Goal: Transaction & Acquisition: Purchase product/service

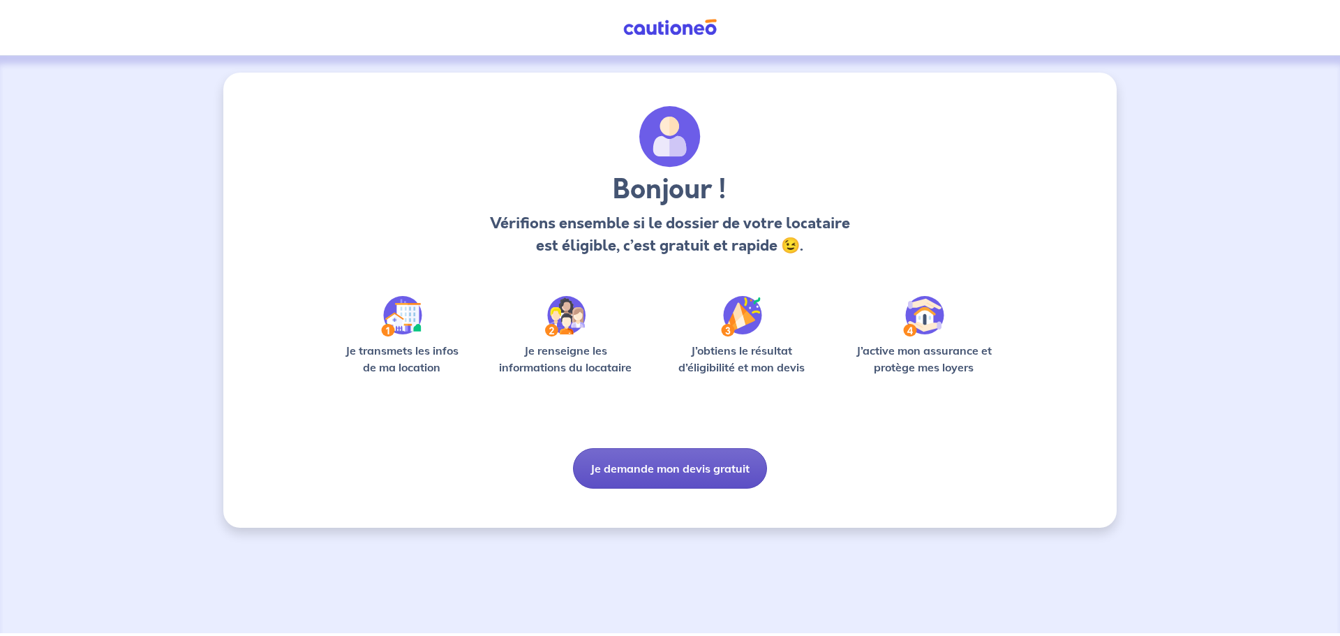
click at [676, 472] on button "Je demande mon devis gratuit" at bounding box center [670, 468] width 194 height 40
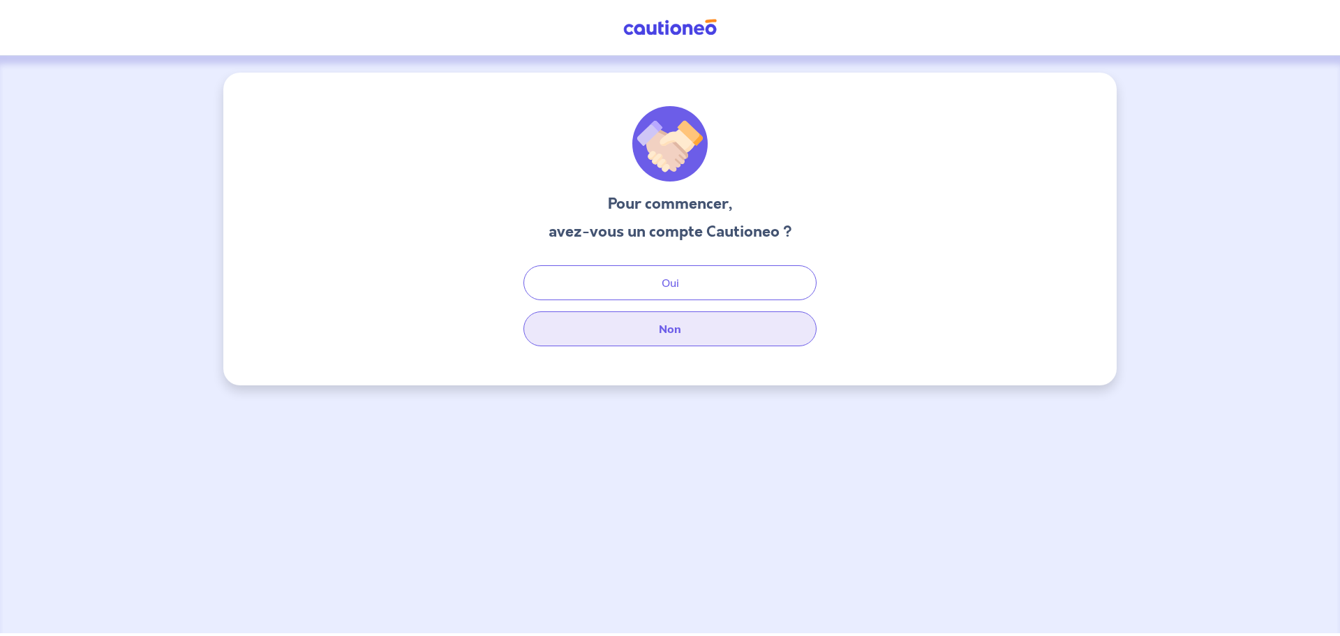
click at [662, 343] on button "Non" at bounding box center [669, 328] width 293 height 35
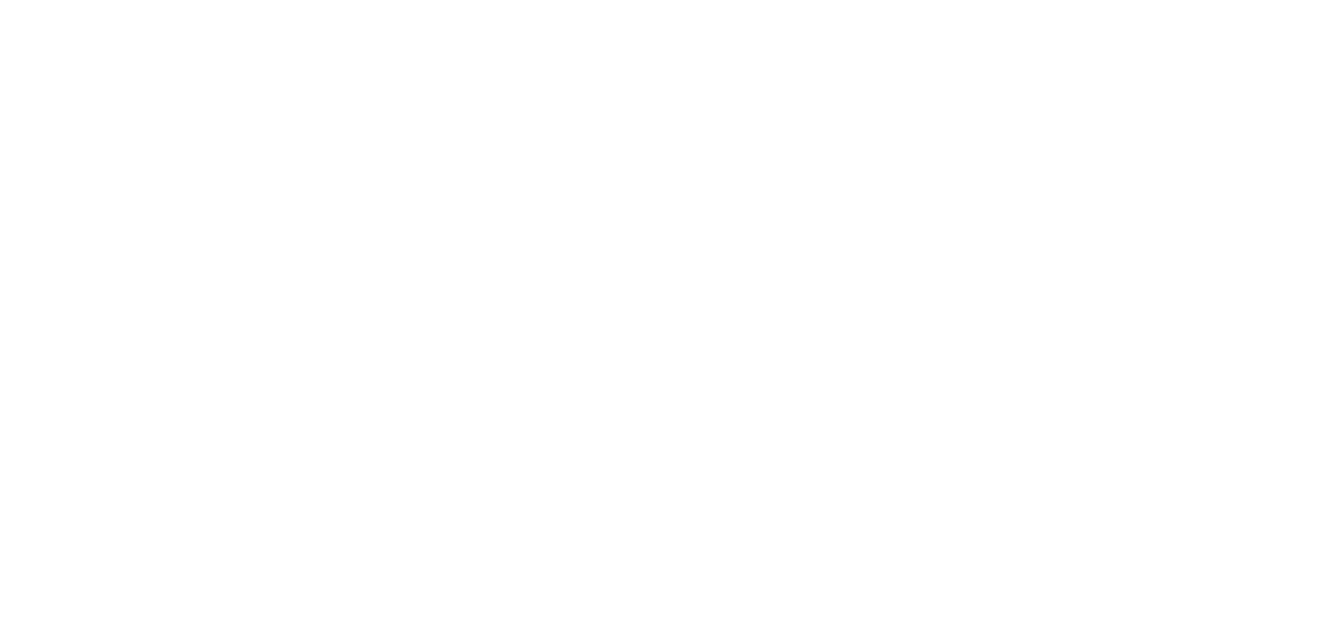
select select "FR"
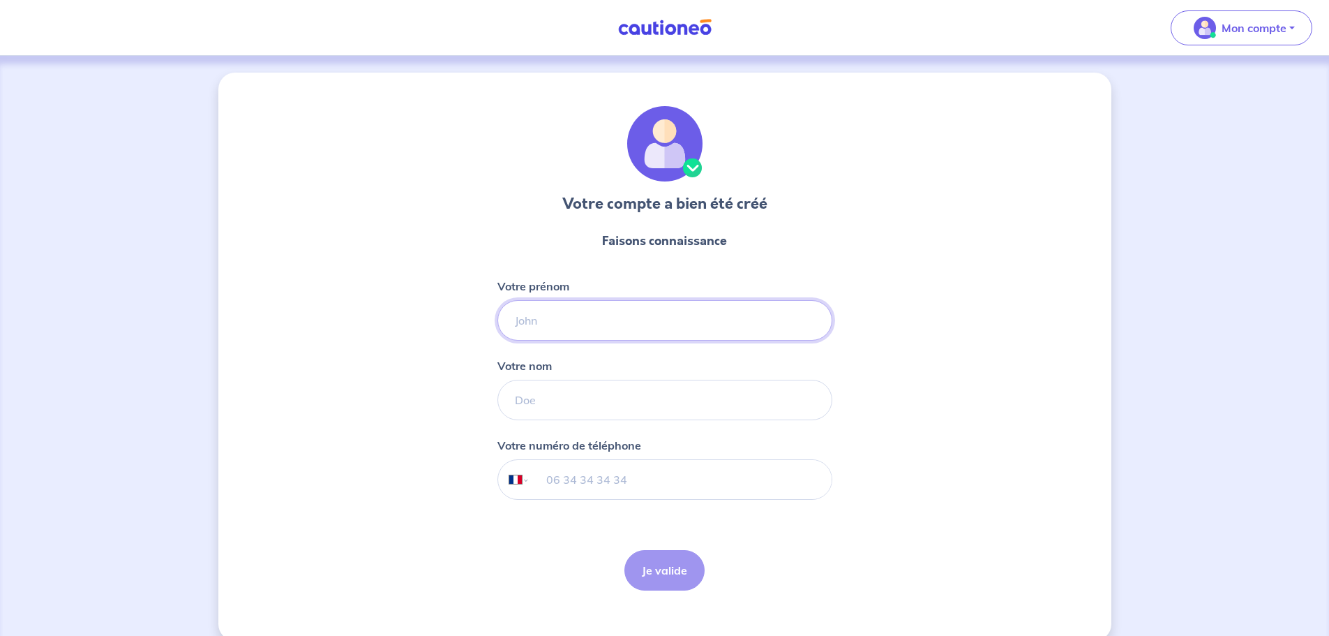
click at [564, 324] on input "Votre prénom" at bounding box center [664, 320] width 335 height 40
type input "[PERSON_NAME]"
type input "DUFOUR-BAILLET"
type input "06 43 10 06 43"
click at [680, 561] on button "Je valide" at bounding box center [664, 570] width 80 height 40
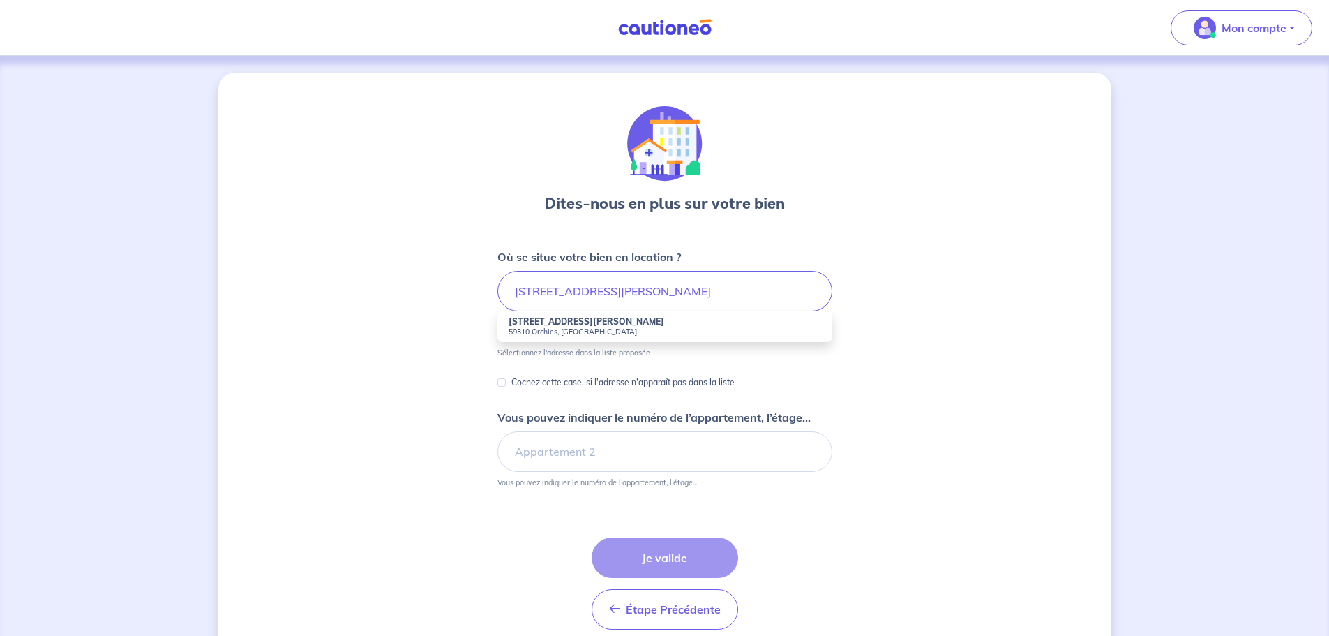
click at [591, 324] on strong "[STREET_ADDRESS][PERSON_NAME]" at bounding box center [587, 321] width 156 height 10
type input "[STREET_ADDRESS][PERSON_NAME]"
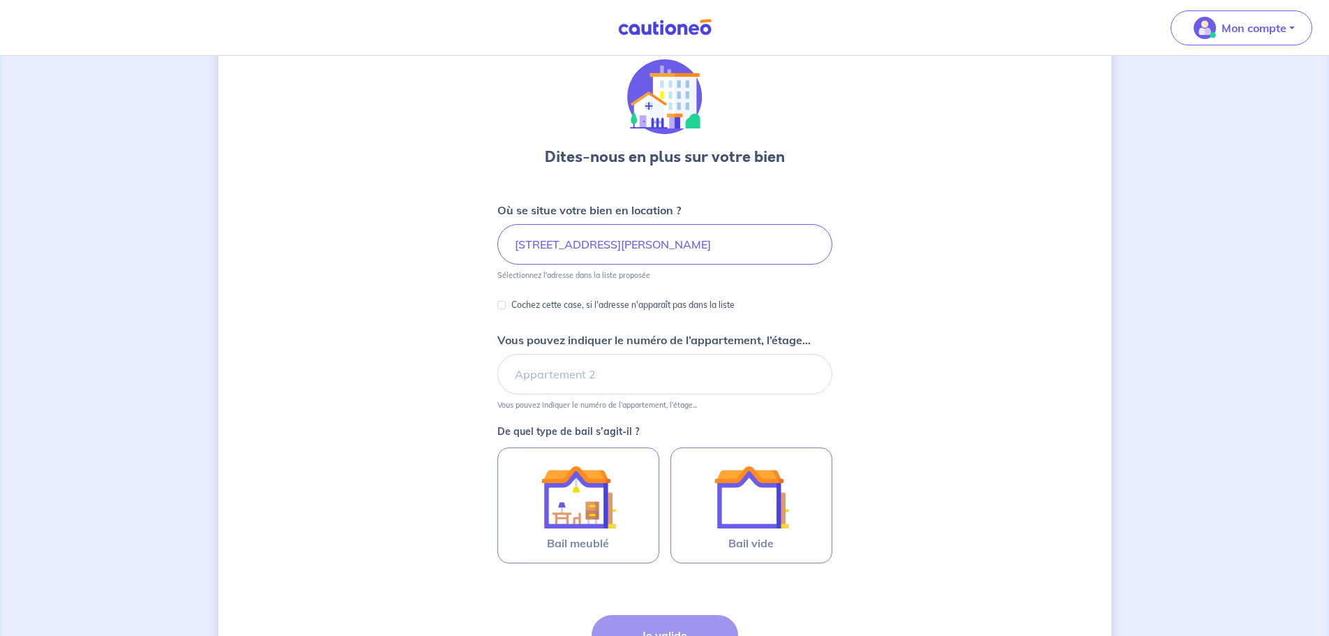
scroll to position [70, 0]
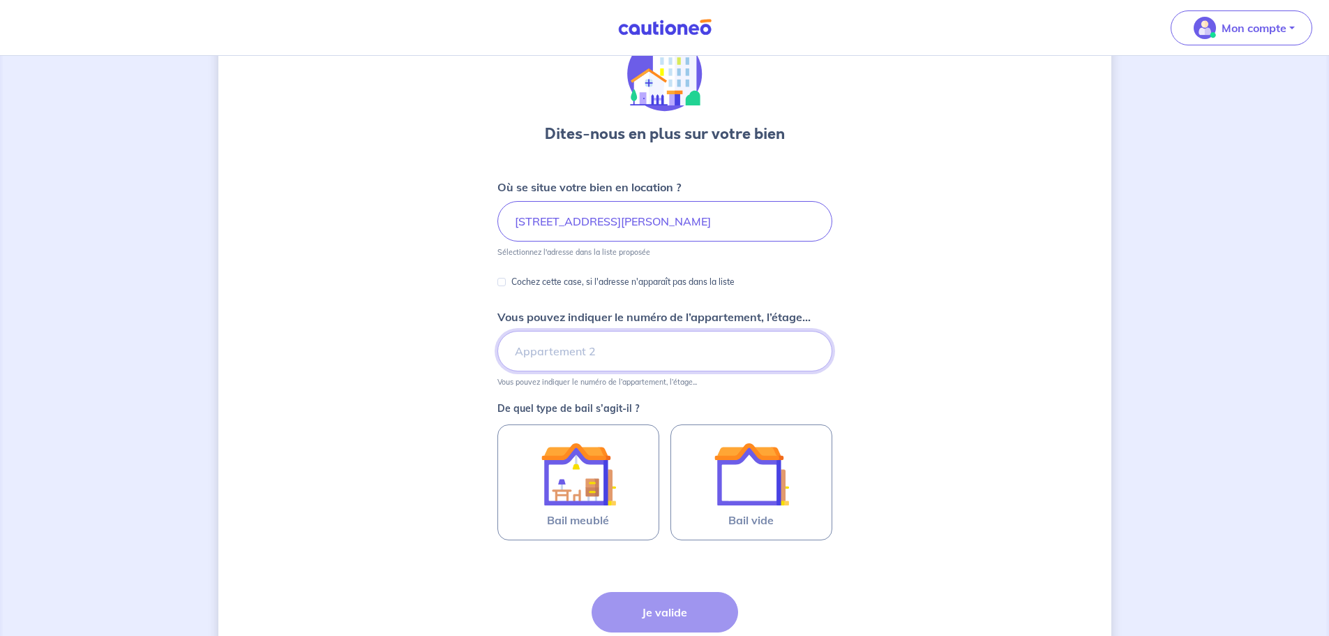
click at [624, 354] on input "Vous pouvez indiquer le numéro de l’appartement, l’étage..." at bounding box center [664, 351] width 335 height 40
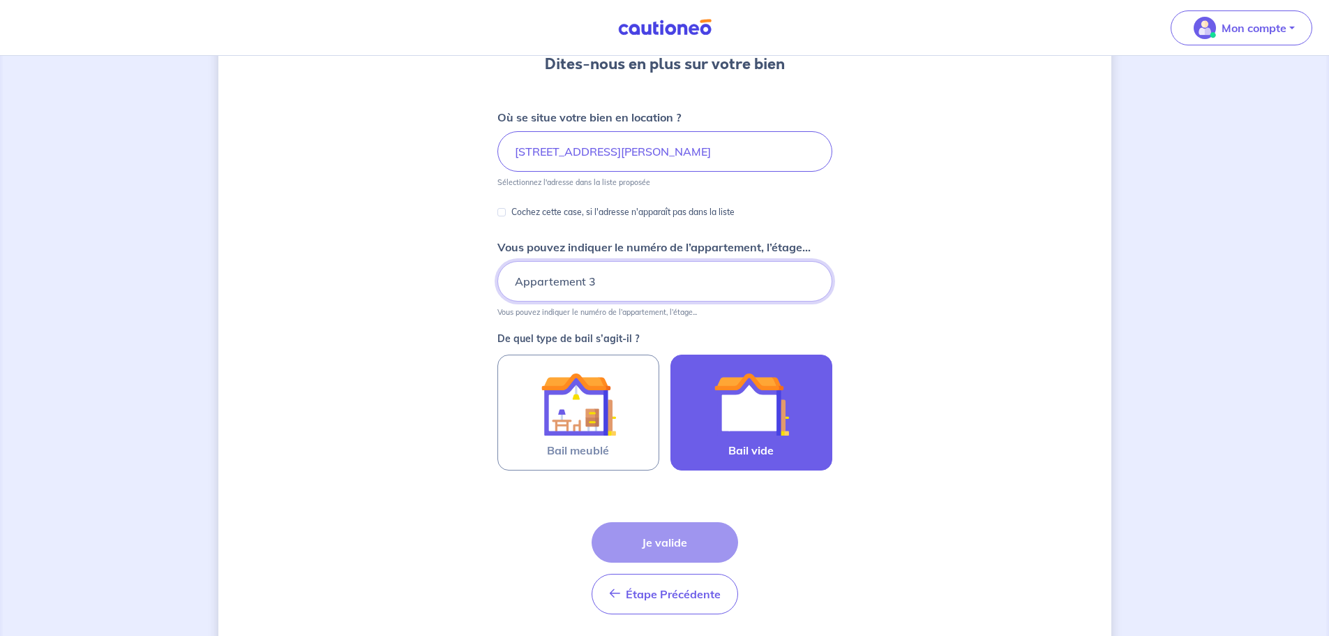
type input "Appartement 3"
click at [763, 409] on img at bounding box center [751, 403] width 75 height 75
click at [0, 0] on input "Bail vide" at bounding box center [0, 0] width 0 height 0
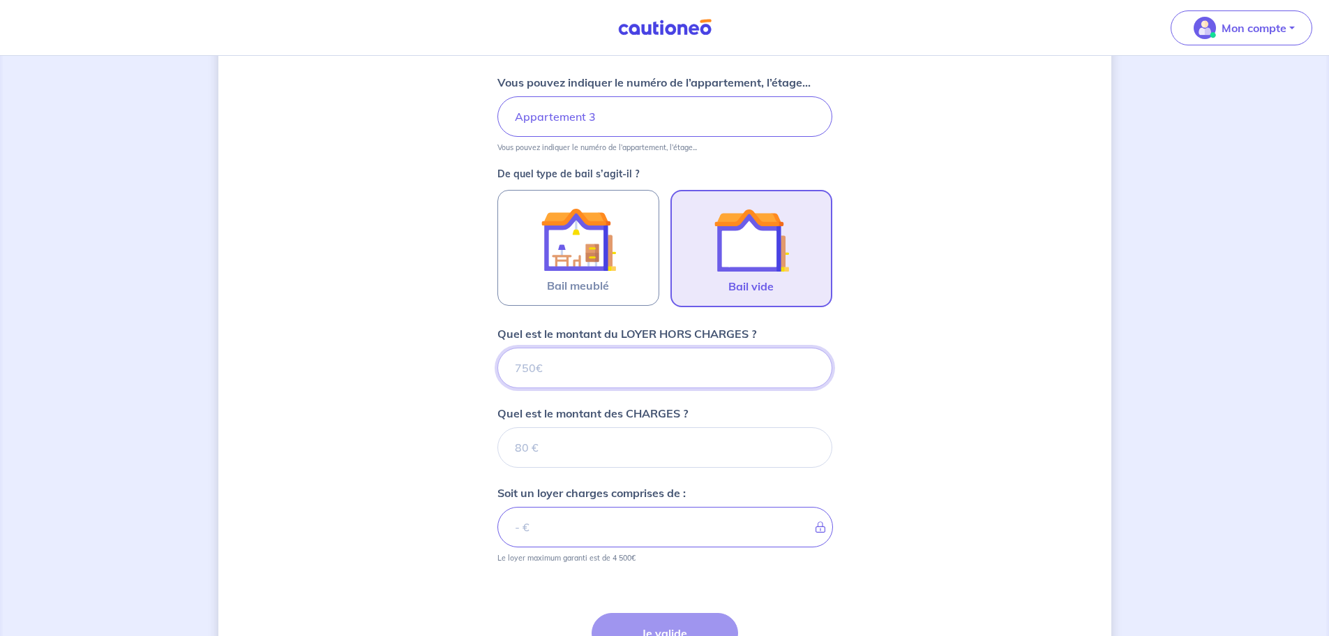
scroll to position [440, 0]
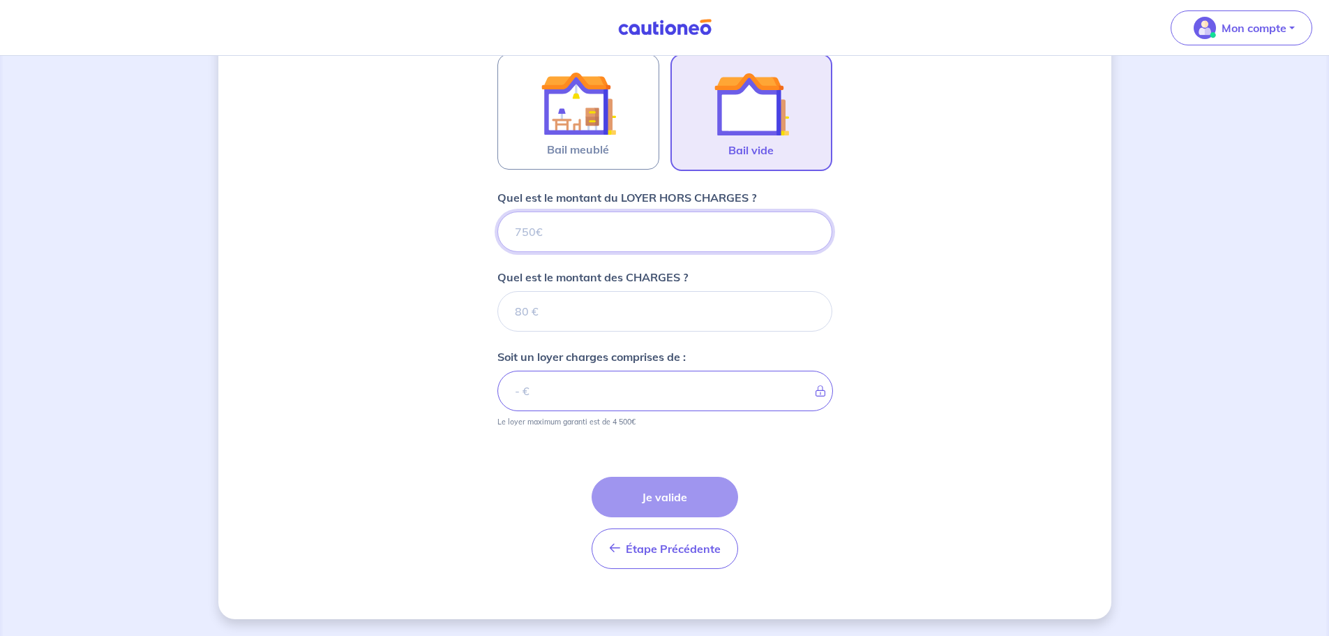
click at [619, 230] on input "Quel est le montant du LOYER HORS CHARGES ?" at bounding box center [664, 231] width 335 height 40
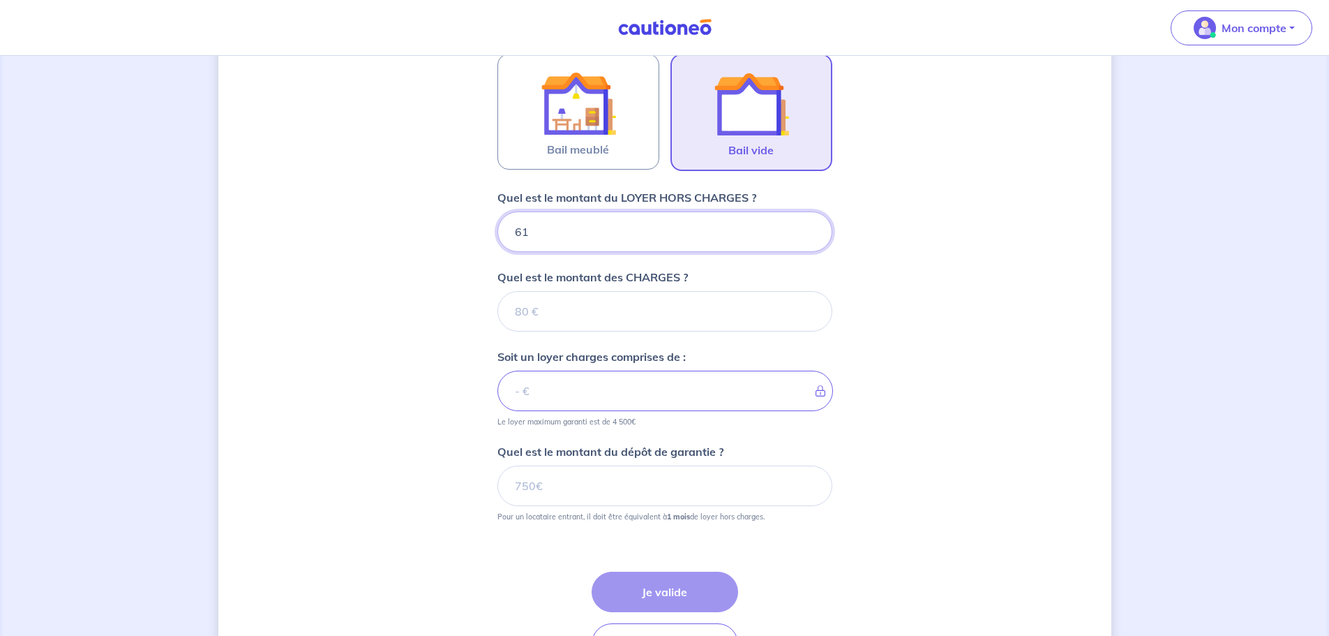
type input "610"
drag, startPoint x: 562, startPoint y: 228, endPoint x: 402, endPoint y: 225, distance: 159.8
click at [403, 225] on div "Dites-nous en plus sur votre bien Où se situe votre bien en location ? [STREET_…" at bounding box center [664, 172] width 893 height 1081
type input "580"
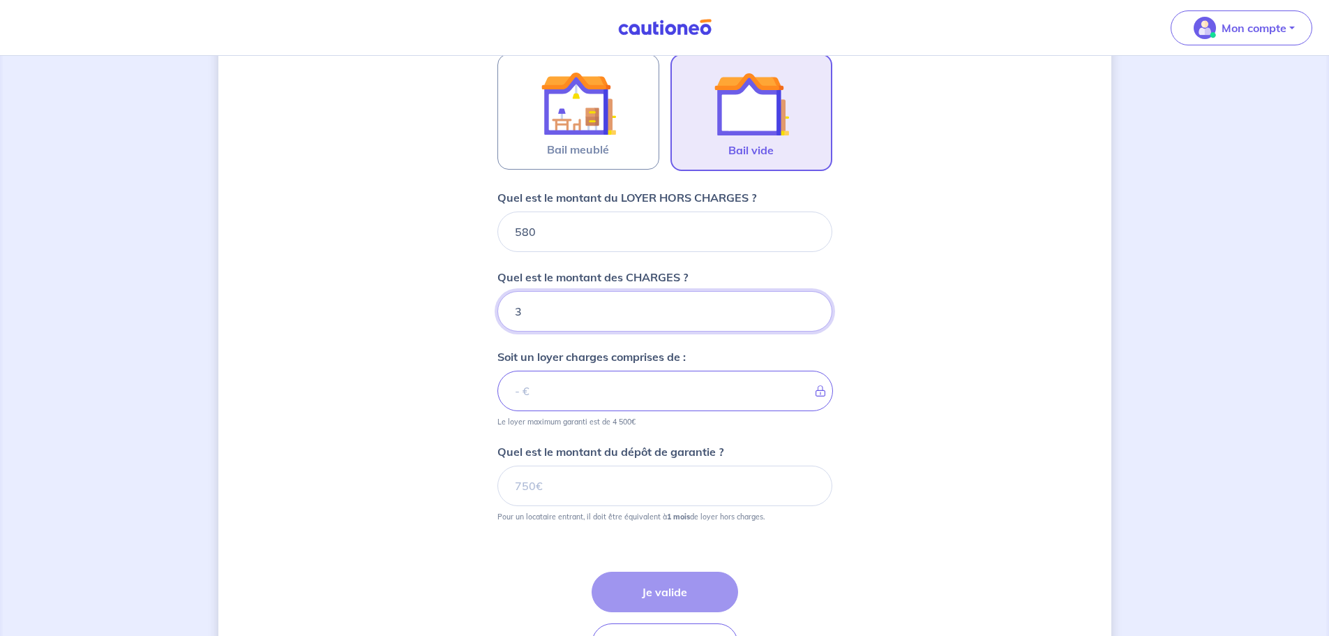
type input "30"
type input "610"
type input "30"
click at [414, 384] on div "Dites-nous en plus sur votre bien Où se situe votre bien en location ? [STREET_…" at bounding box center [664, 172] width 893 height 1081
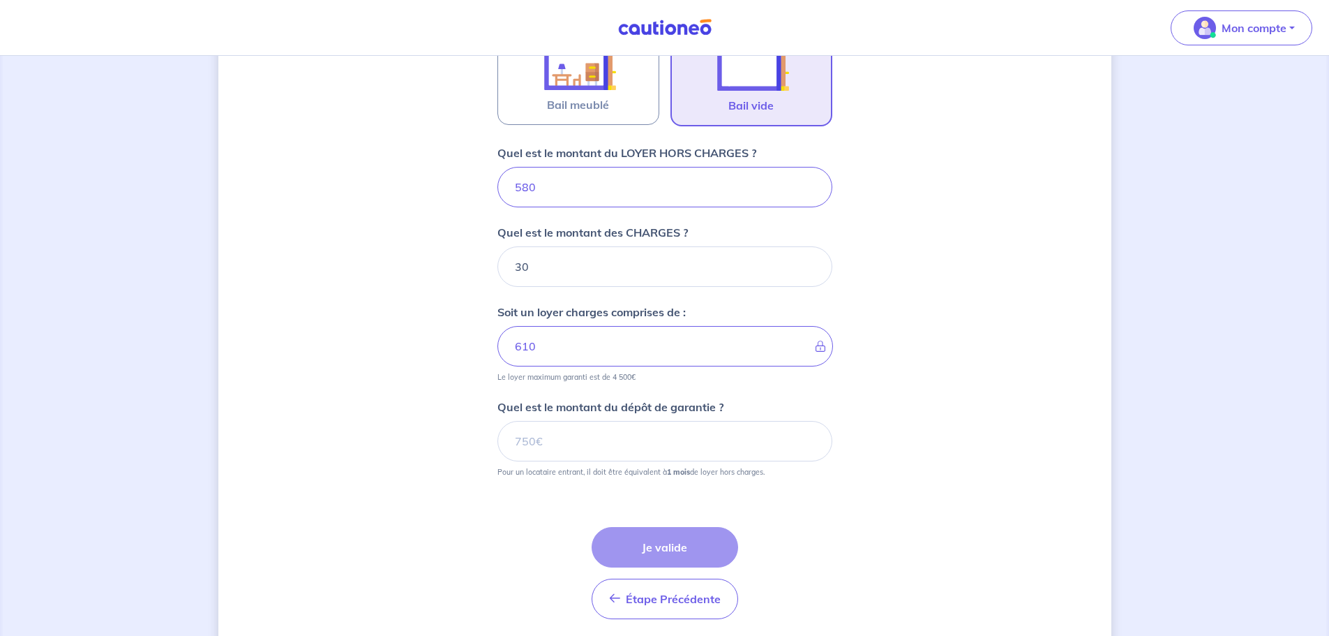
scroll to position [535, 0]
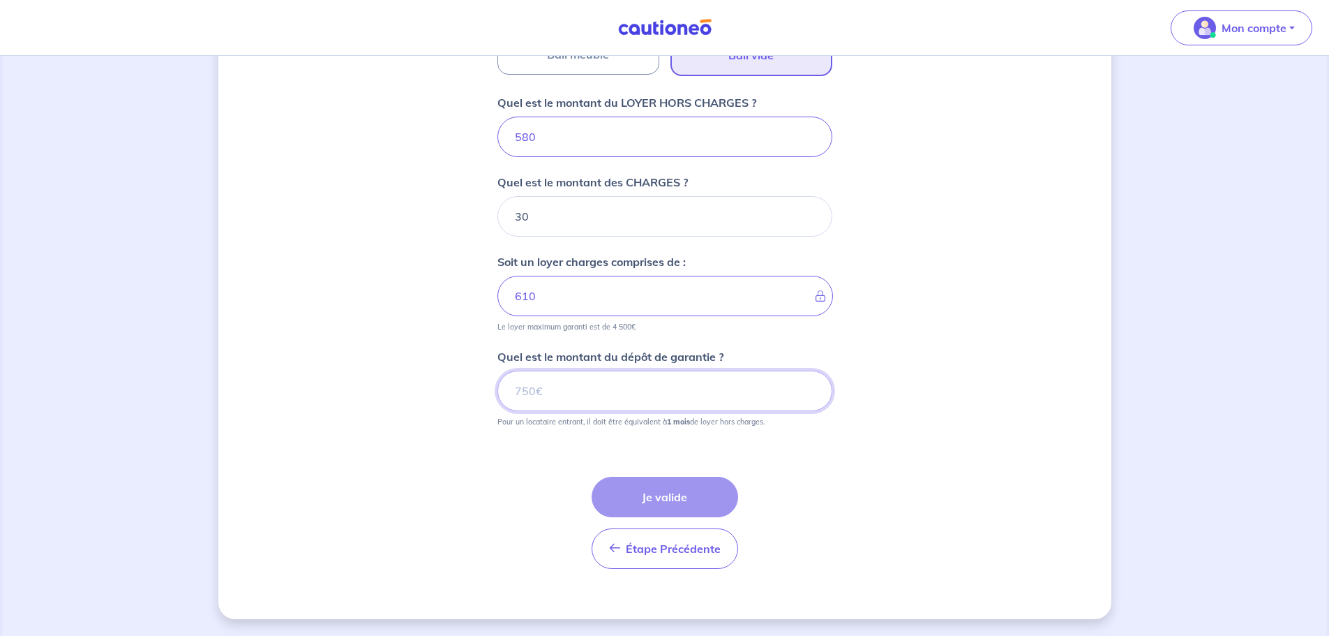
click at [577, 396] on input "Quel est le montant du dépôt de garantie ?" at bounding box center [664, 390] width 335 height 40
type input "580"
click at [658, 493] on button "Je valide" at bounding box center [665, 497] width 147 height 40
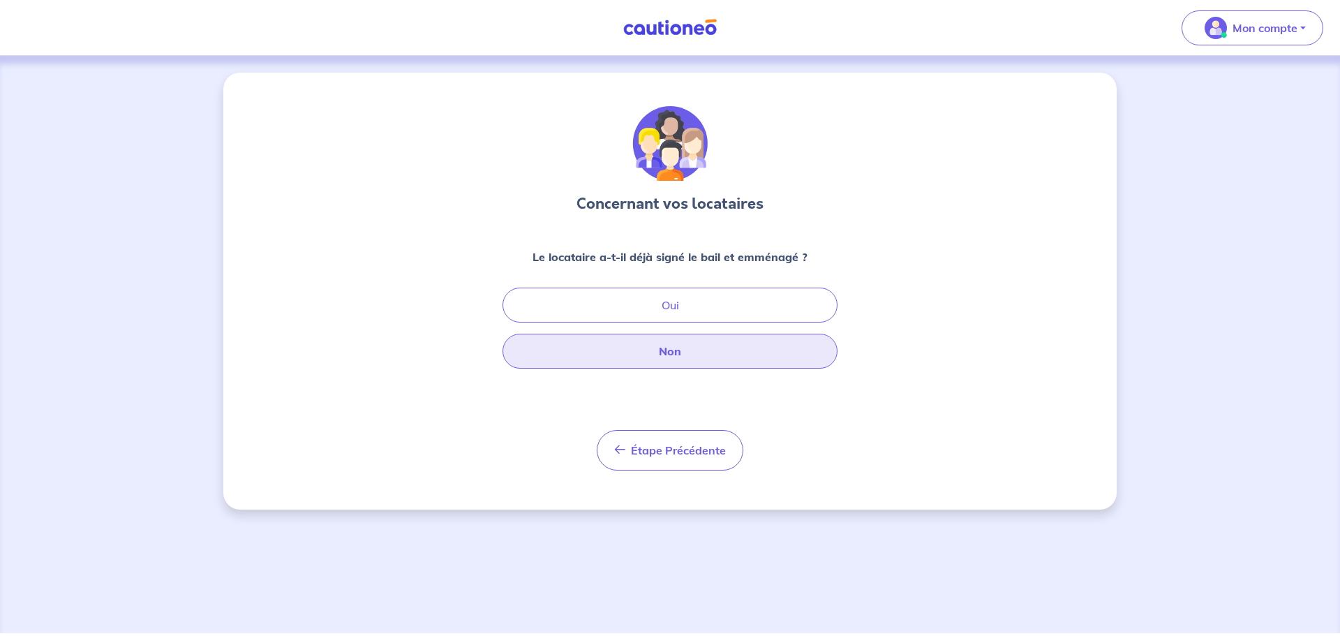
click at [653, 350] on button "Non" at bounding box center [669, 350] width 335 height 35
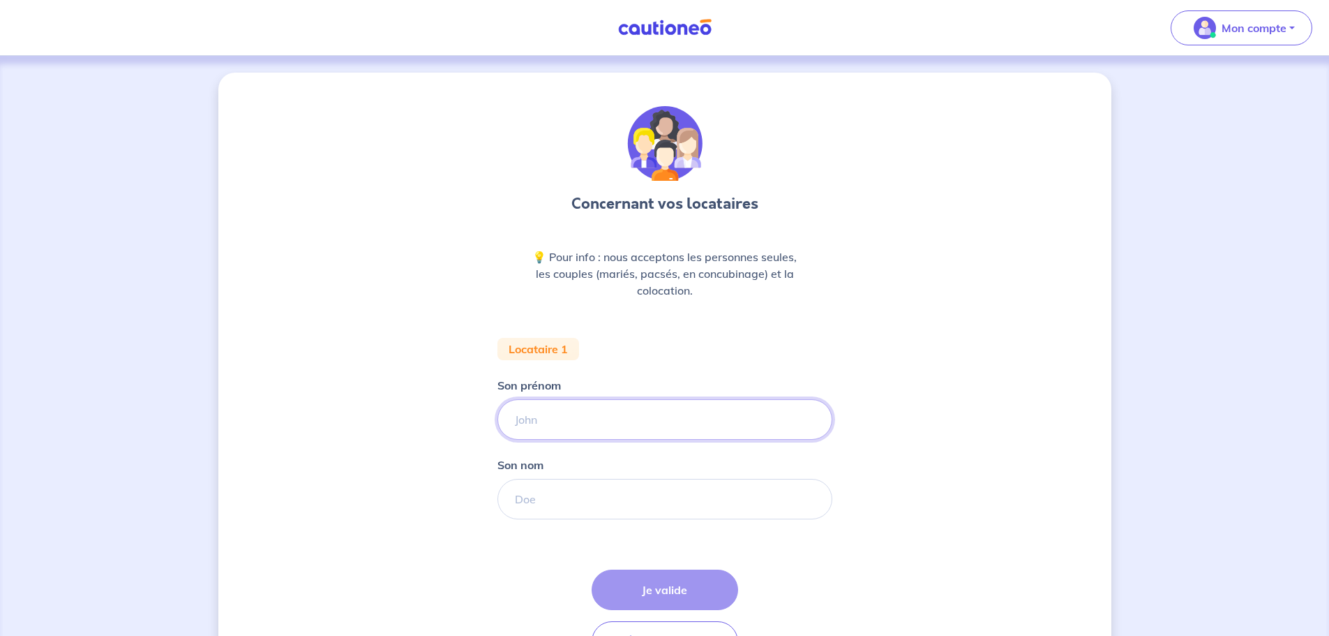
click at [596, 412] on input "Son prénom" at bounding box center [664, 419] width 335 height 40
type input "f"
type input "[PERSON_NAME]"
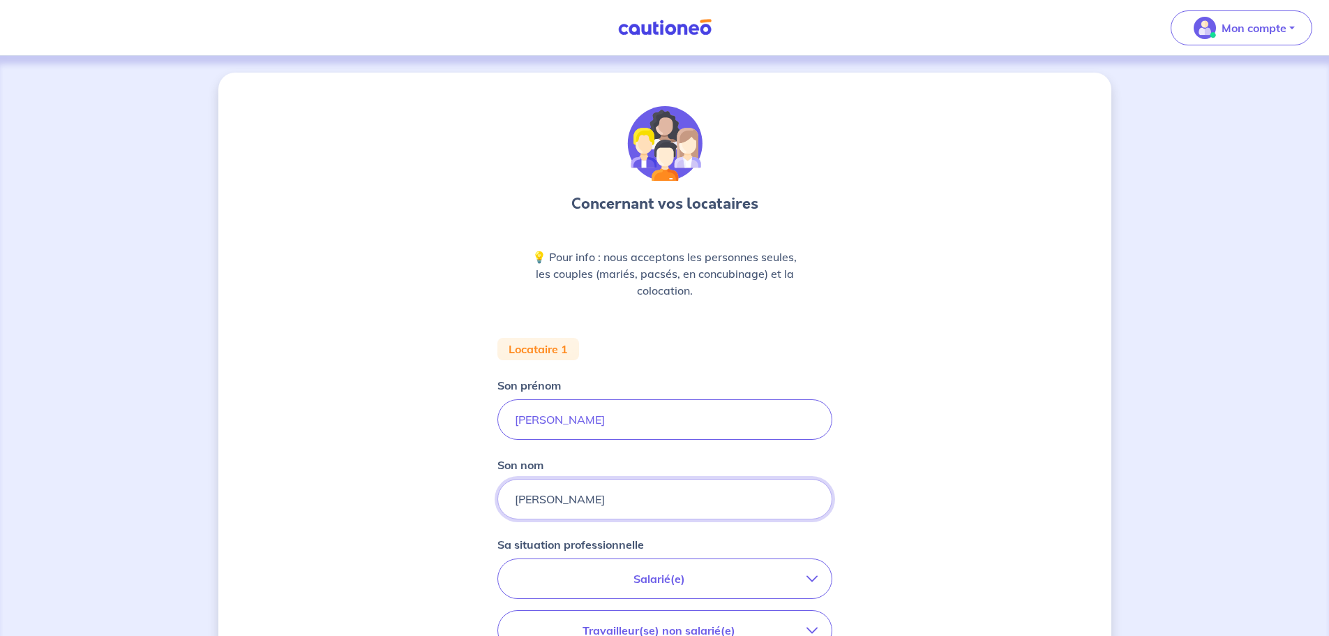
type input "[PERSON_NAME]"
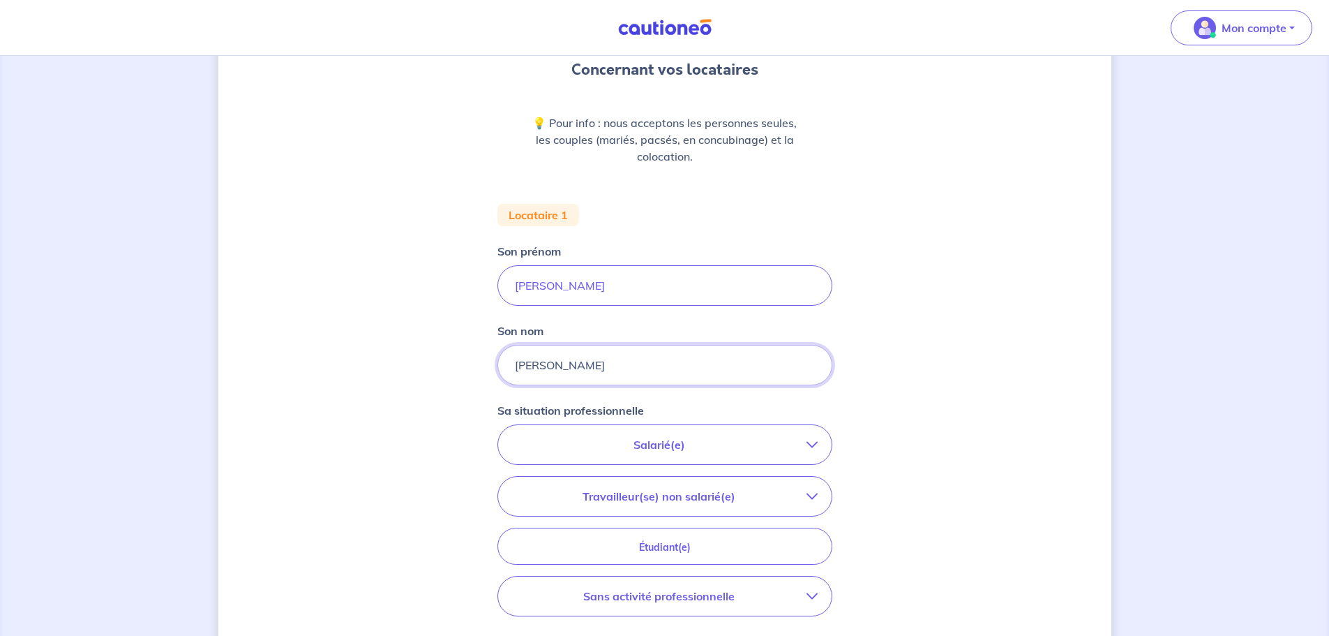
scroll to position [140, 0]
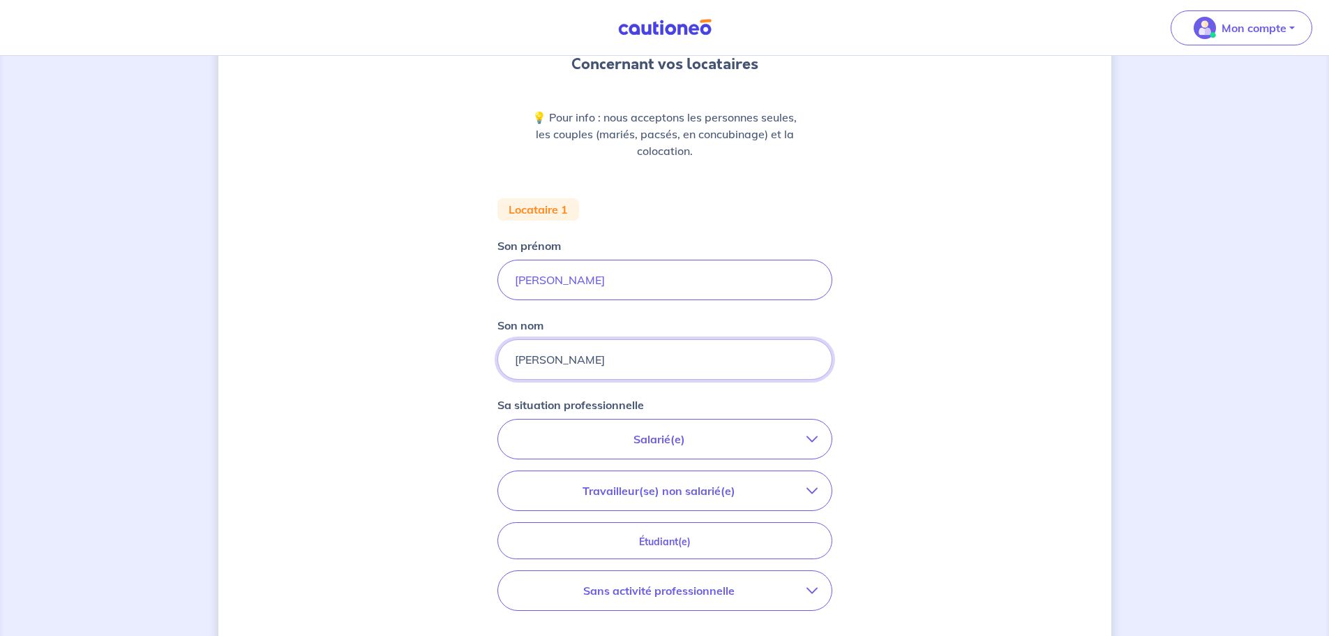
click at [548, 358] on input "[PERSON_NAME]" at bounding box center [664, 359] width 335 height 40
click at [550, 286] on input "[PERSON_NAME]" at bounding box center [664, 280] width 335 height 40
paste input "[PERSON_NAME]"
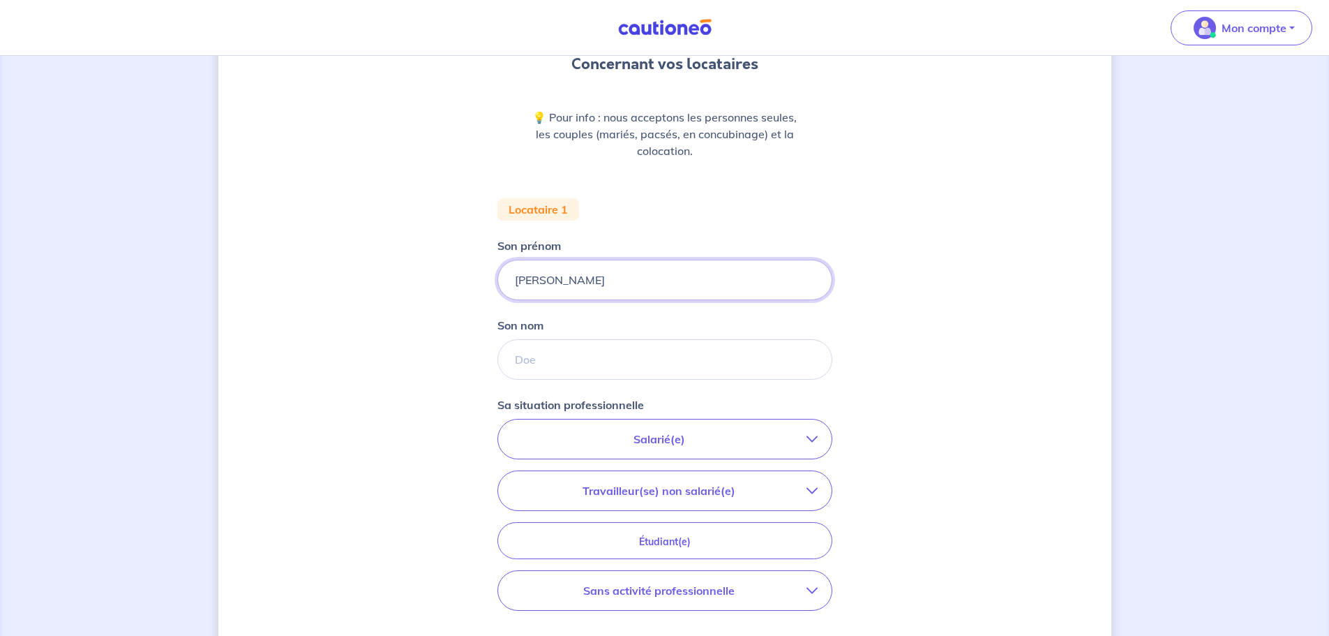
type input "[PERSON_NAME]"
click at [558, 347] on input "Son nom" at bounding box center [664, 359] width 335 height 40
type input "[PERSON_NAME]"
click at [931, 334] on div "Concernant vos locataires 💡 Pour info : nous acceptons les personnes seules, le…" at bounding box center [664, 373] width 893 height 881
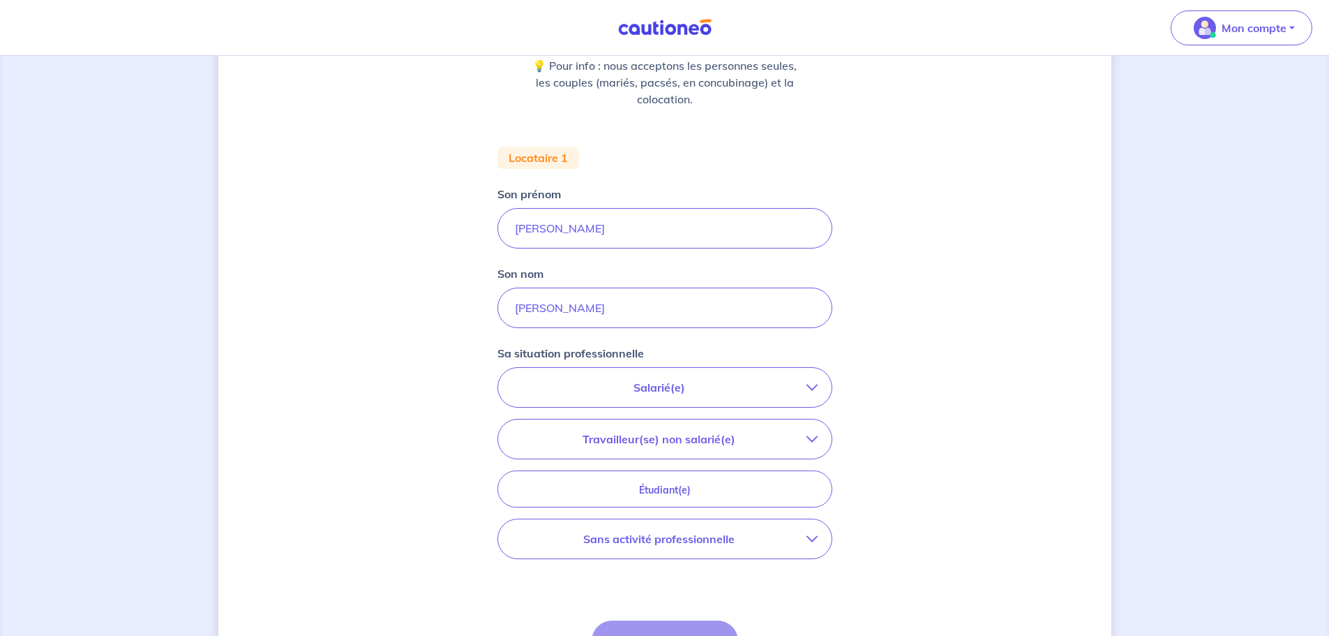
scroll to position [279, 0]
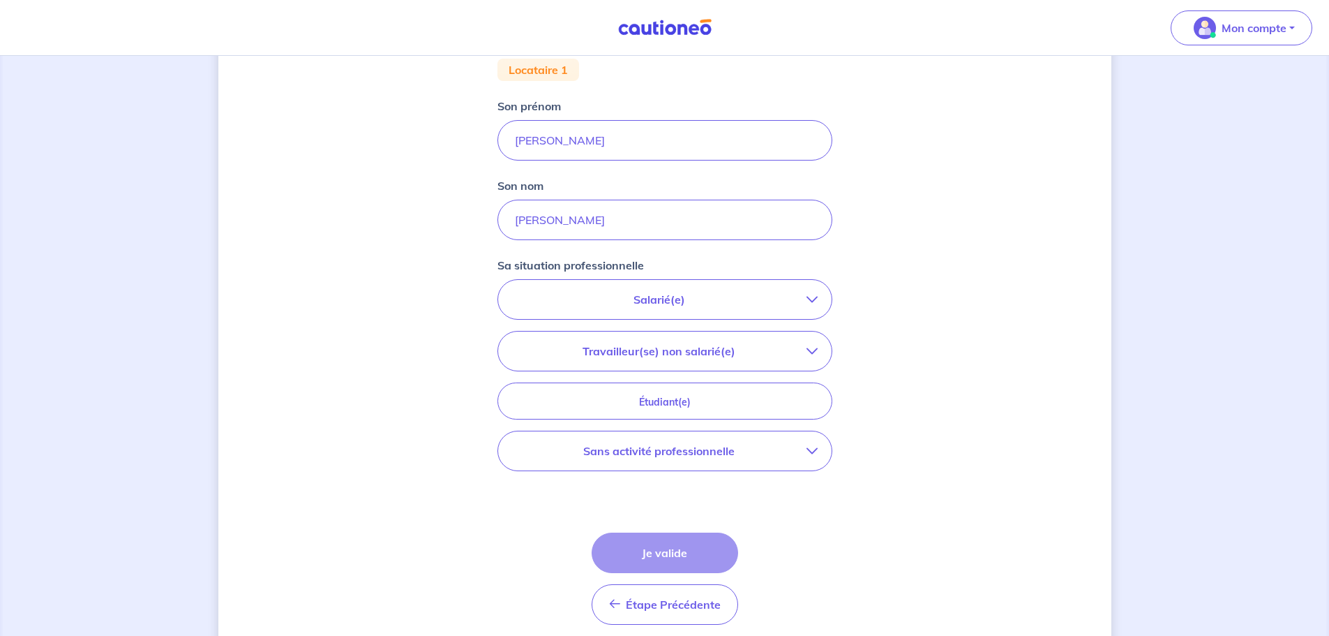
click at [707, 300] on p "Salarié(e)" at bounding box center [659, 299] width 294 height 17
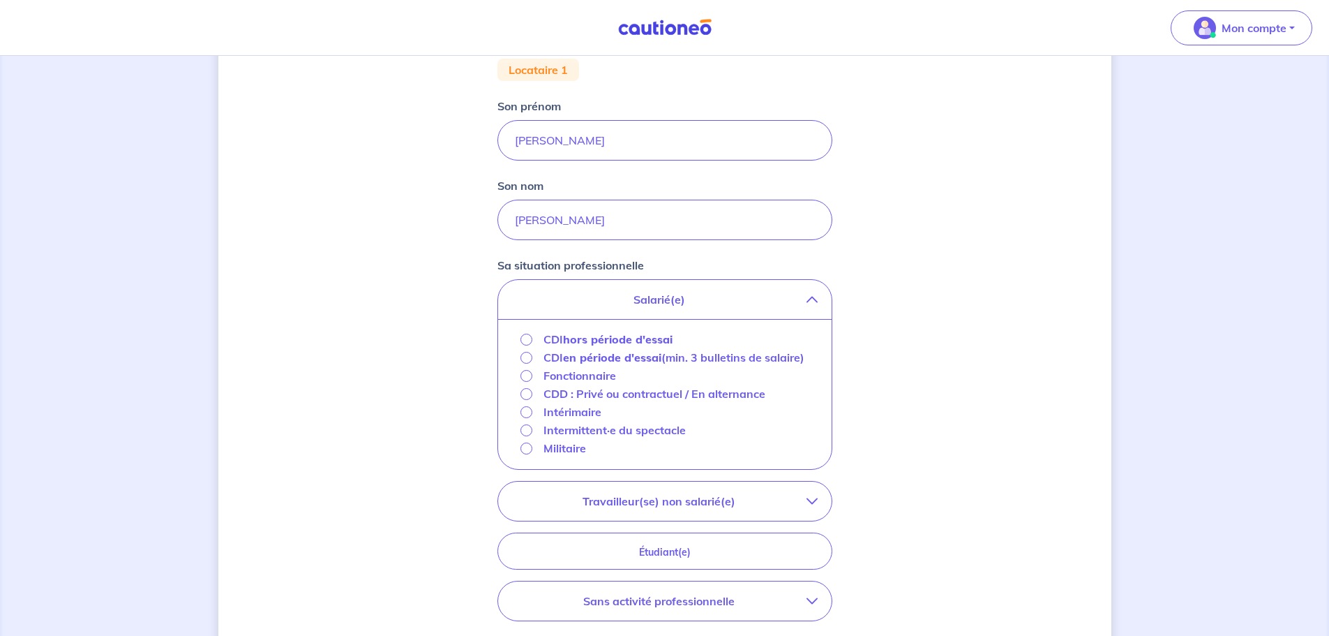
click at [606, 338] on strong "hors période d'essai" at bounding box center [618, 339] width 110 height 14
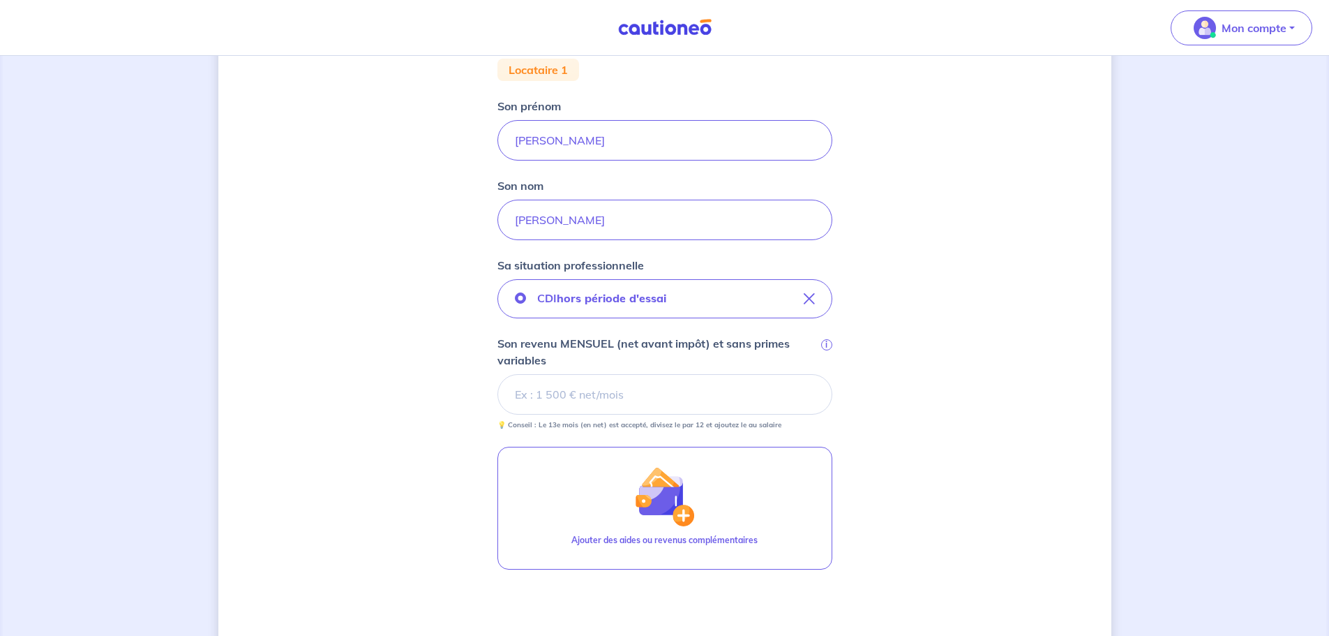
click at [613, 404] on input "Son revenu MENSUEL (net avant impôt) et sans primes variables i" at bounding box center [664, 394] width 335 height 40
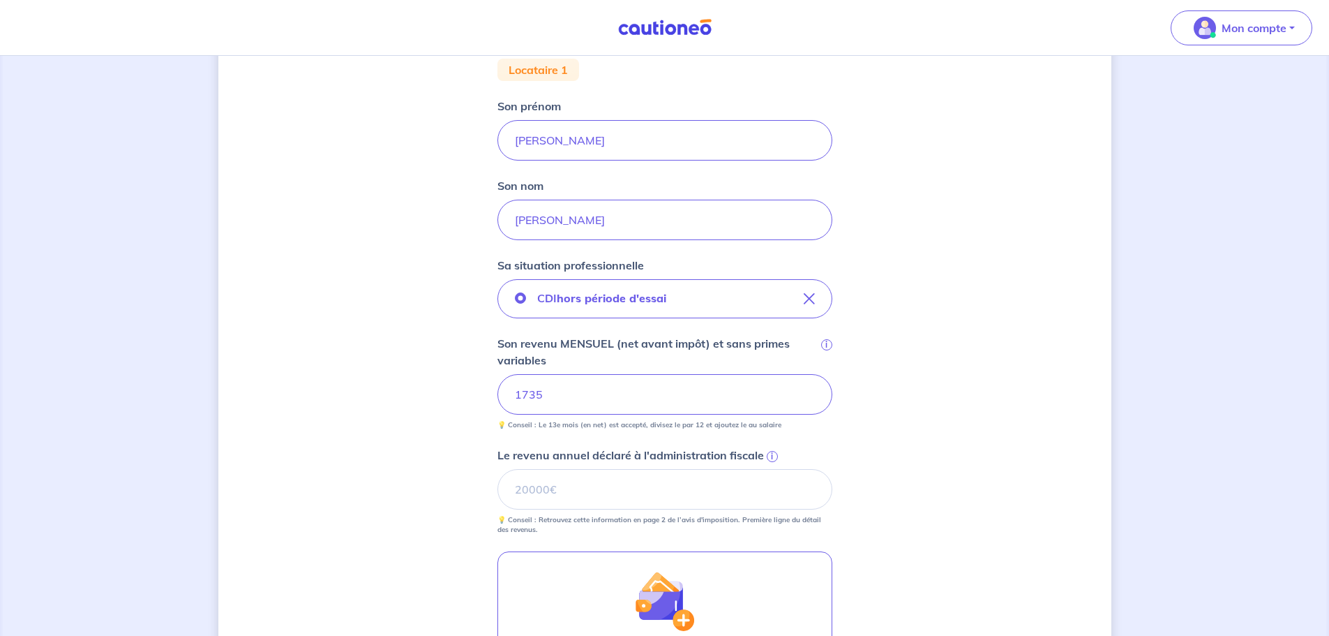
click at [912, 435] on div "Concernant vos locataires 💡 Pour info : nous acceptons les personnes seules, le…" at bounding box center [664, 338] width 893 height 1090
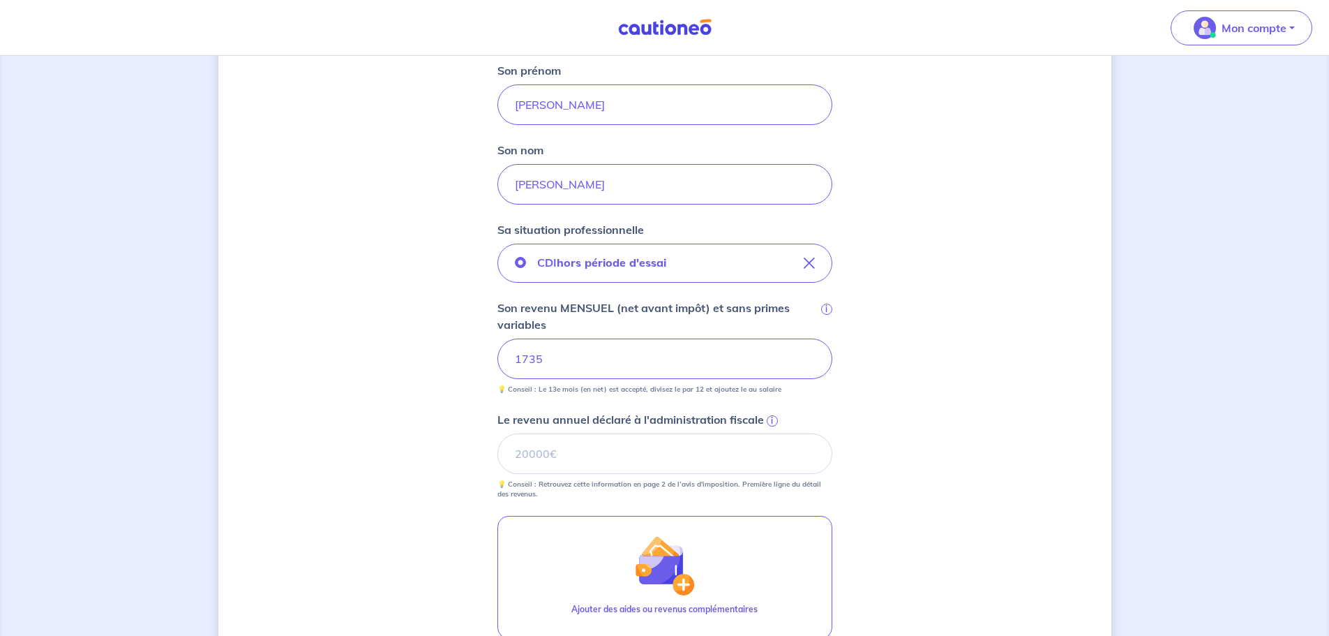
scroll to position [349, 0]
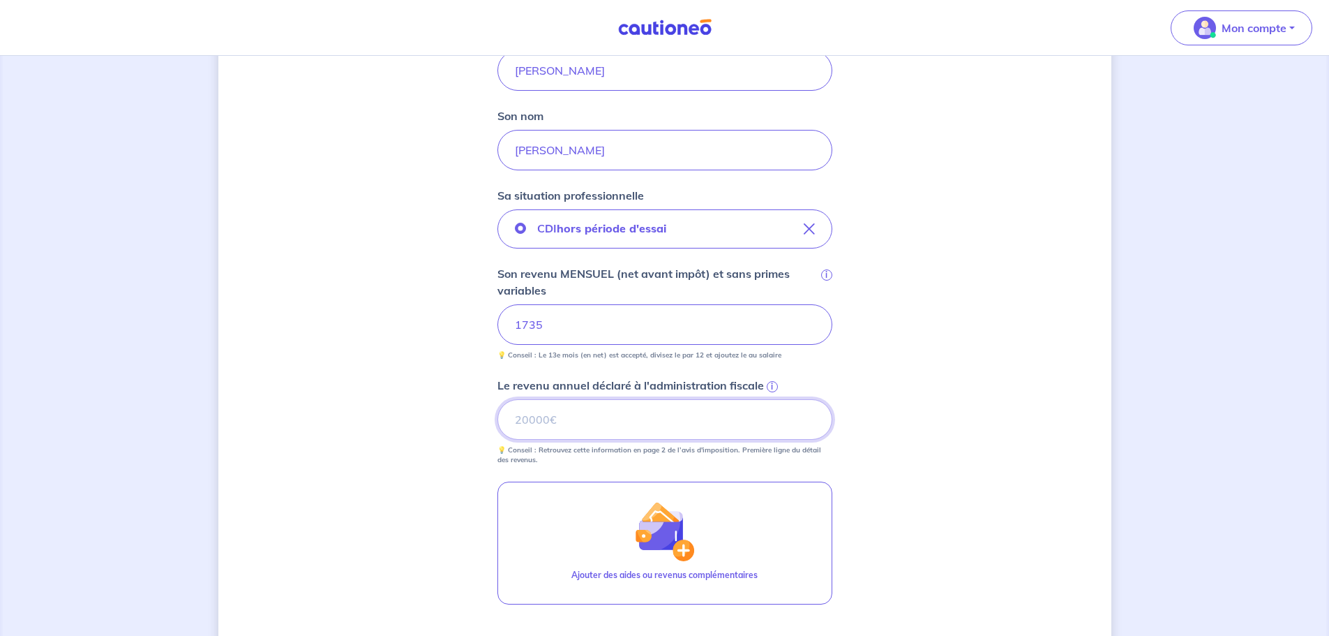
click at [661, 422] on input "Le revenu annuel déclaré à l'administration fiscale i" at bounding box center [664, 419] width 335 height 40
click at [774, 386] on span "i" at bounding box center [772, 386] width 11 height 11
click at [774, 399] on input "Le revenu annuel déclaré à l'administration fiscale i" at bounding box center [664, 419] width 335 height 40
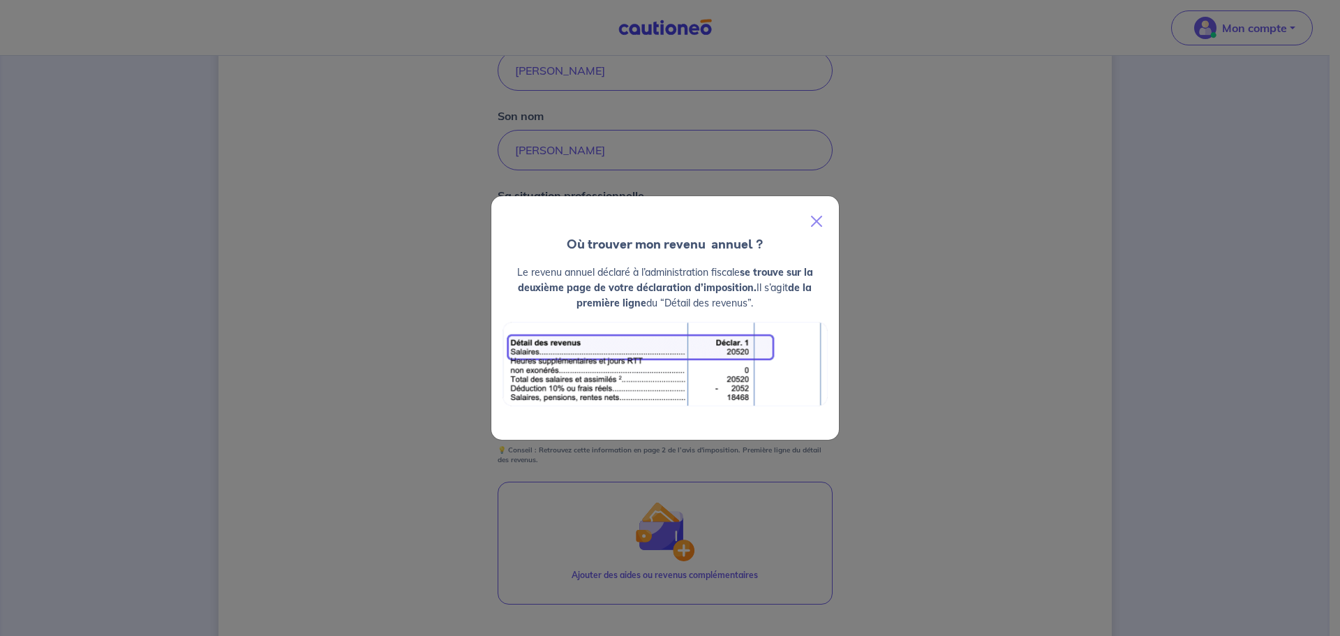
click at [964, 350] on div "Où trouver mon revenu  annuel ? Le revenu annuel déclaré à l’administration fis…" at bounding box center [670, 318] width 1340 height 636
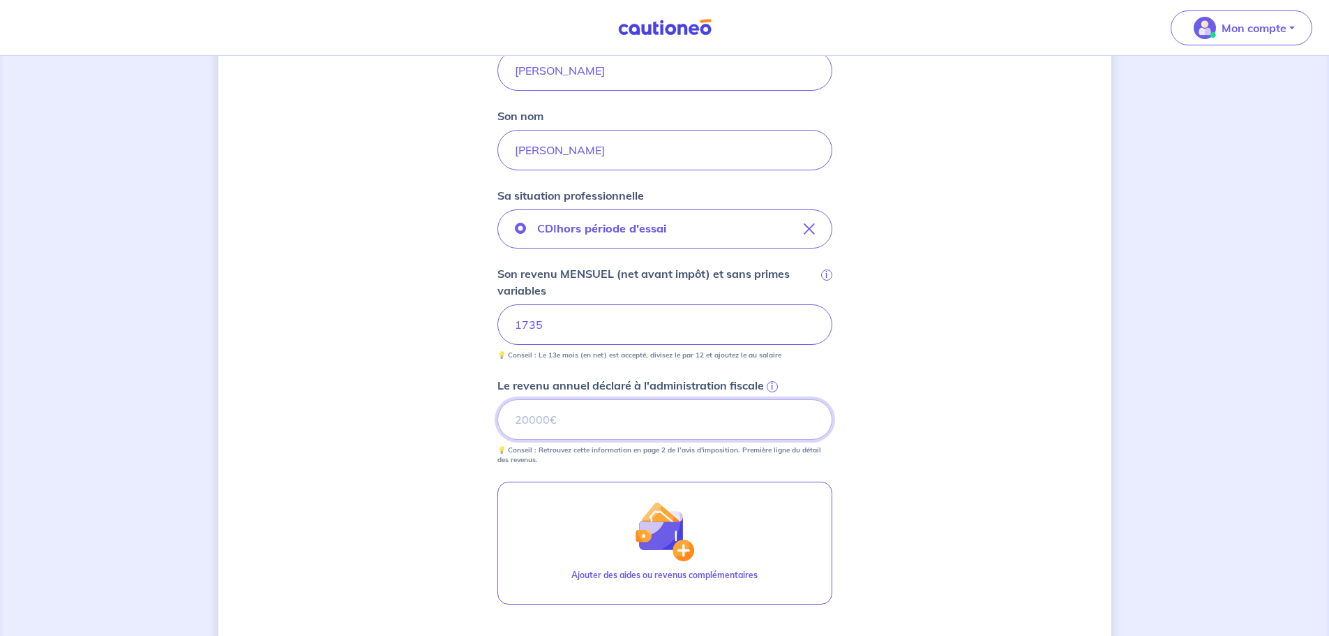
click at [735, 414] on input "Le revenu annuel déclaré à l'administration fiscale i" at bounding box center [664, 419] width 335 height 40
type input "20820"
click at [1028, 391] on div "Concernant vos locataires 💡 Pour info : nous acceptons les personnes seules, le…" at bounding box center [664, 269] width 893 height 1090
drag, startPoint x: 643, startPoint y: 323, endPoint x: 173, endPoint y: 262, distance: 474.2
click at [177, 262] on div "Concernant vos locataires 💡 Pour info : nous acceptons les personnes seules, le…" at bounding box center [664, 268] width 1329 height 1123
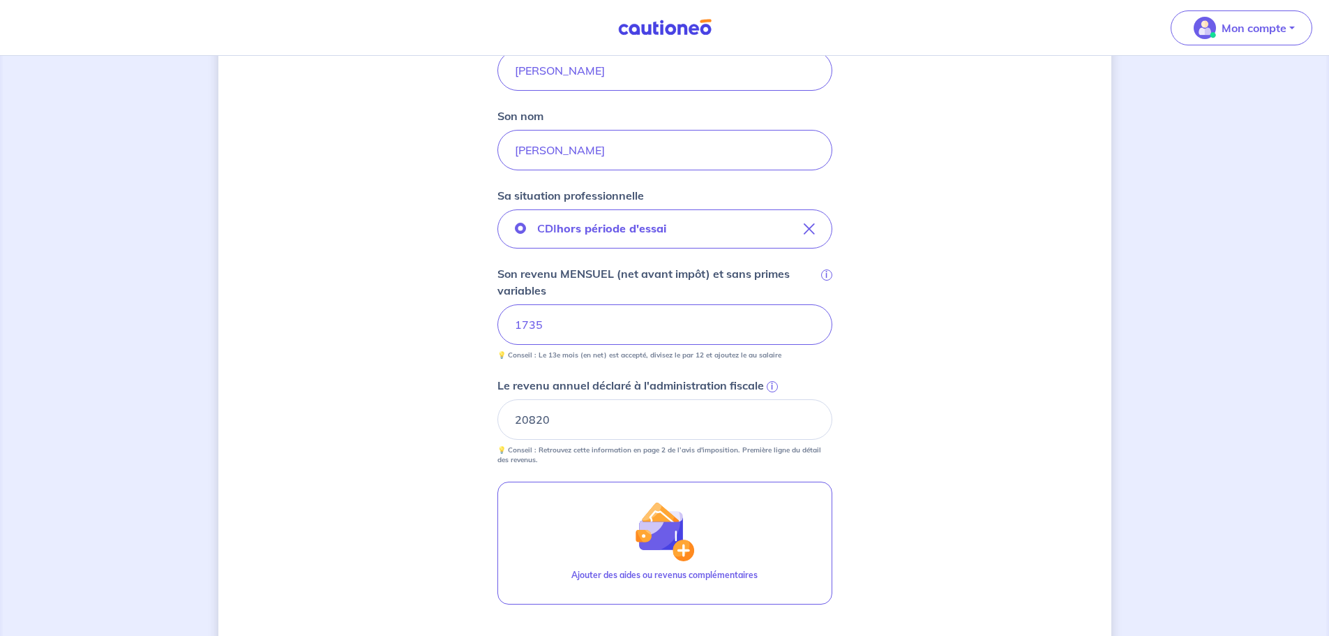
click at [329, 344] on div "Concernant vos locataires 💡 Pour info : nous acceptons les personnes seules, le…" at bounding box center [664, 269] width 893 height 1090
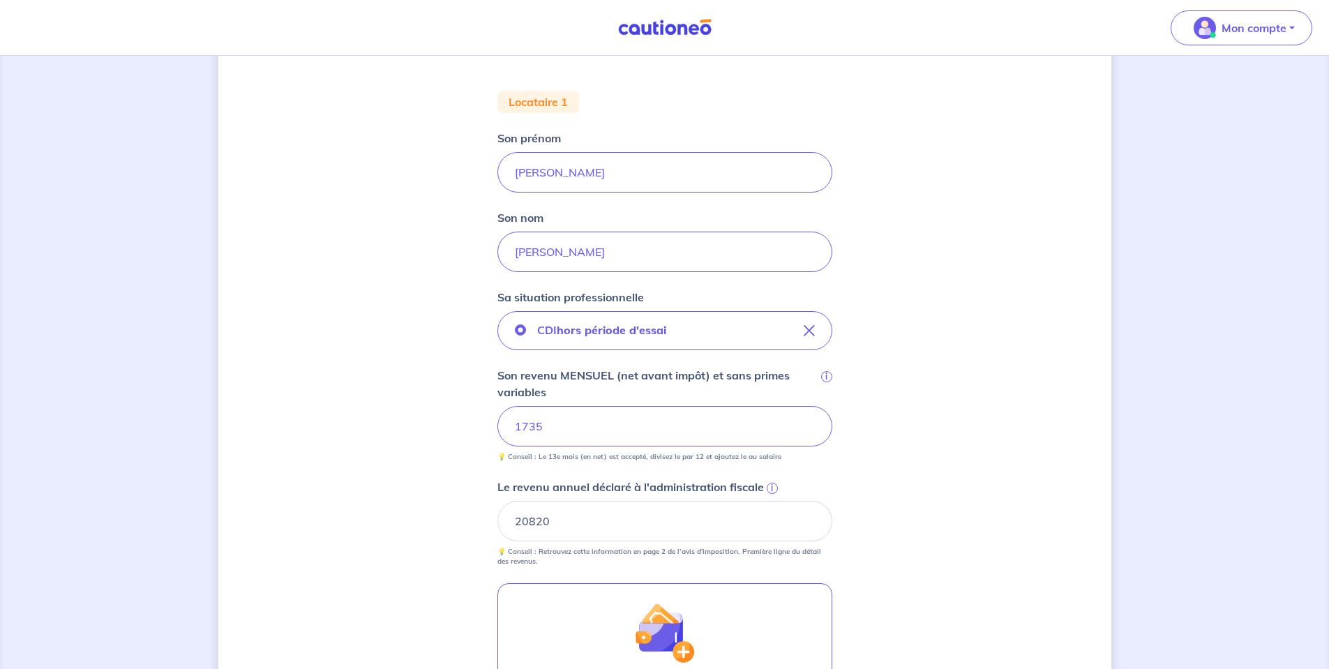
scroll to position [279, 0]
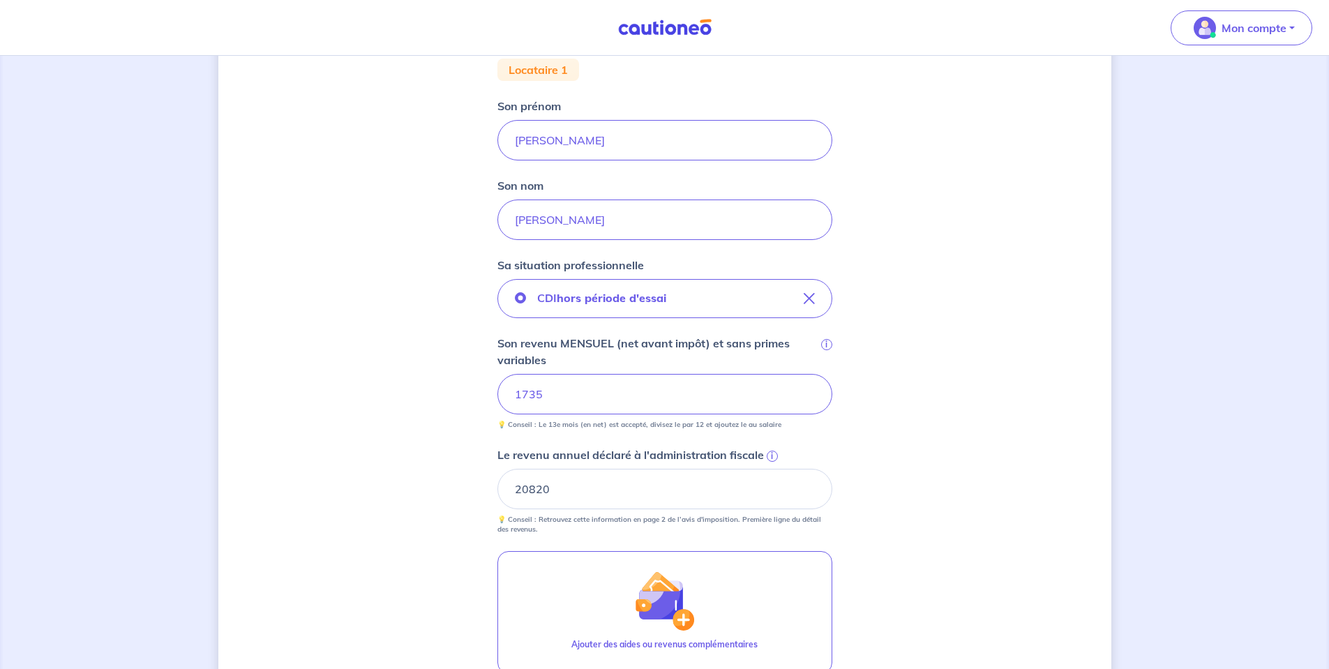
click at [1003, 338] on div "Concernant vos locataires 💡 Pour info : nous acceptons les personnes seules, le…" at bounding box center [664, 338] width 893 height 1090
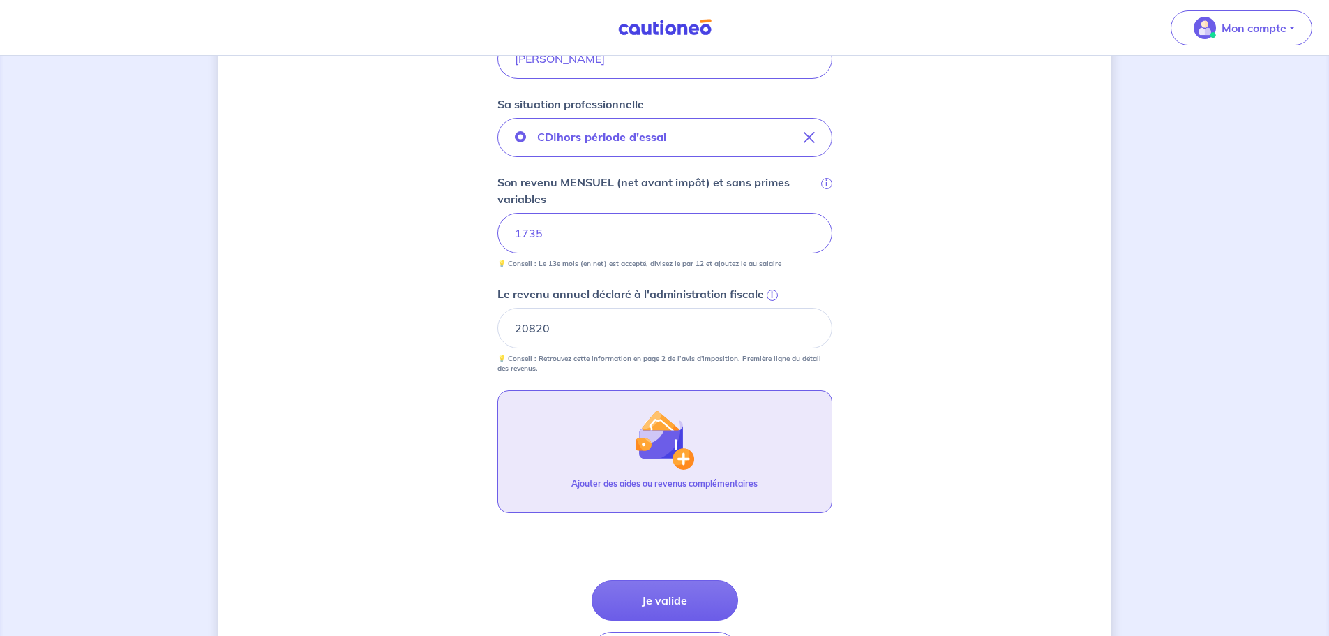
scroll to position [543, 0]
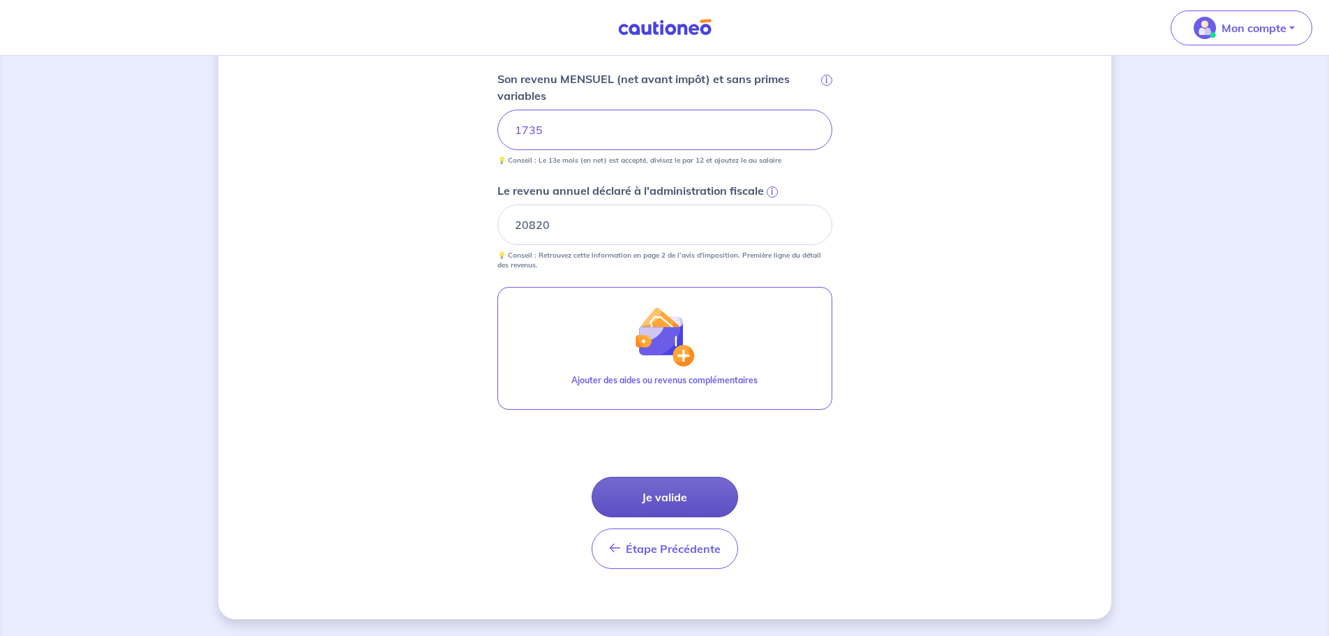
click at [664, 489] on button "Je valide" at bounding box center [665, 497] width 147 height 40
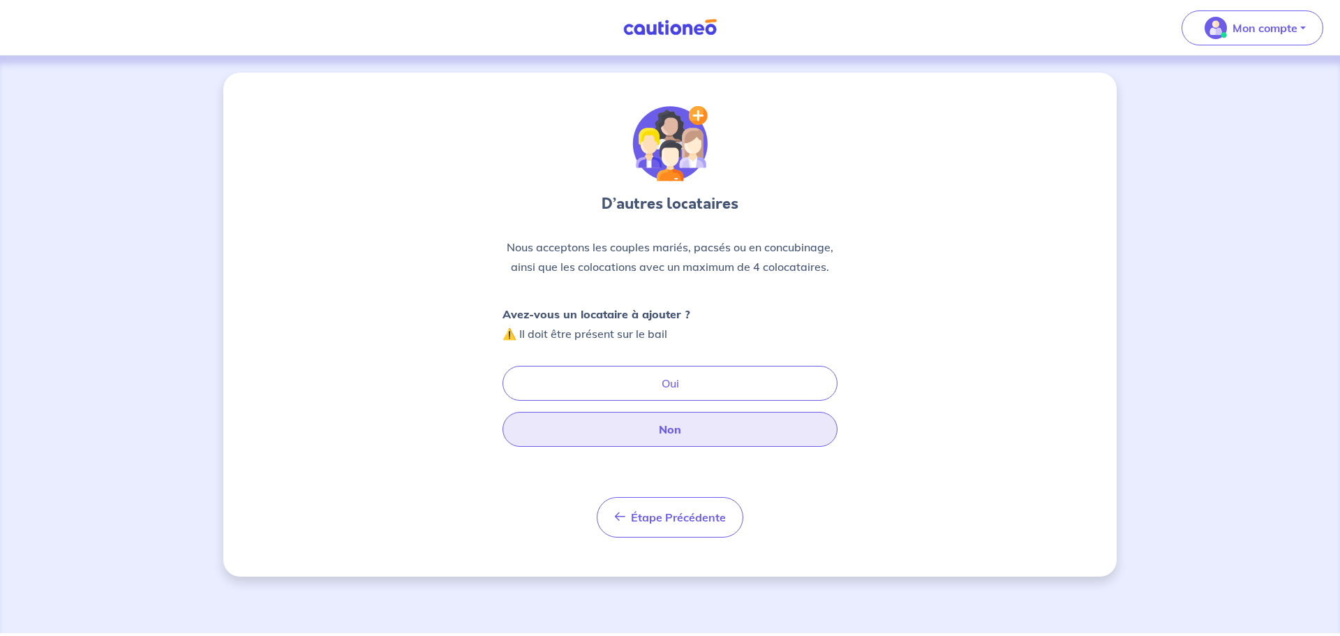
click at [669, 430] on button "Non" at bounding box center [669, 429] width 335 height 35
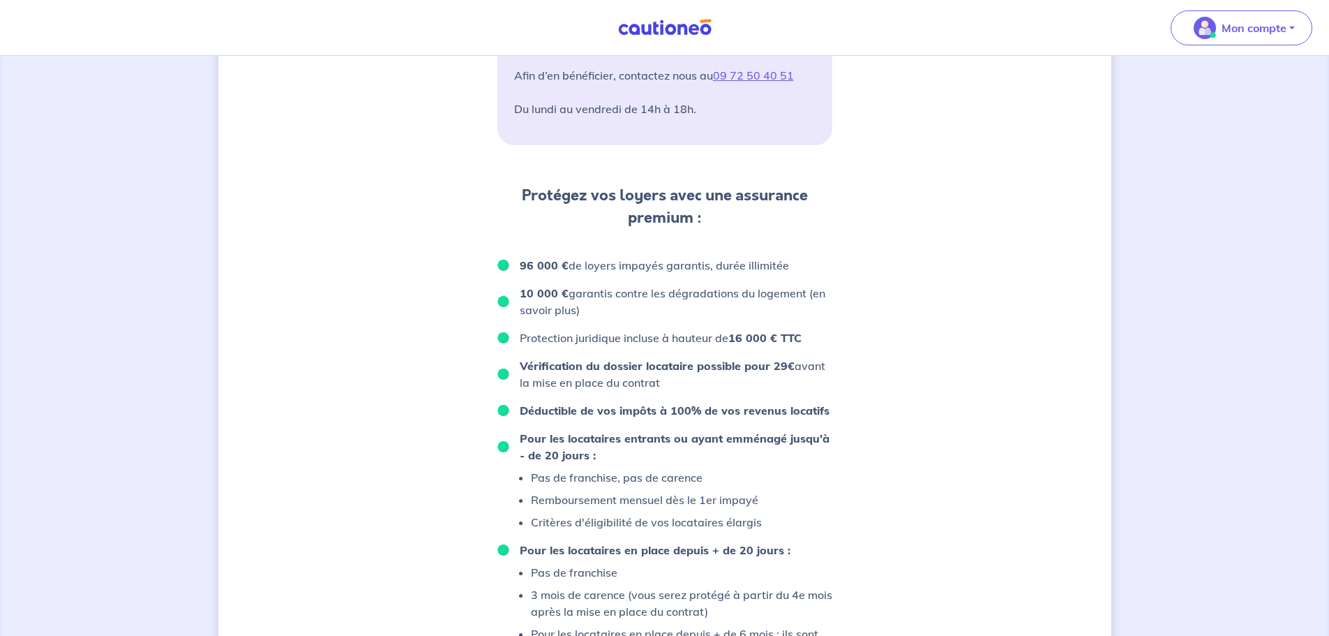
scroll to position [698, 0]
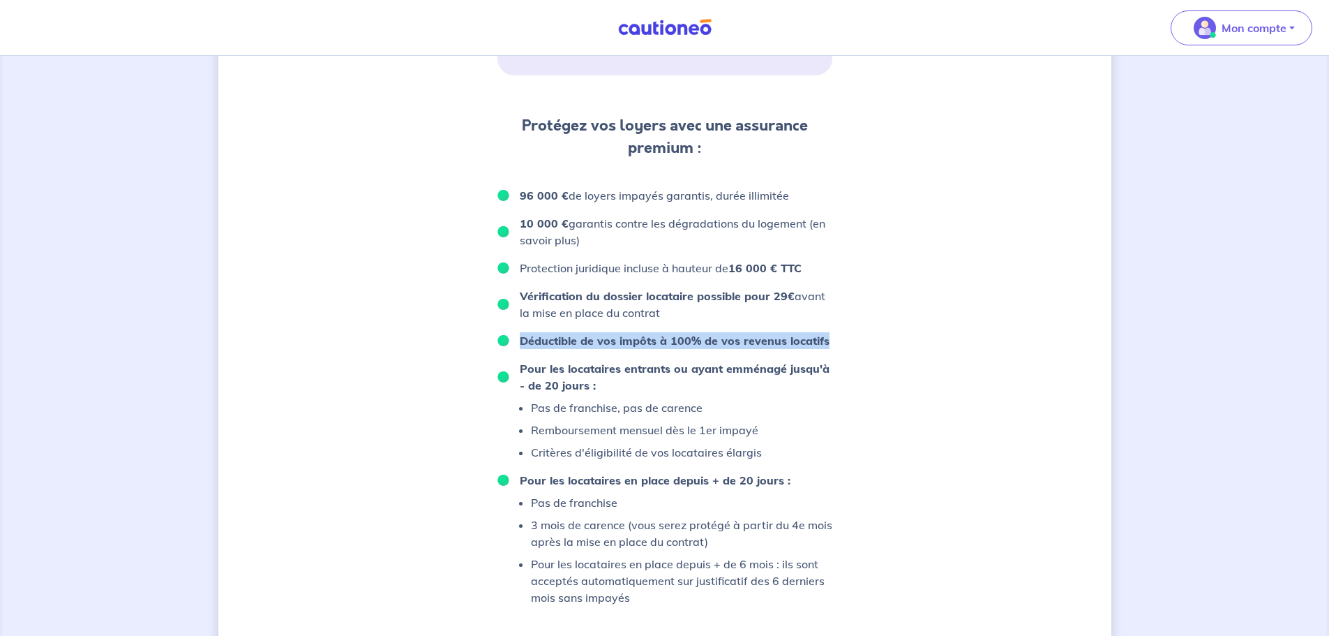
drag, startPoint x: 517, startPoint y: 341, endPoint x: 825, endPoint y: 340, distance: 307.7
click at [825, 340] on li "Déductible de vos impôts à 100% de vos revenus locatifs" at bounding box center [664, 340] width 335 height 17
click at [893, 353] on div "D’après vos déclarations, Votre dossier locataire est éligible Souhaitez-vous p…" at bounding box center [664, 61] width 893 height 1372
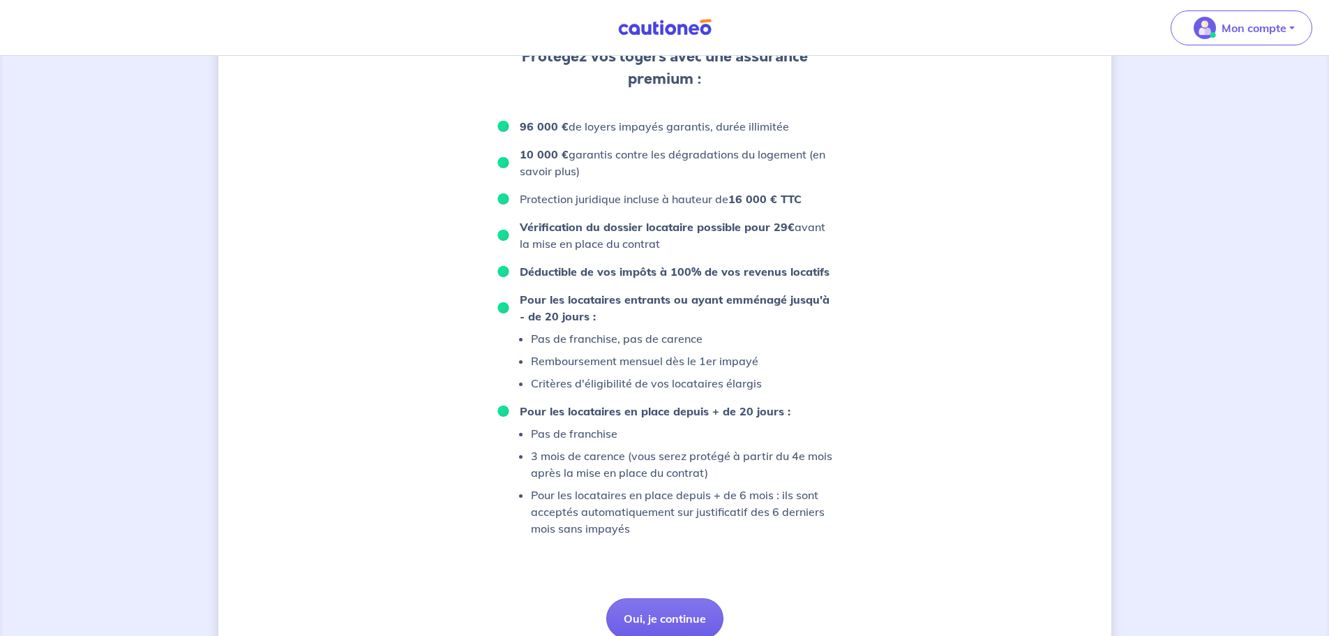
scroll to position [825, 0]
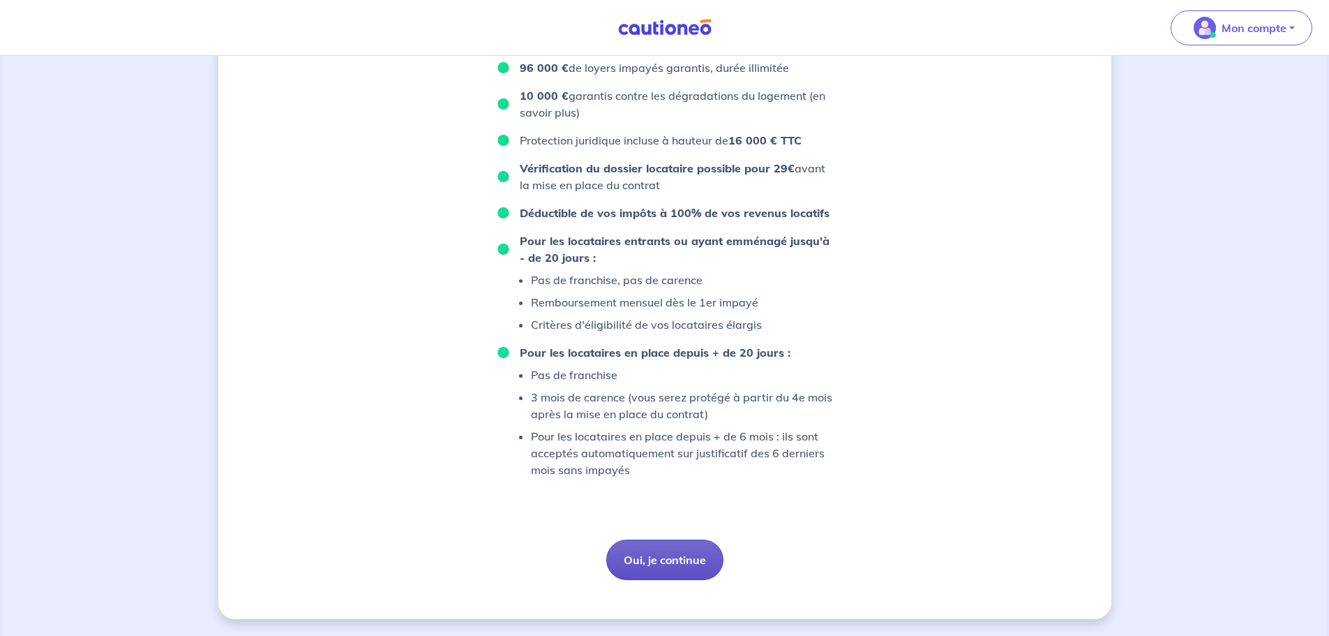
click at [677, 553] on button "Oui, je continue" at bounding box center [664, 559] width 117 height 40
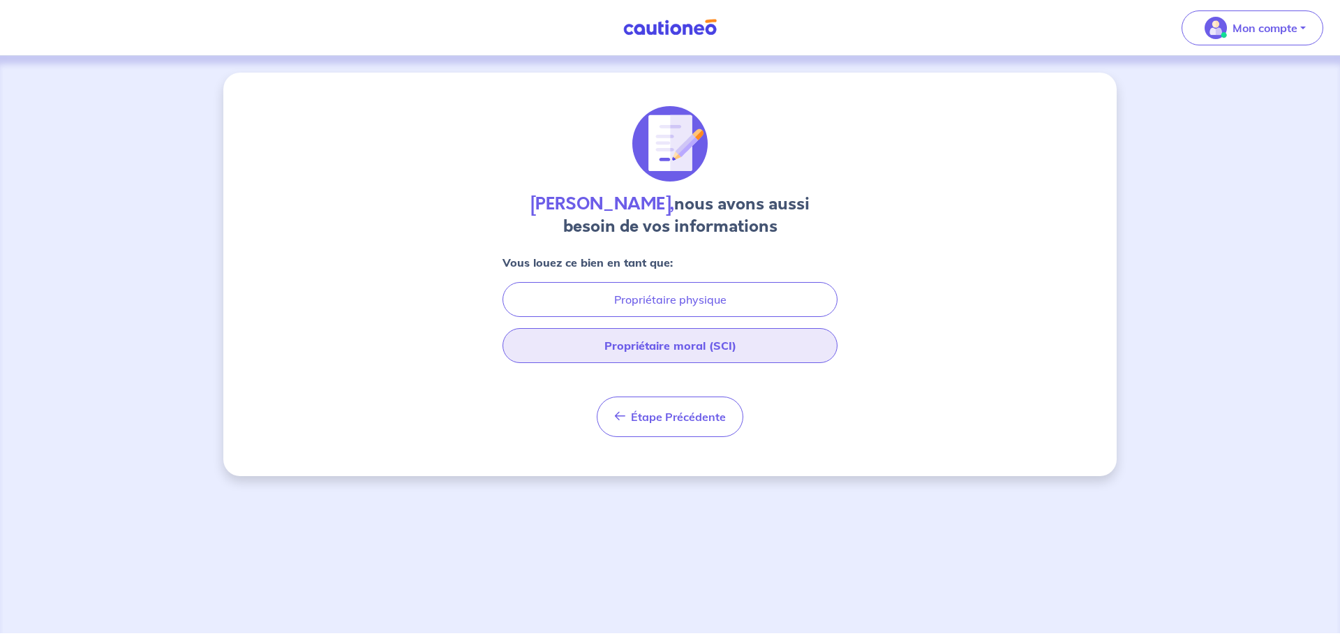
click at [661, 347] on button "Propriétaire moral (SCI)" at bounding box center [669, 345] width 335 height 35
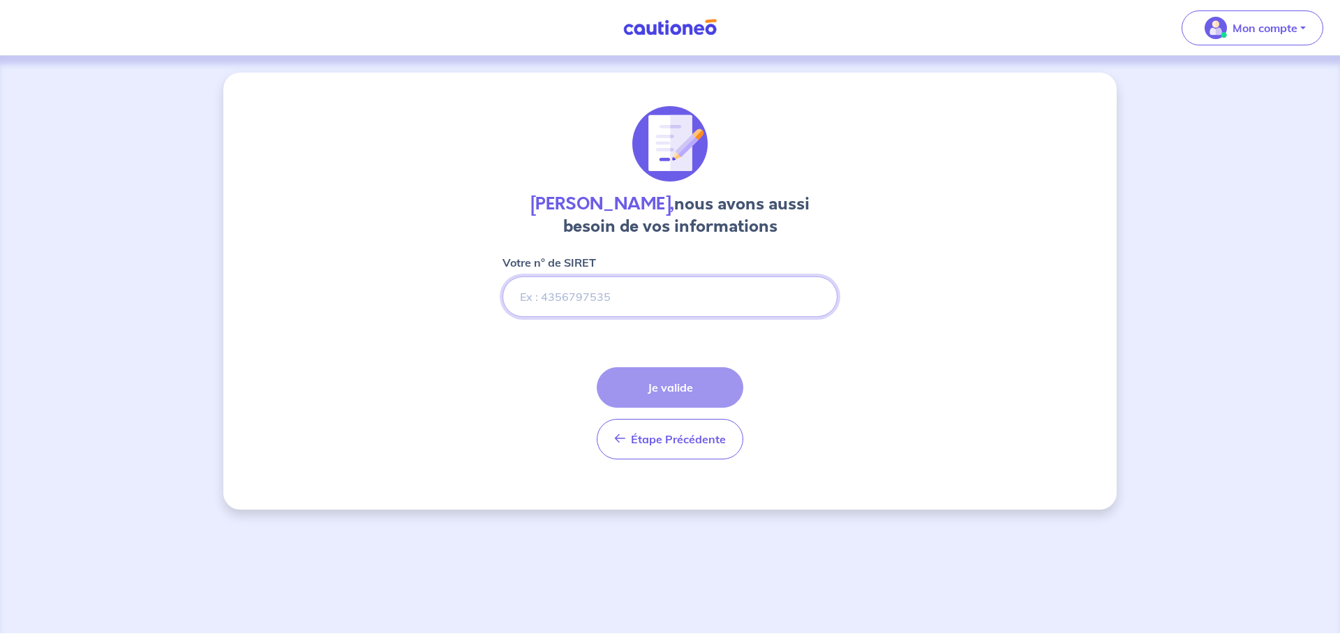
click at [571, 292] on input "Votre n° de SIRET" at bounding box center [669, 296] width 335 height 40
paste input "887 822 153"
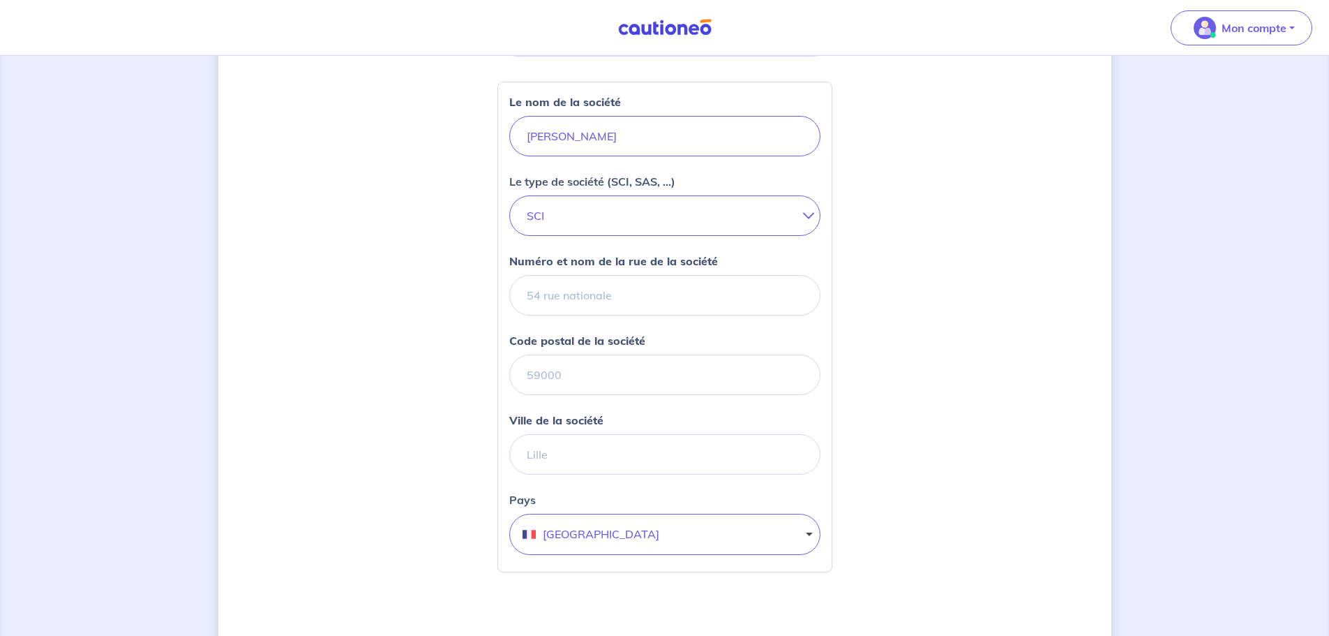
scroll to position [279, 0]
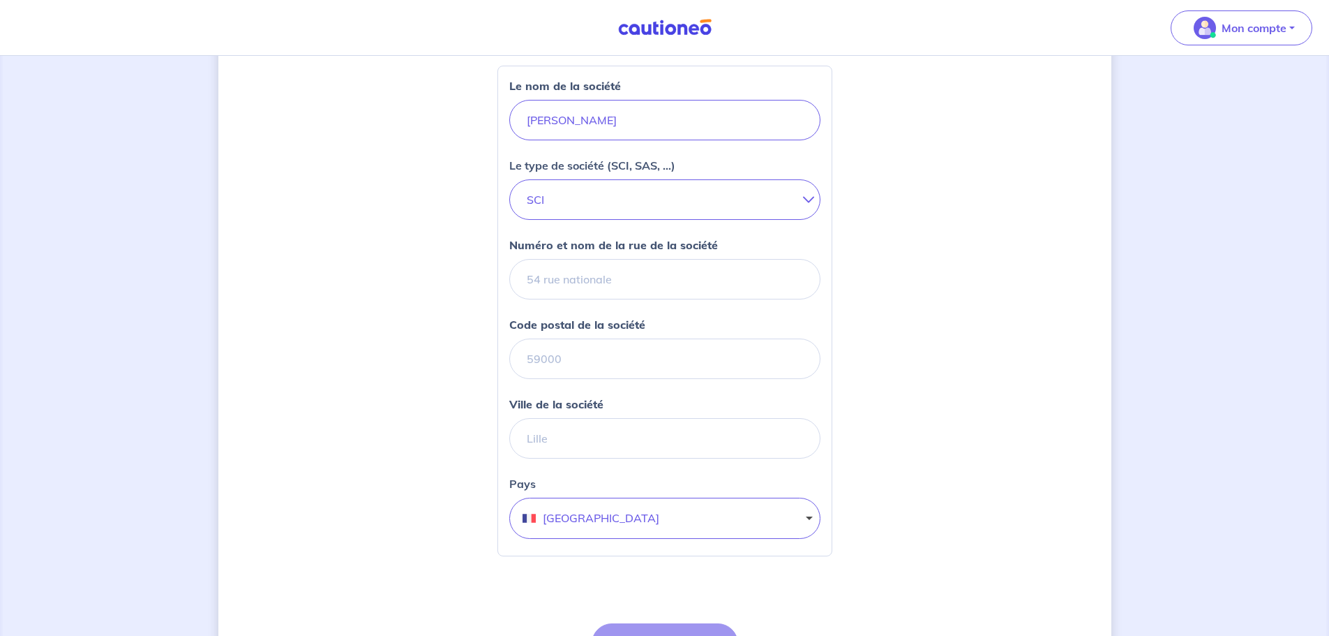
type input "887 822 153"
click at [608, 286] on input "Numéro et nom de la rue de la société" at bounding box center [664, 279] width 311 height 40
paste input "[STREET_ADDRESS][PERSON_NAME]"
type input "[STREET_ADDRESS][PERSON_NAME]"
click at [661, 369] on input "Code postal de la société" at bounding box center [664, 358] width 311 height 40
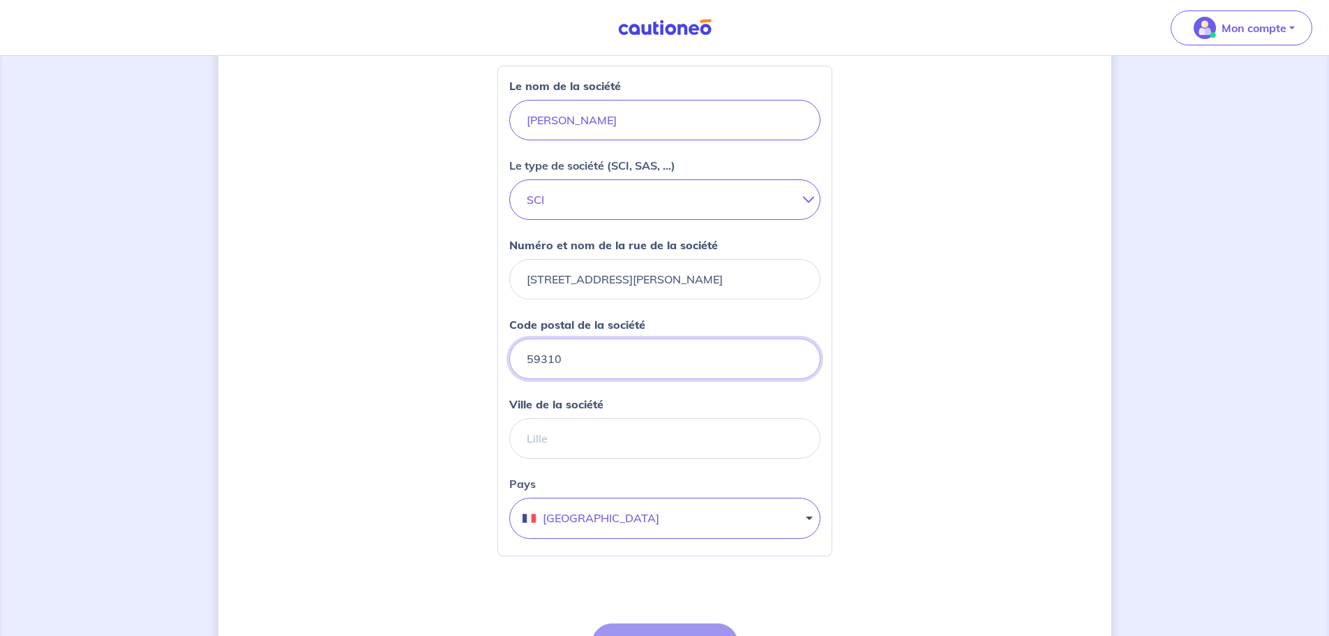
type input "59310"
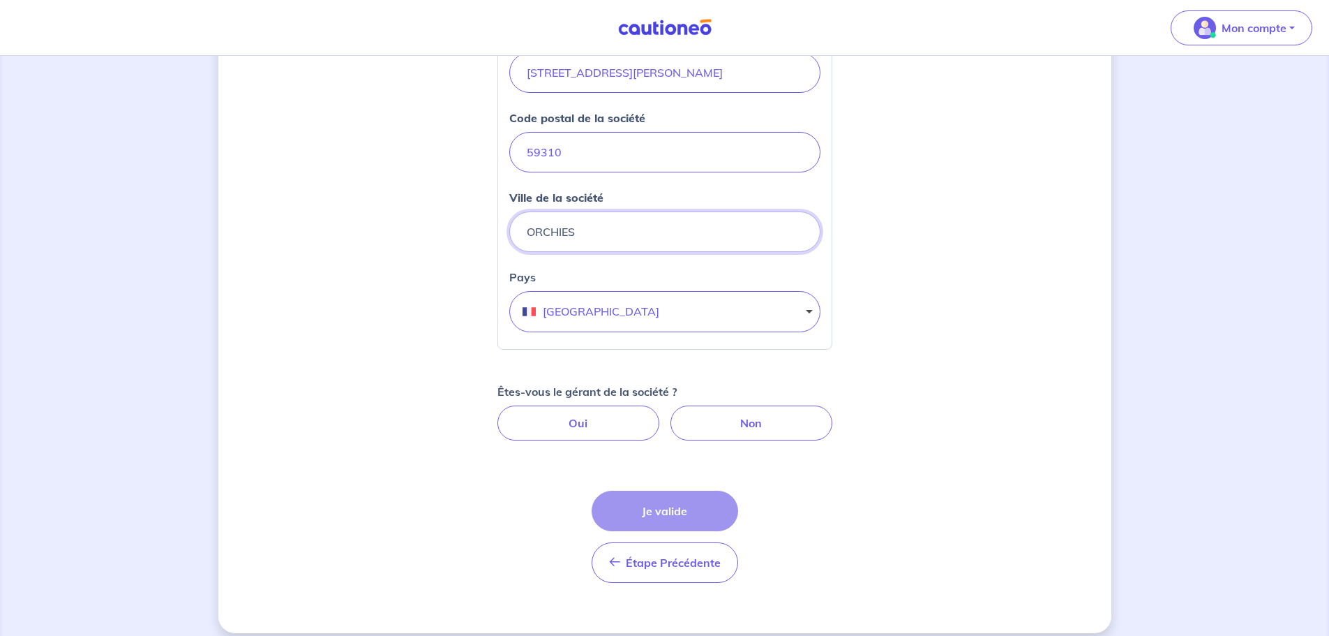
scroll to position [500, 0]
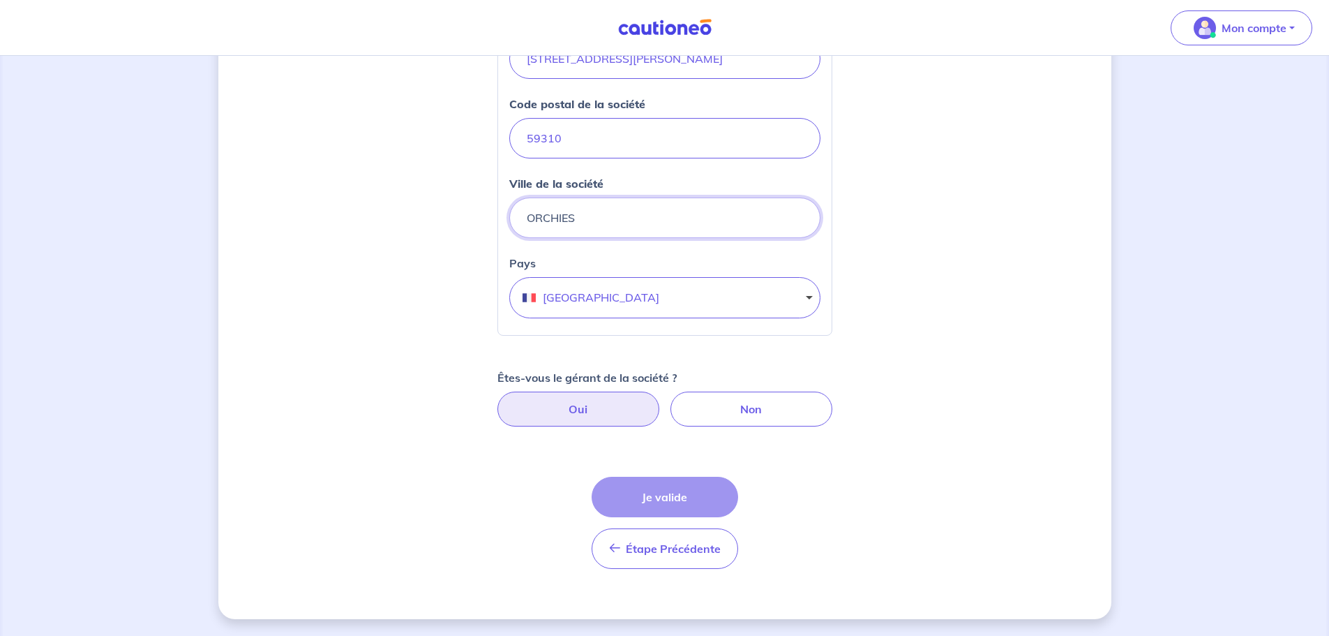
type input "ORCHIES"
click at [601, 406] on label "Oui" at bounding box center [578, 408] width 162 height 35
click at [660, 400] on input "Oui" at bounding box center [664, 395] width 9 height 9
radio input "true"
select select "FR"
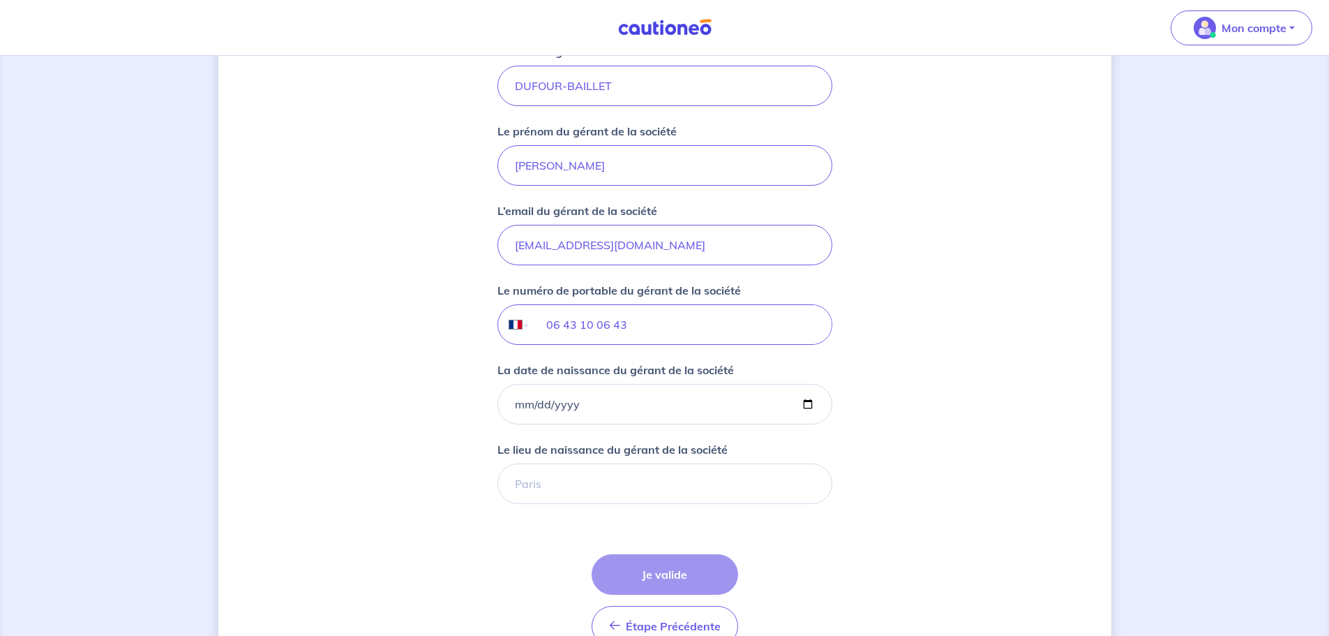
scroll to position [988, 0]
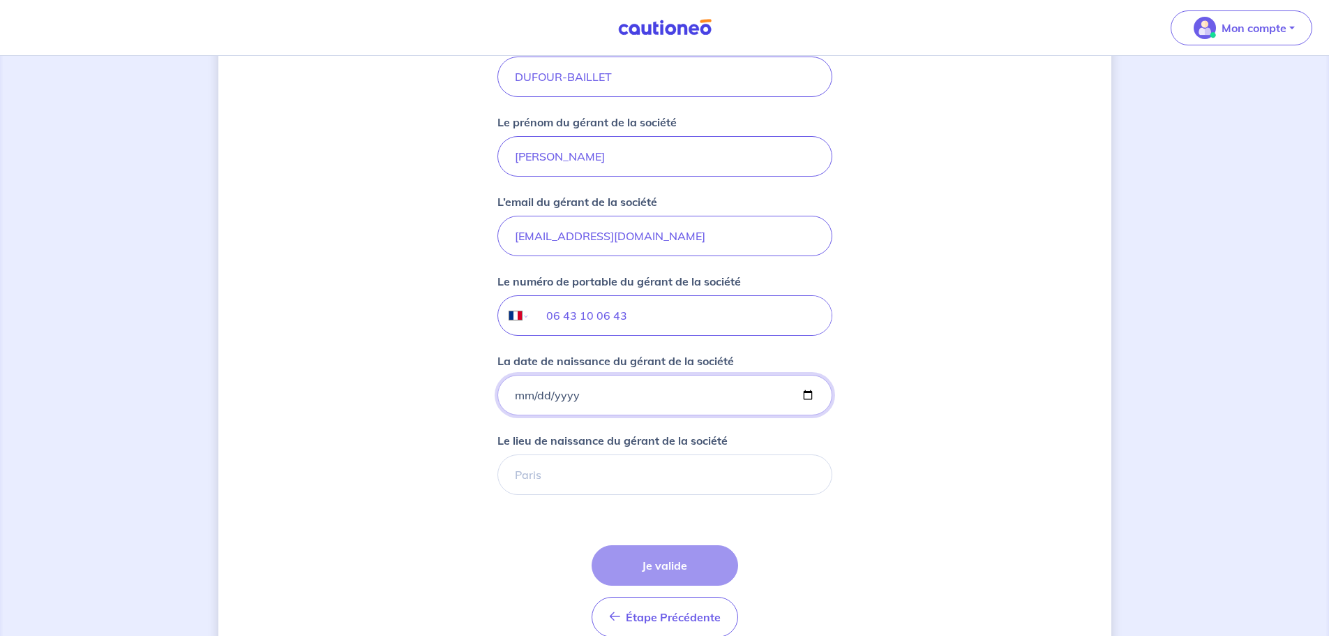
click at [620, 403] on input "La date de naissance du gérant de la société" at bounding box center [664, 395] width 335 height 40
type input "[DATE]"
type input "a"
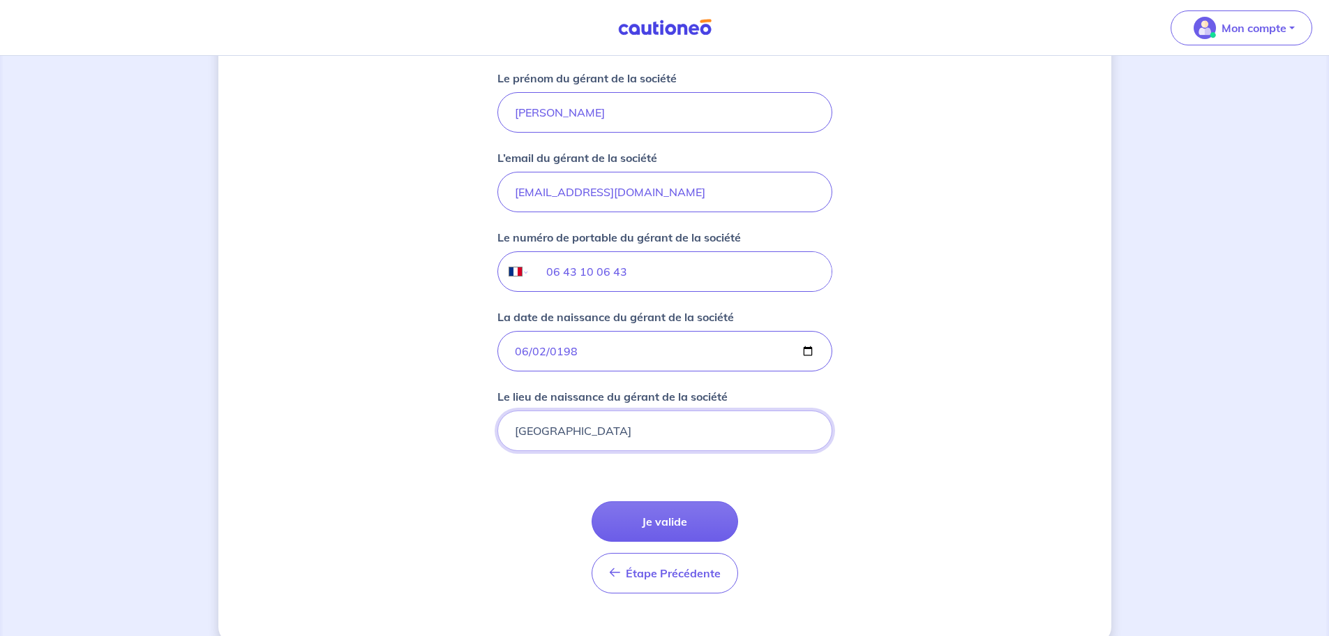
scroll to position [1056, 0]
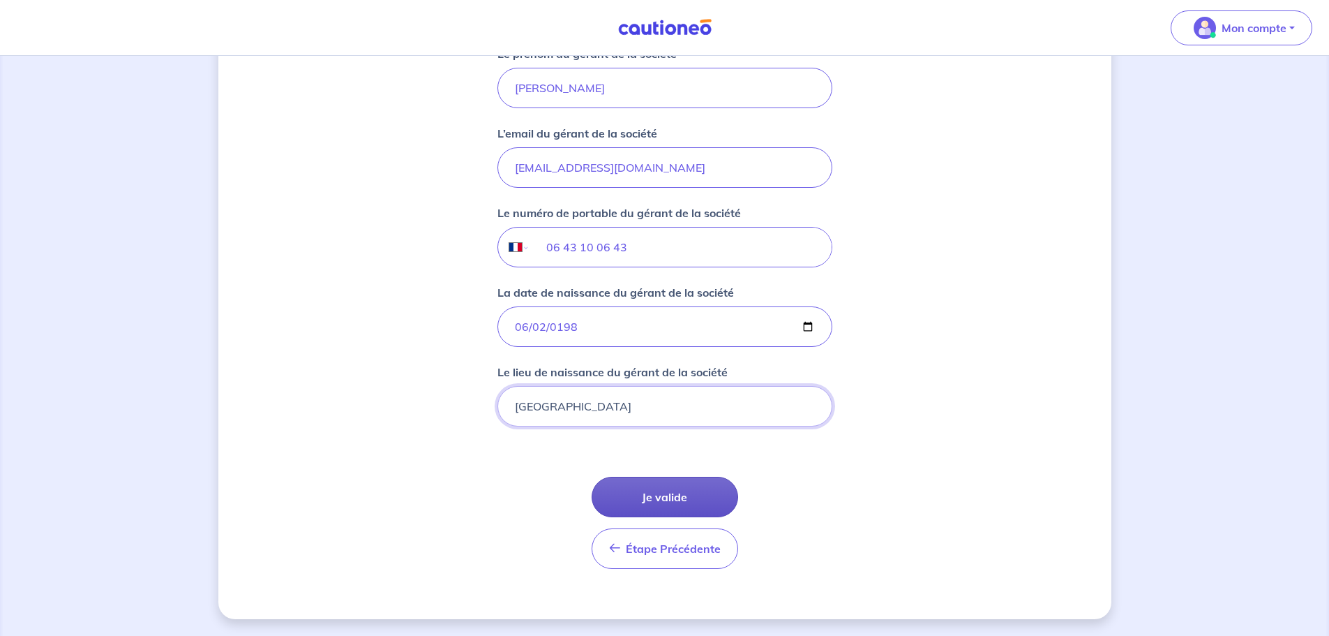
type input "[GEOGRAPHIC_DATA]"
click at [690, 489] on button "Je valide" at bounding box center [665, 497] width 147 height 40
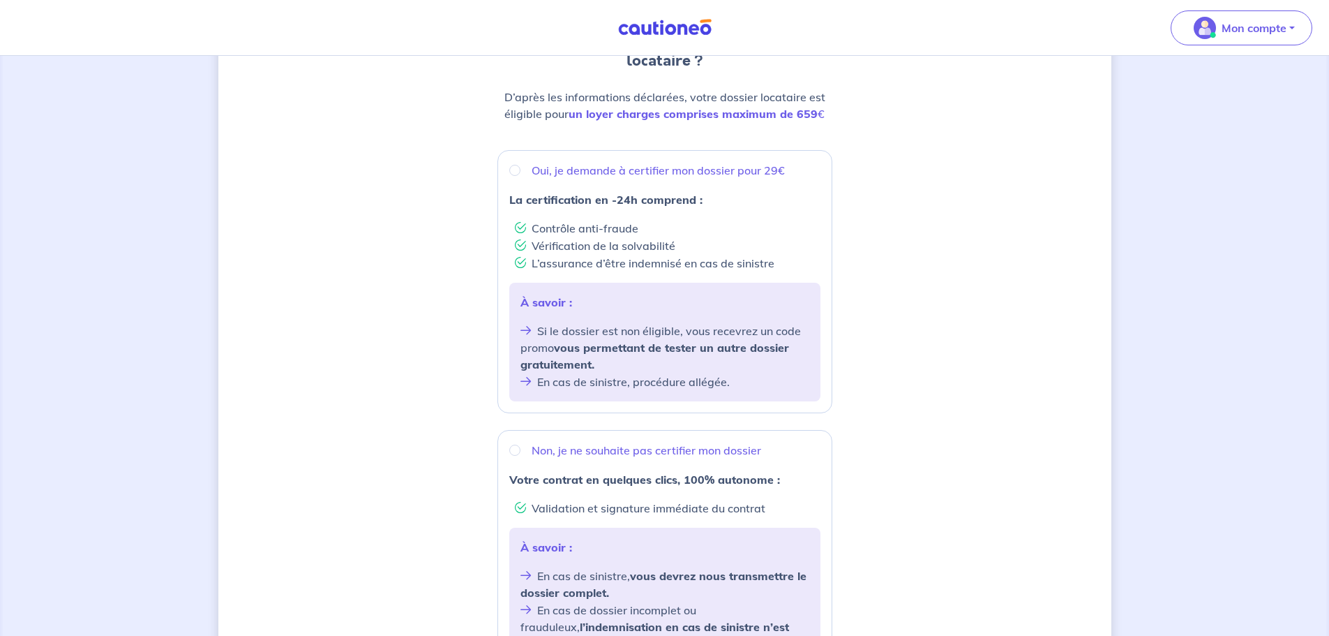
scroll to position [209, 0]
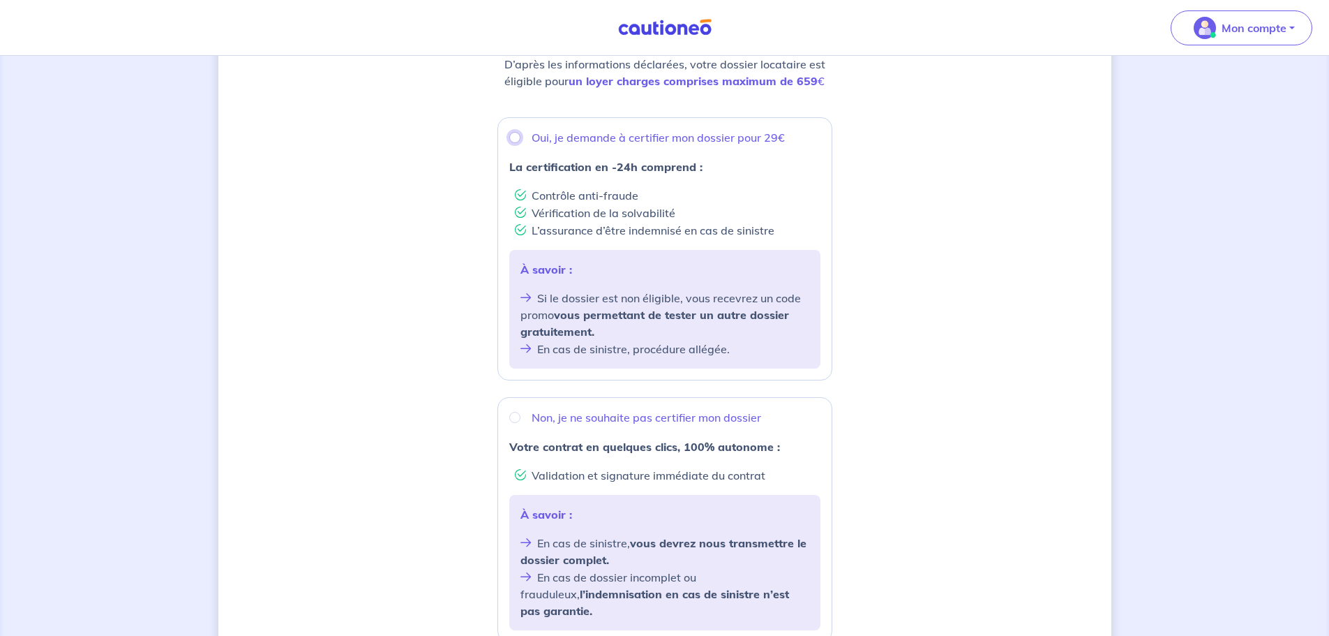
click at [518, 138] on input "Oui, je demande à certifier mon dossier pour 29€" at bounding box center [514, 137] width 11 height 11
radio input "true"
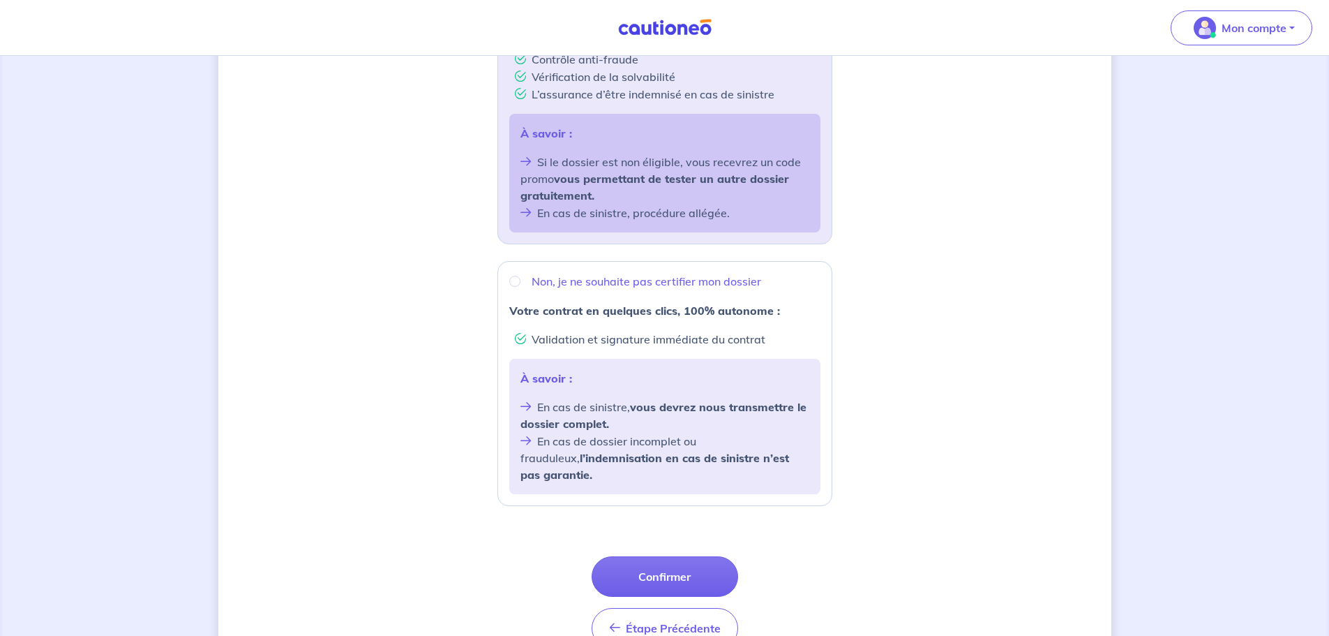
scroll to position [349, 0]
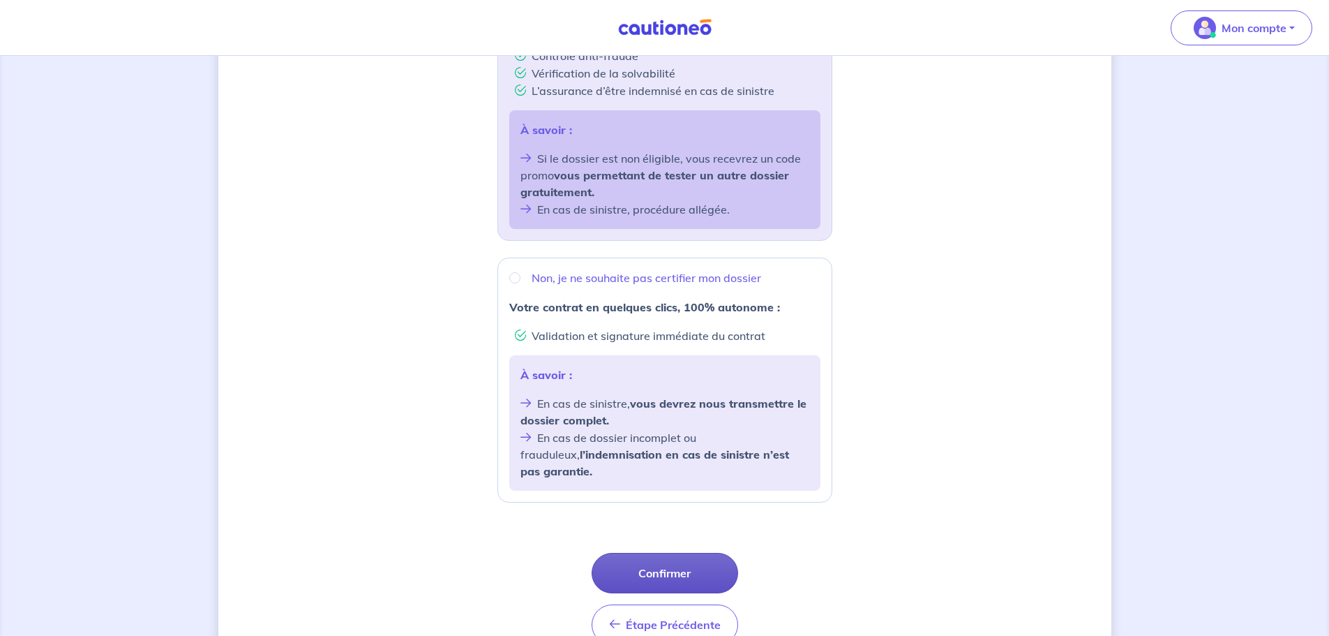
click at [689, 553] on button "Confirmer" at bounding box center [665, 573] width 147 height 40
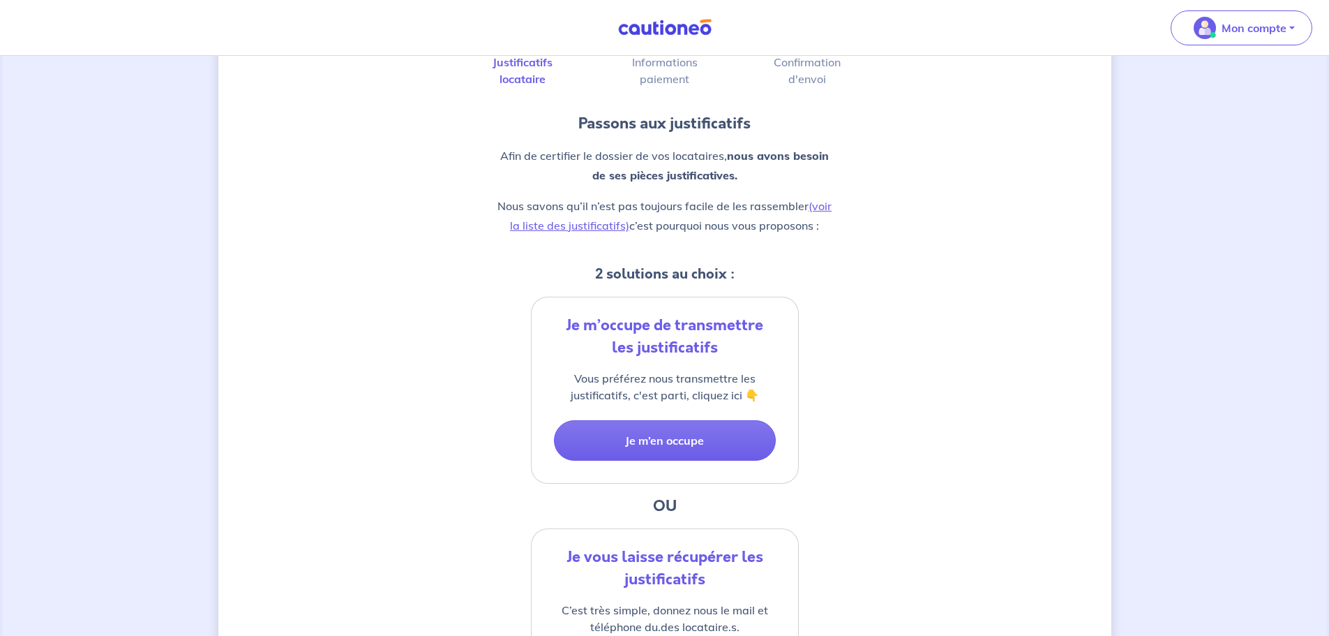
scroll to position [70, 0]
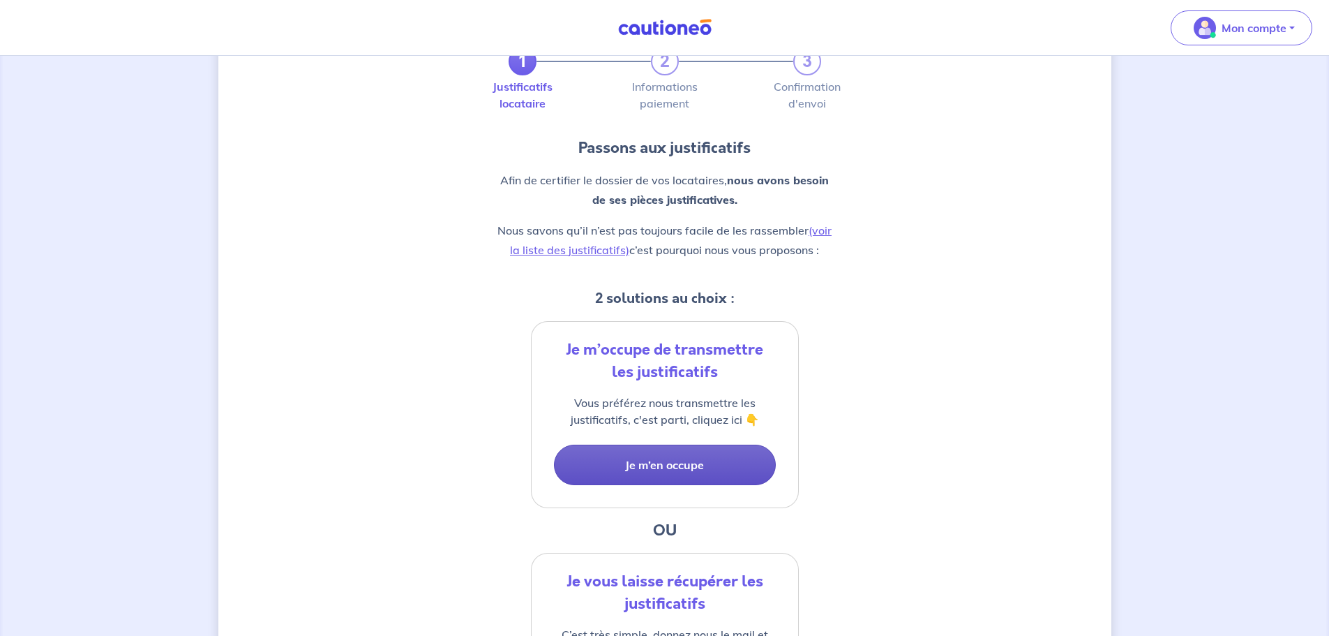
click at [639, 468] on button "Je m’en occupe" at bounding box center [665, 464] width 222 height 40
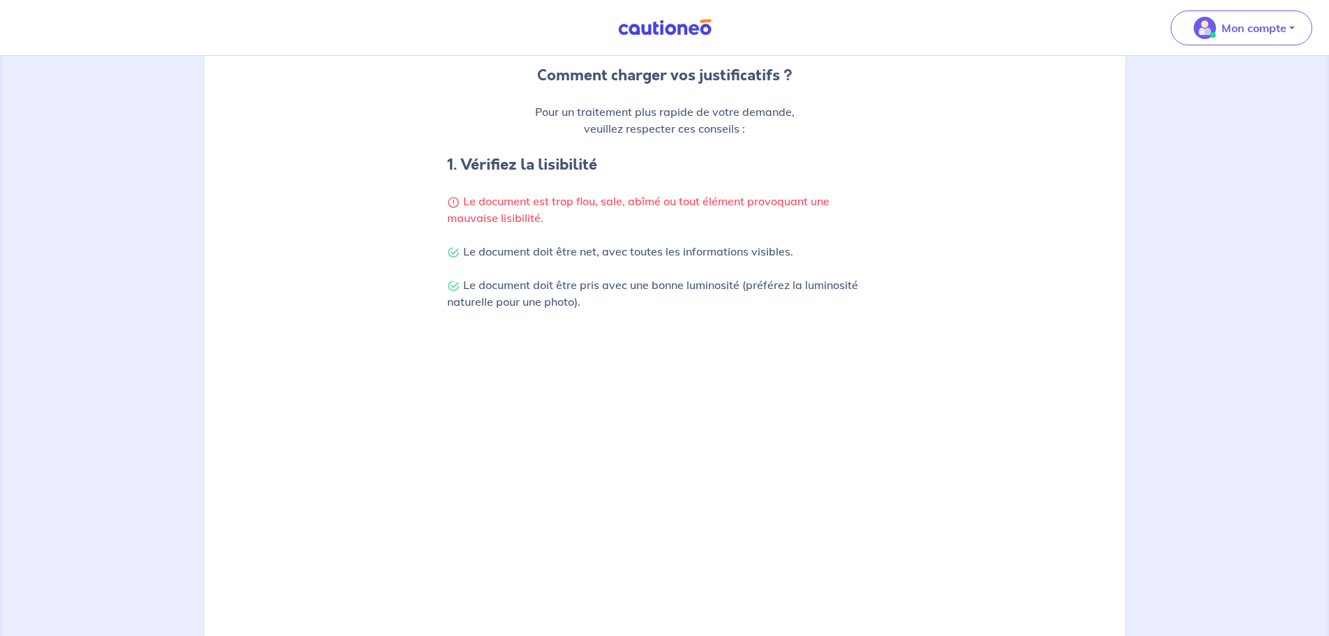
scroll to position [209, 0]
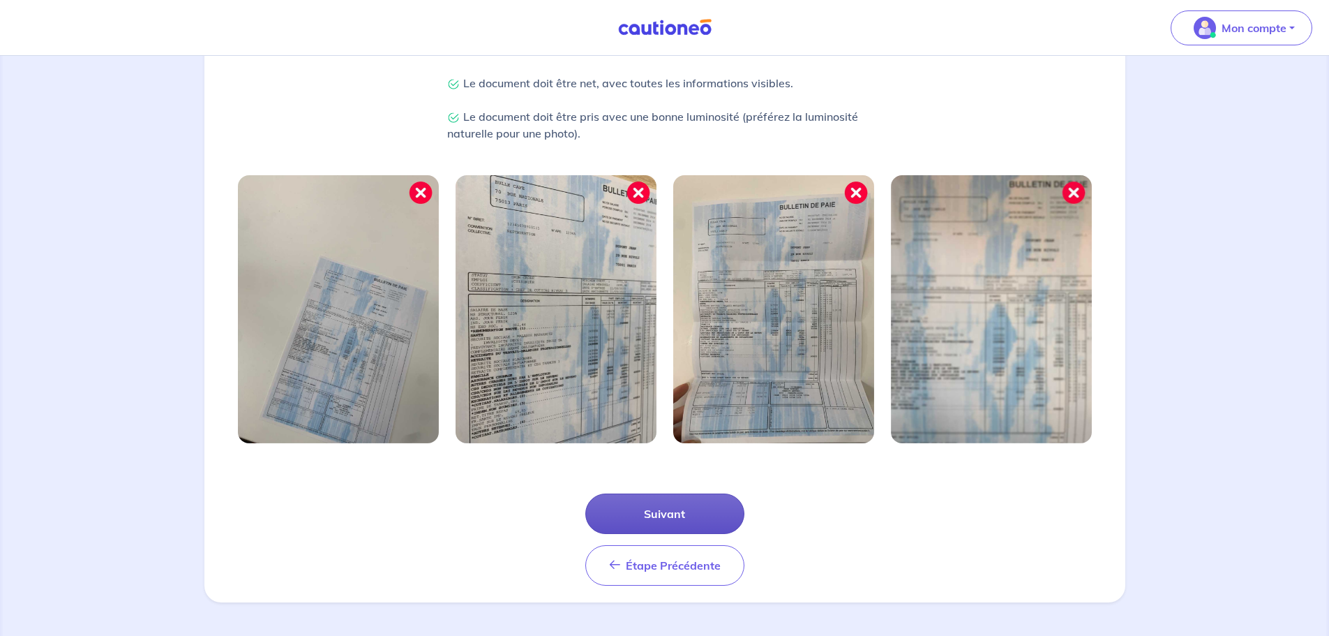
click at [631, 527] on button "Suivant" at bounding box center [664, 513] width 159 height 40
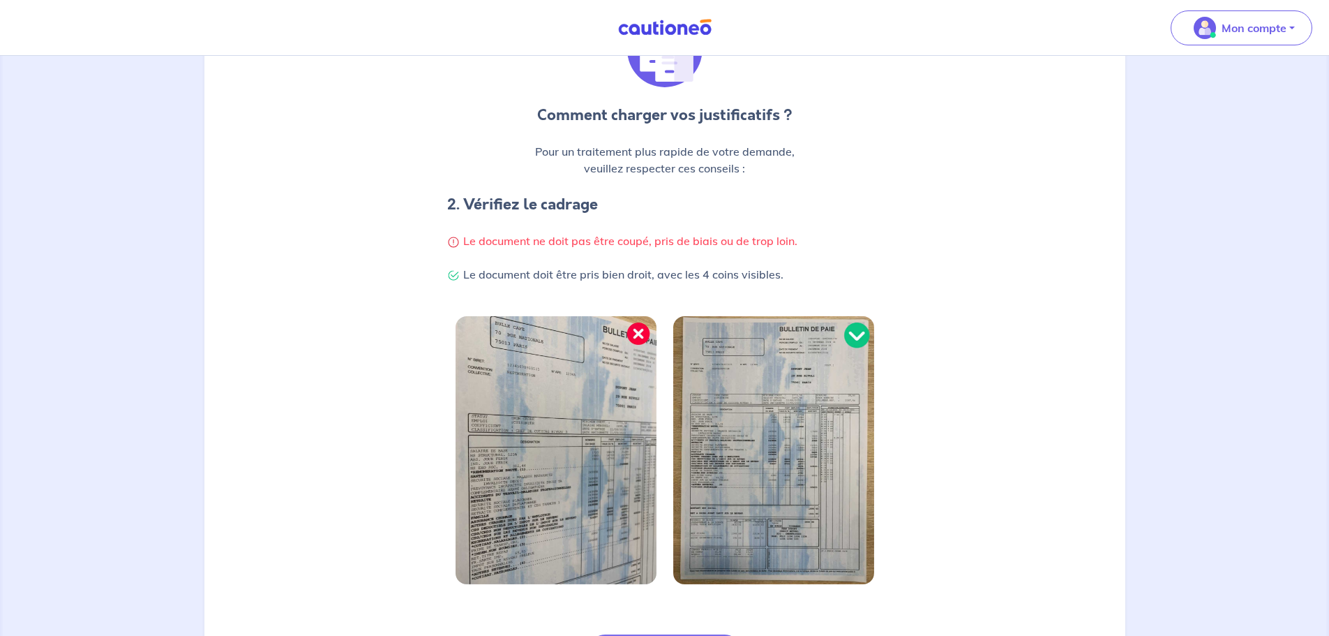
scroll to position [297, 0]
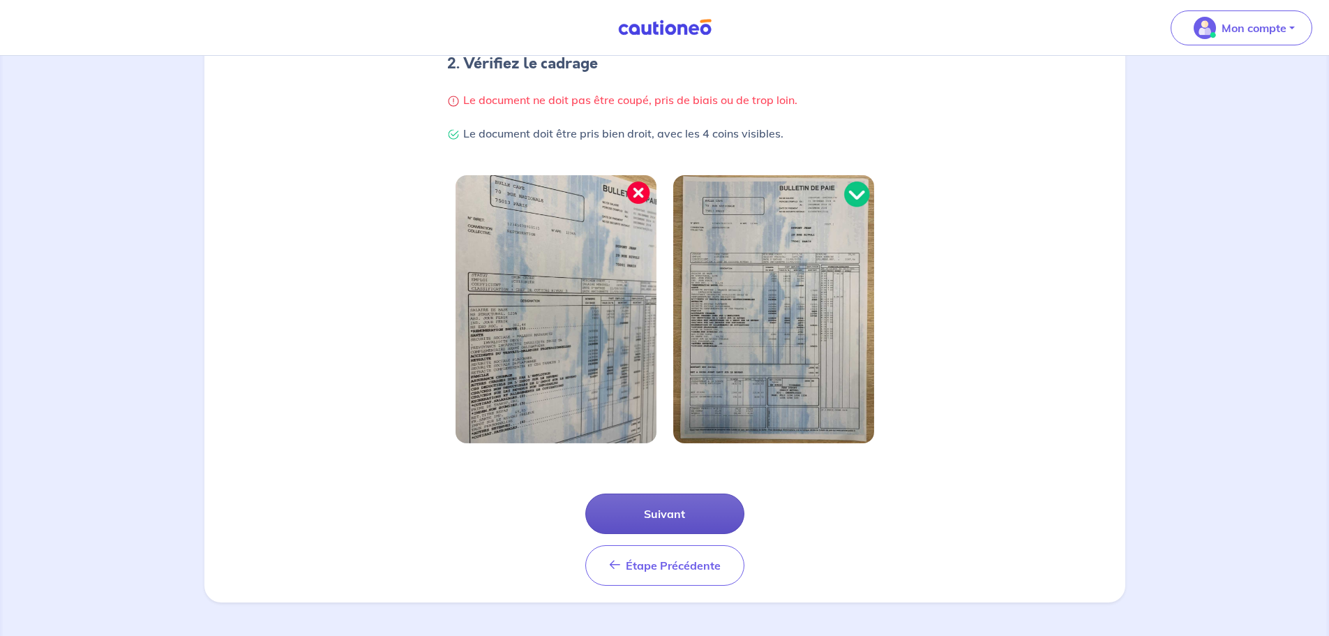
click at [652, 512] on button "Suivant" at bounding box center [664, 513] width 159 height 40
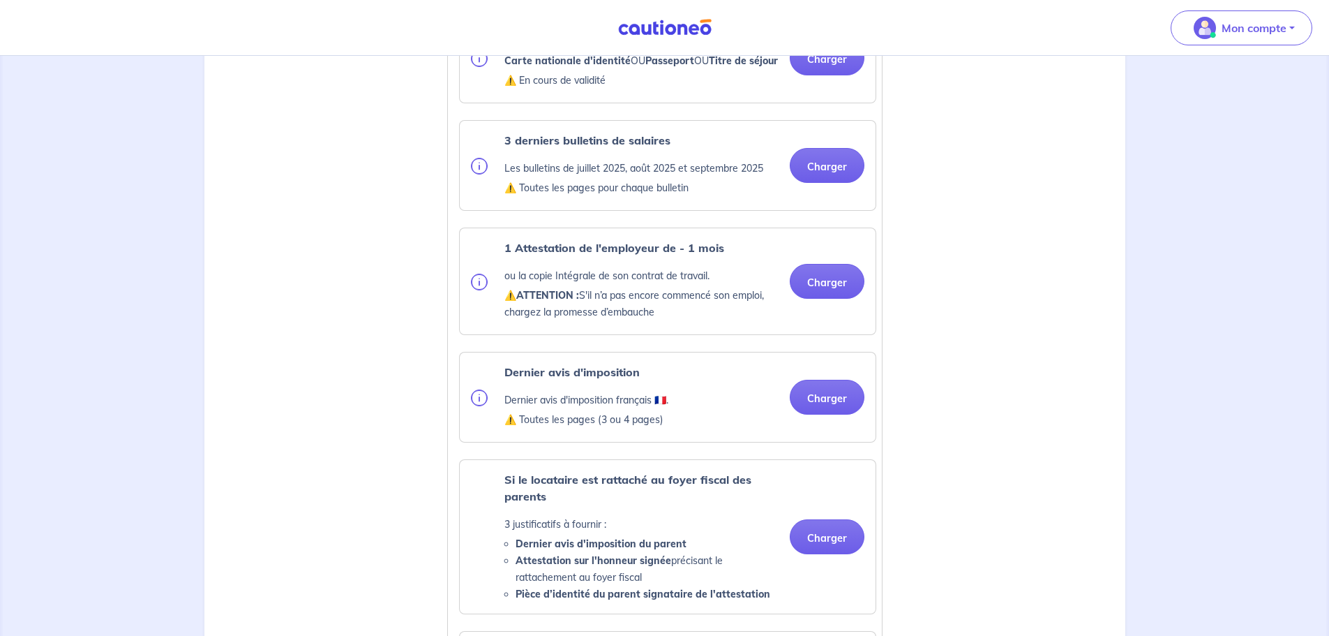
scroll to position [558, 0]
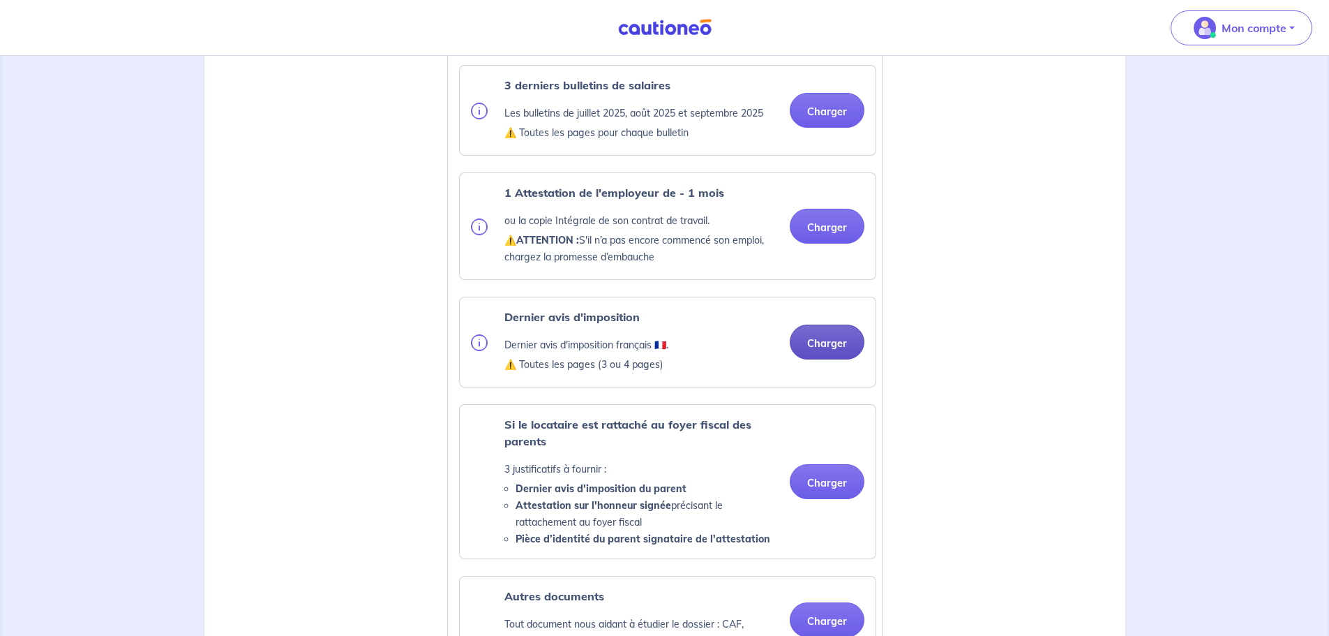
click at [820, 359] on button "Charger" at bounding box center [827, 341] width 75 height 35
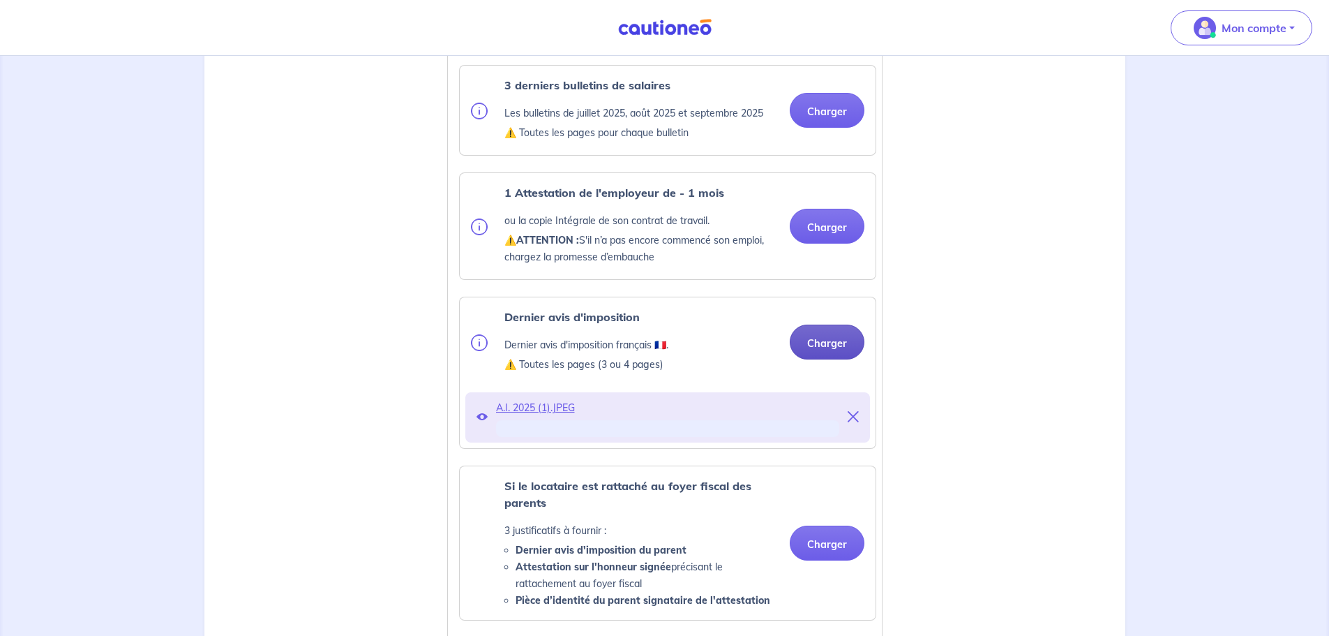
click at [821, 359] on button "Charger" at bounding box center [827, 341] width 75 height 35
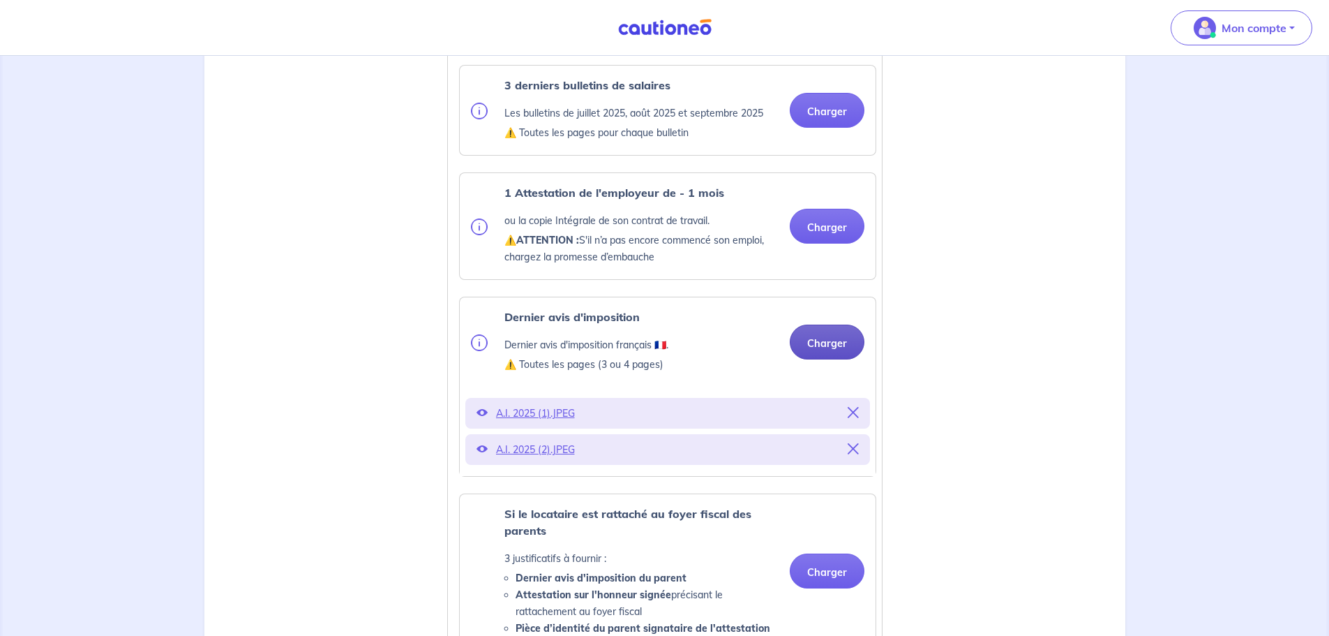
click at [837, 357] on button "Charger" at bounding box center [827, 341] width 75 height 35
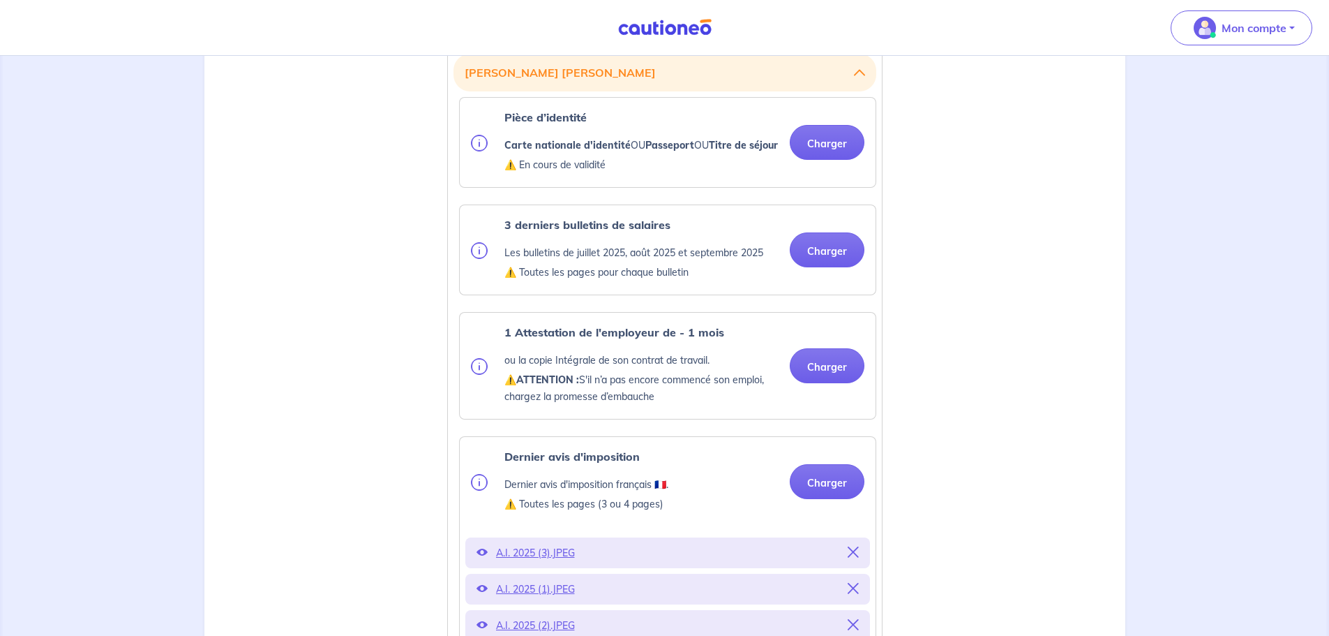
scroll to position [349, 0]
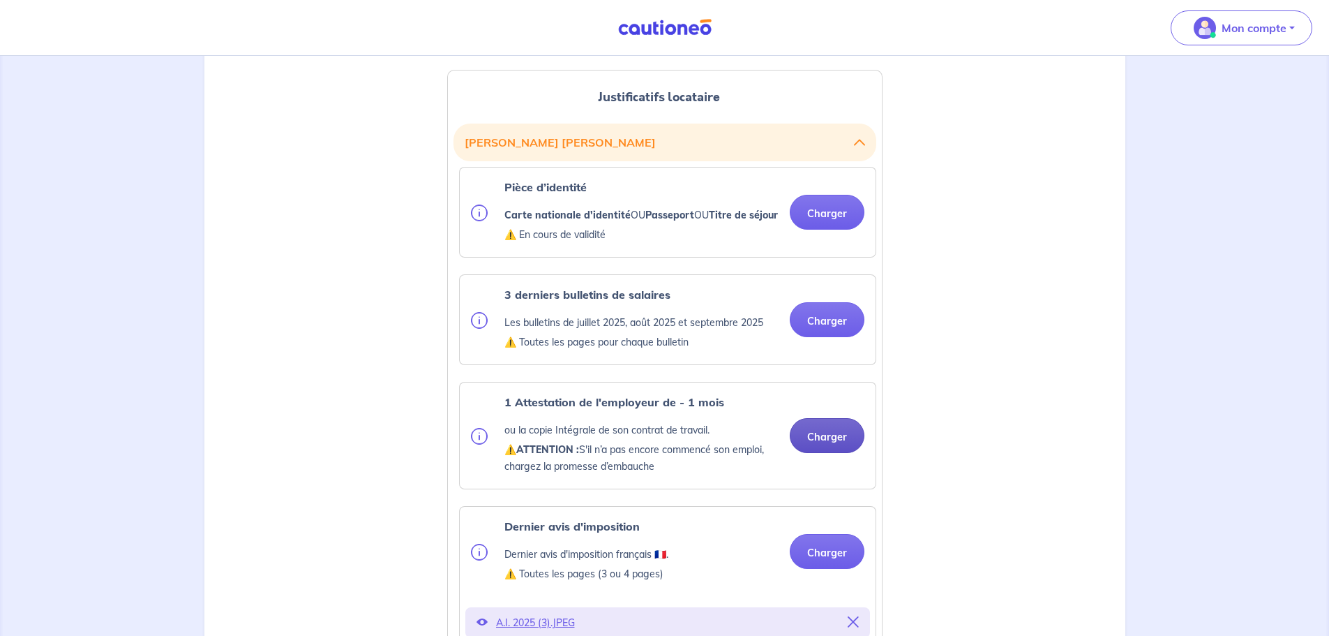
click at [830, 453] on button "Charger" at bounding box center [827, 435] width 75 height 35
click at [836, 223] on button "Charger" at bounding box center [827, 212] width 75 height 35
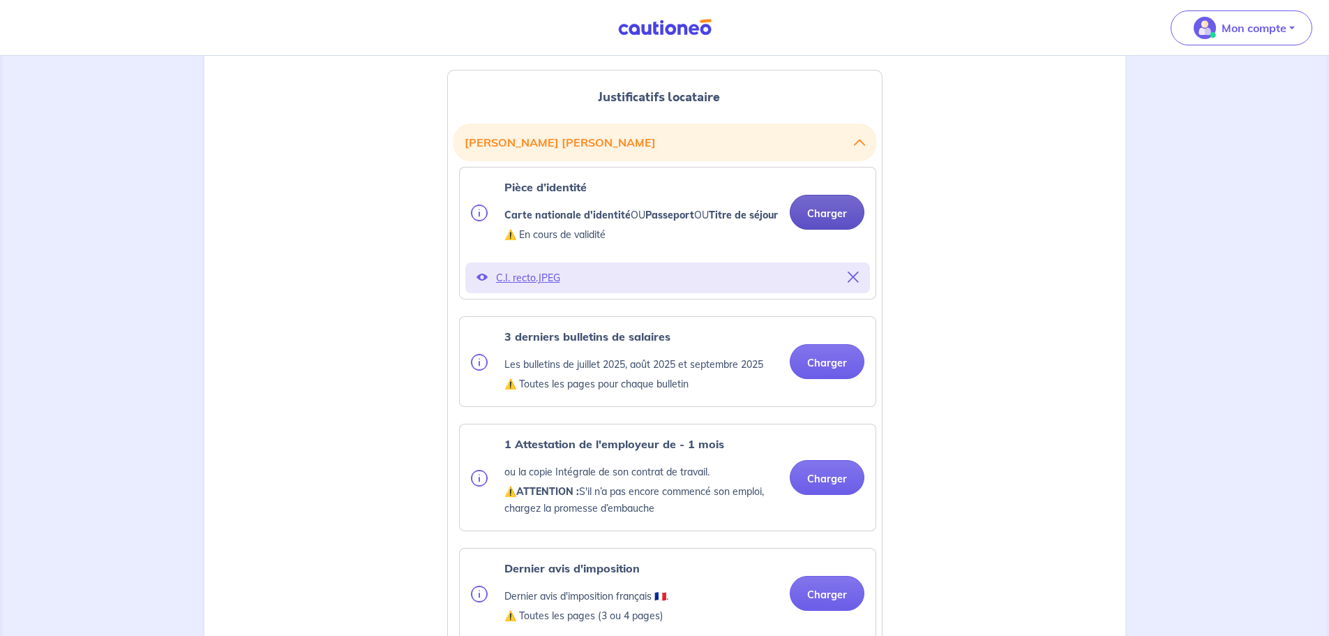
click at [834, 225] on button "Charger" at bounding box center [827, 212] width 75 height 35
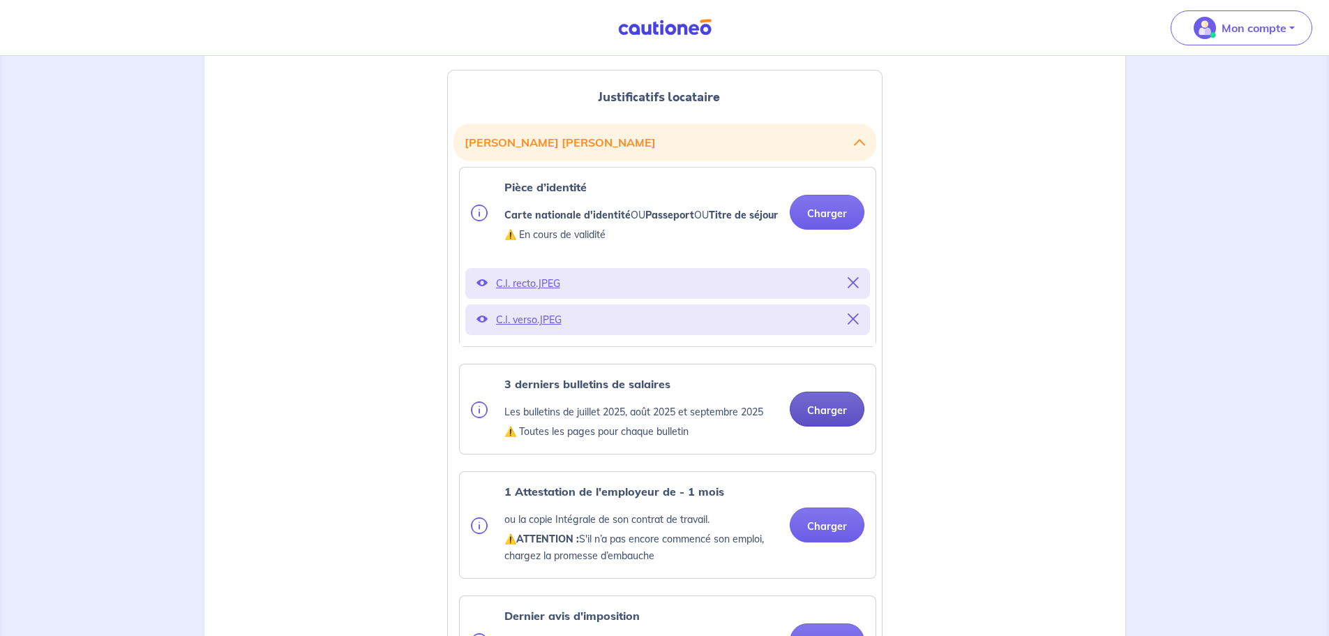
click at [800, 420] on button "Charger" at bounding box center [827, 408] width 75 height 35
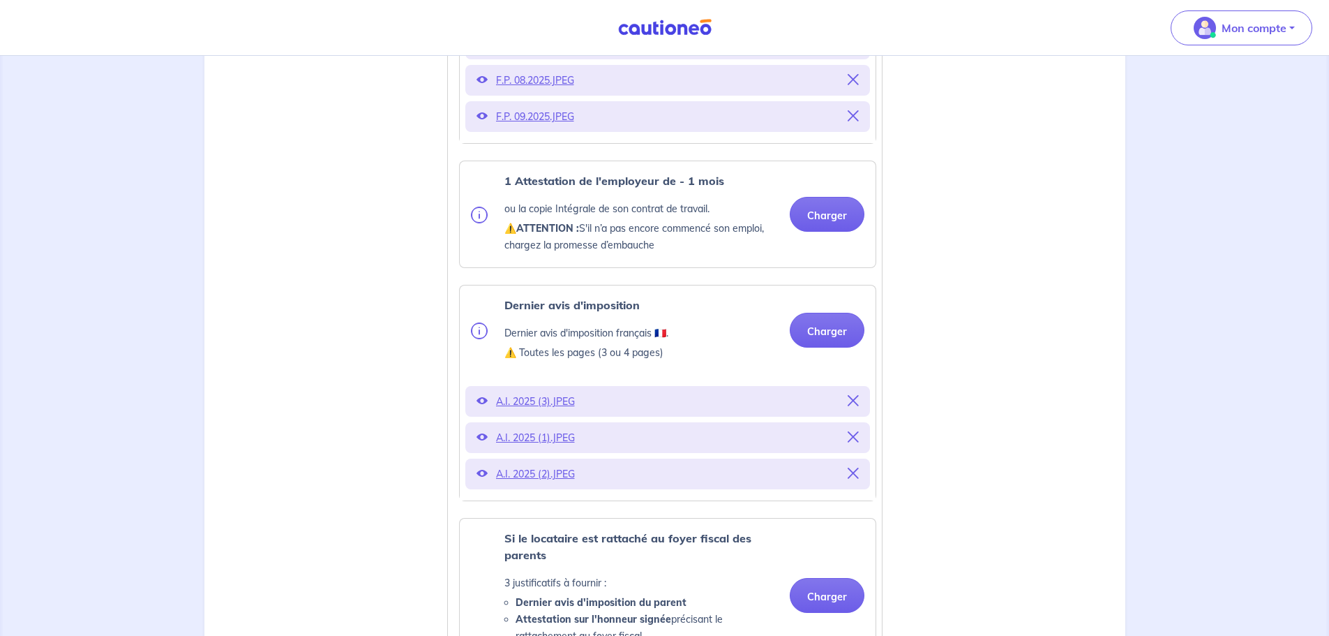
scroll to position [767, 0]
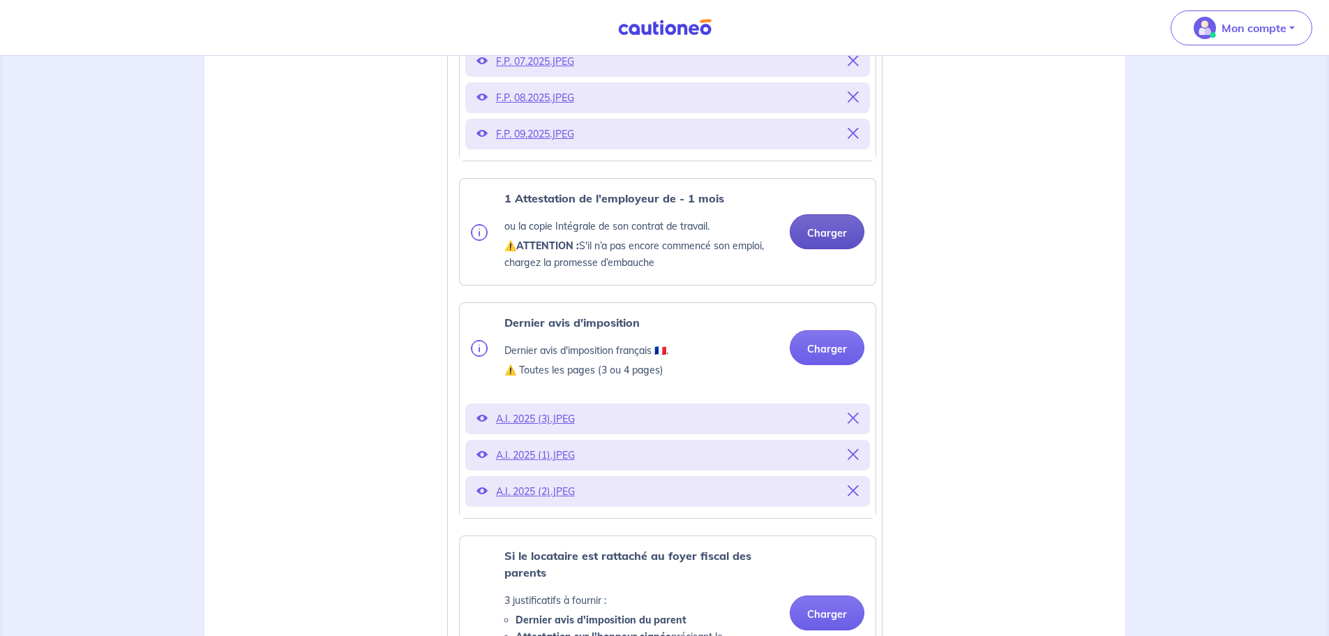
click at [832, 246] on button "Charger" at bounding box center [827, 231] width 75 height 35
click at [818, 249] on button "Charger" at bounding box center [827, 231] width 75 height 35
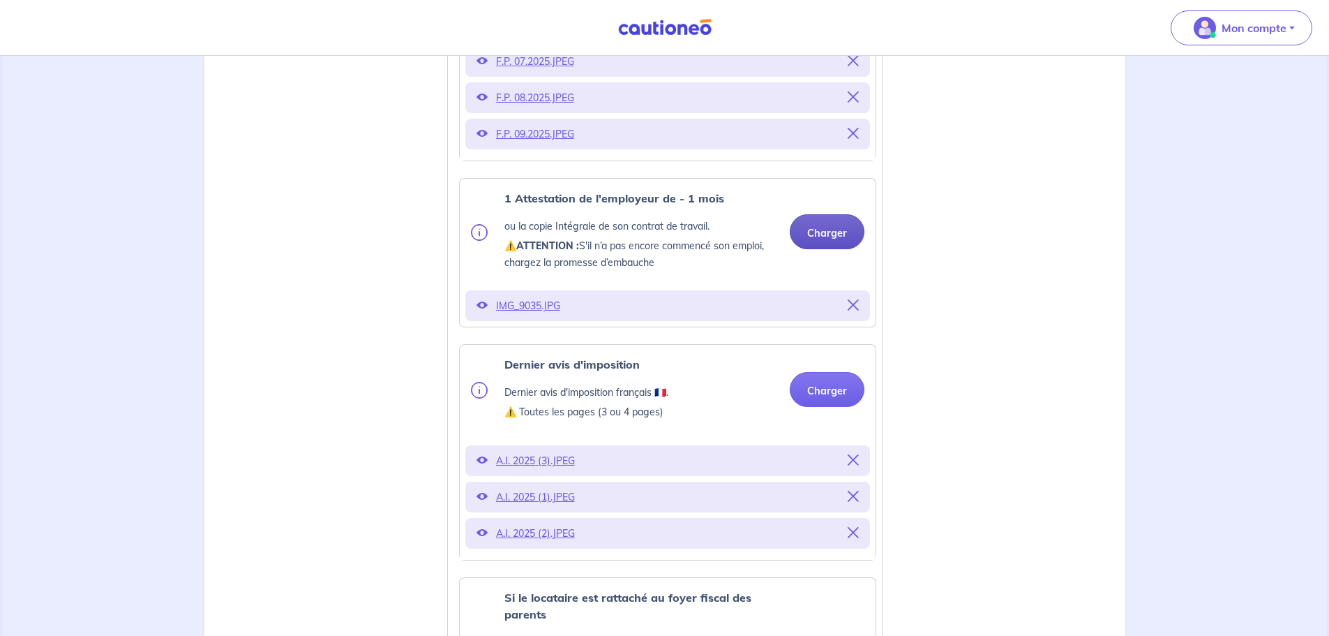
click at [834, 249] on button "Charger" at bounding box center [827, 231] width 75 height 35
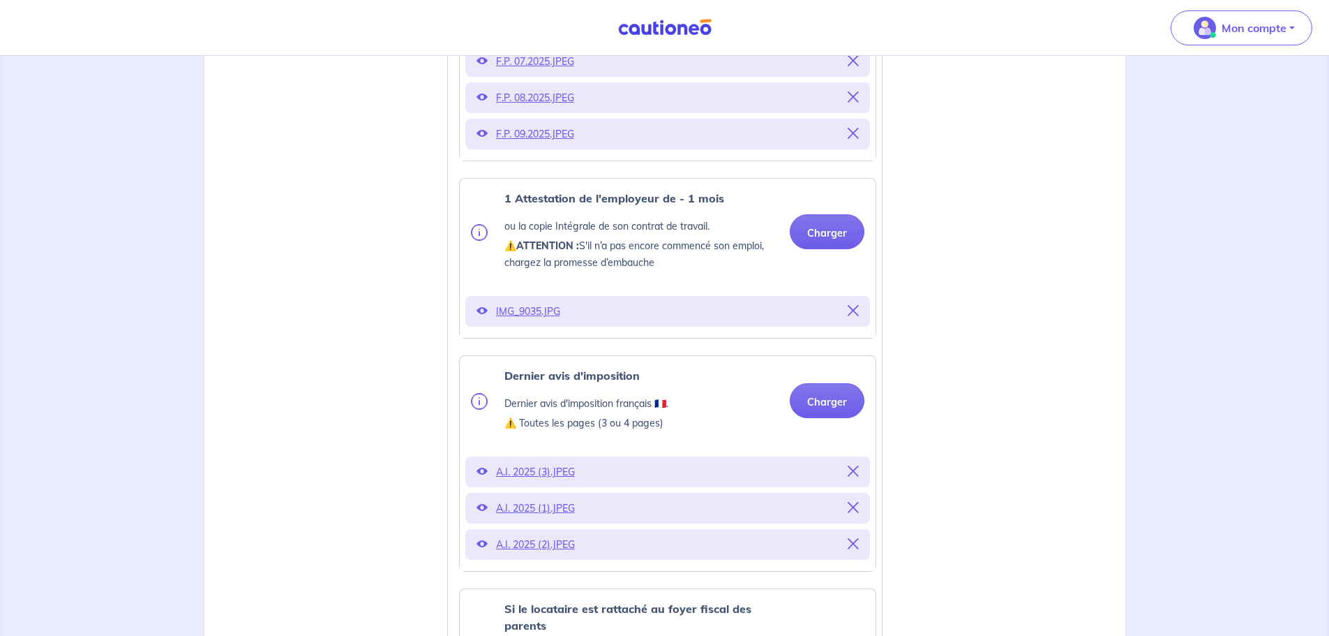
click at [850, 316] on icon at bounding box center [853, 310] width 11 height 11
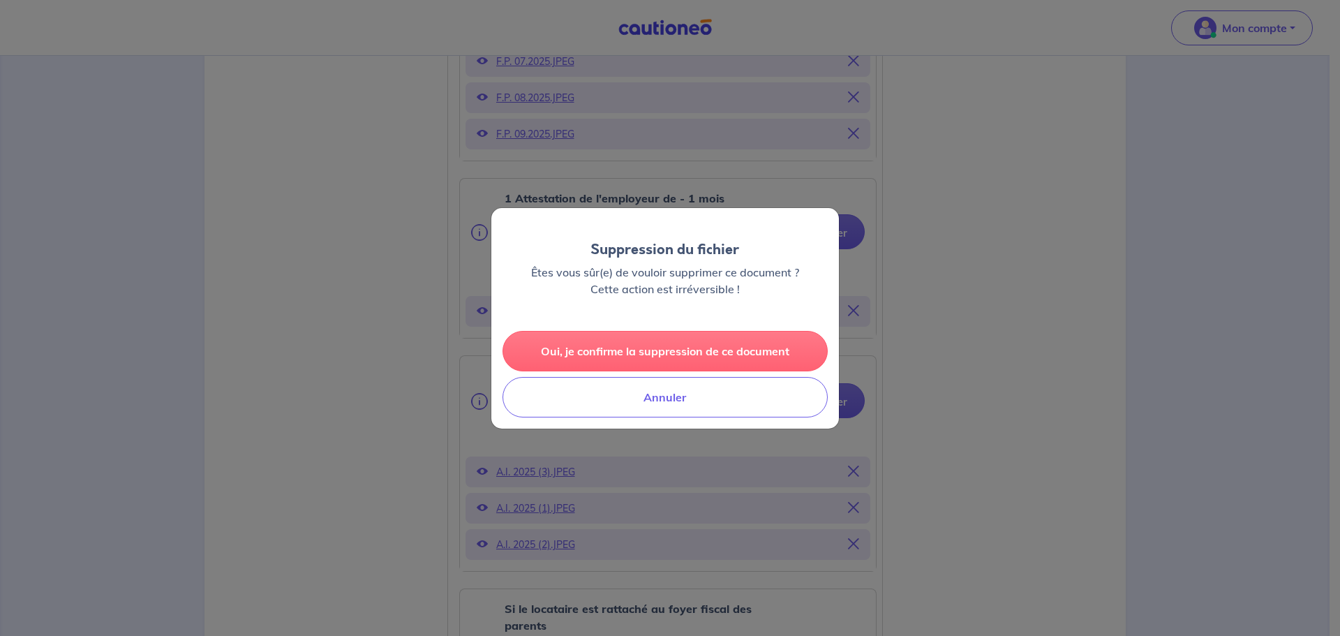
click at [722, 352] on button "Oui, je confirme la suppression de ce document" at bounding box center [664, 351] width 325 height 40
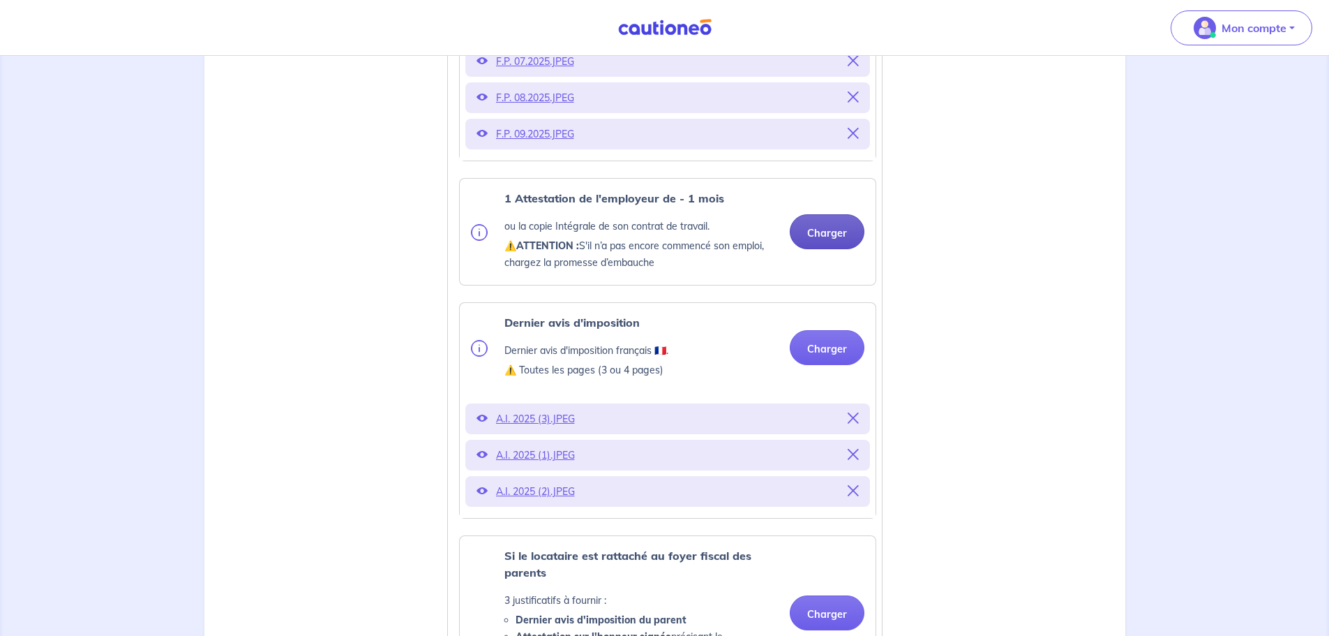
click at [822, 249] on button "Charger" at bounding box center [827, 231] width 75 height 35
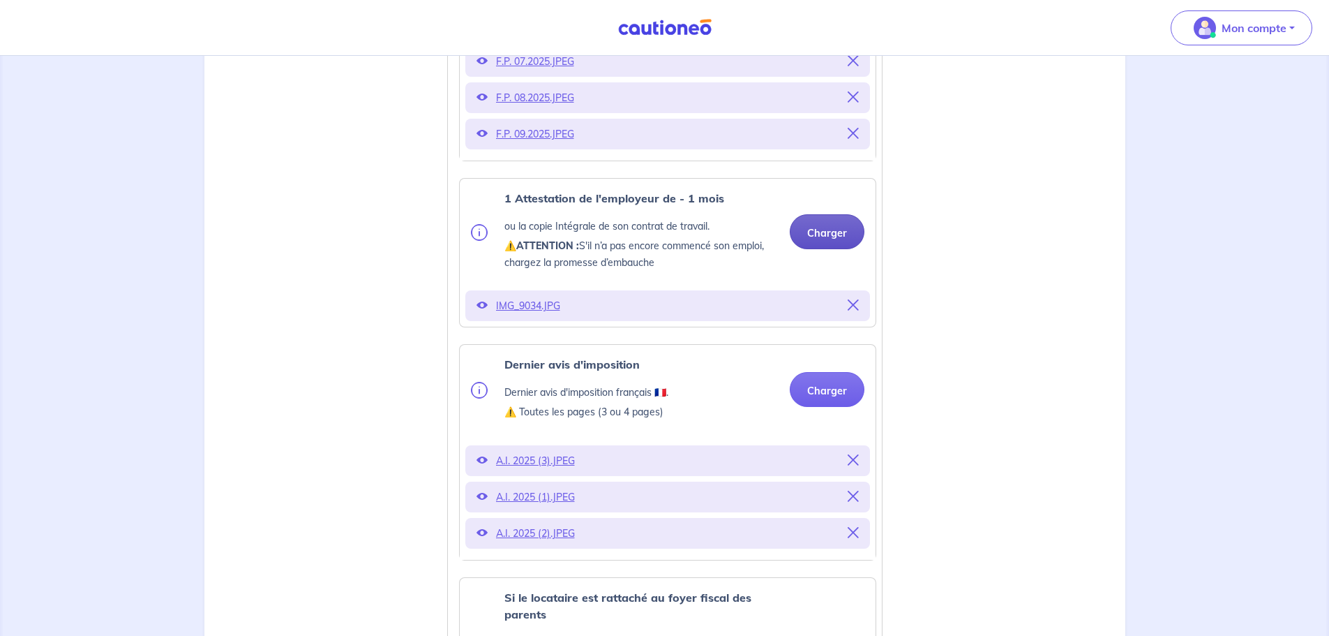
click at [841, 249] on button "Charger" at bounding box center [827, 231] width 75 height 35
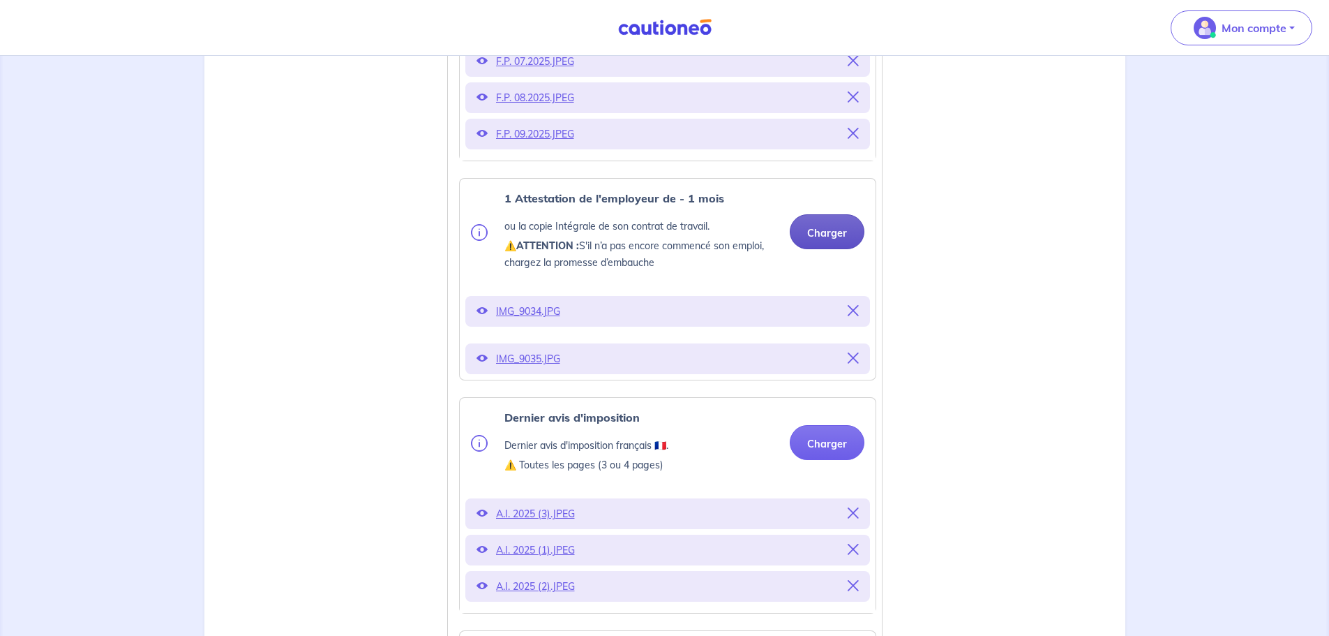
click at [843, 249] on button "Charger" at bounding box center [827, 231] width 75 height 35
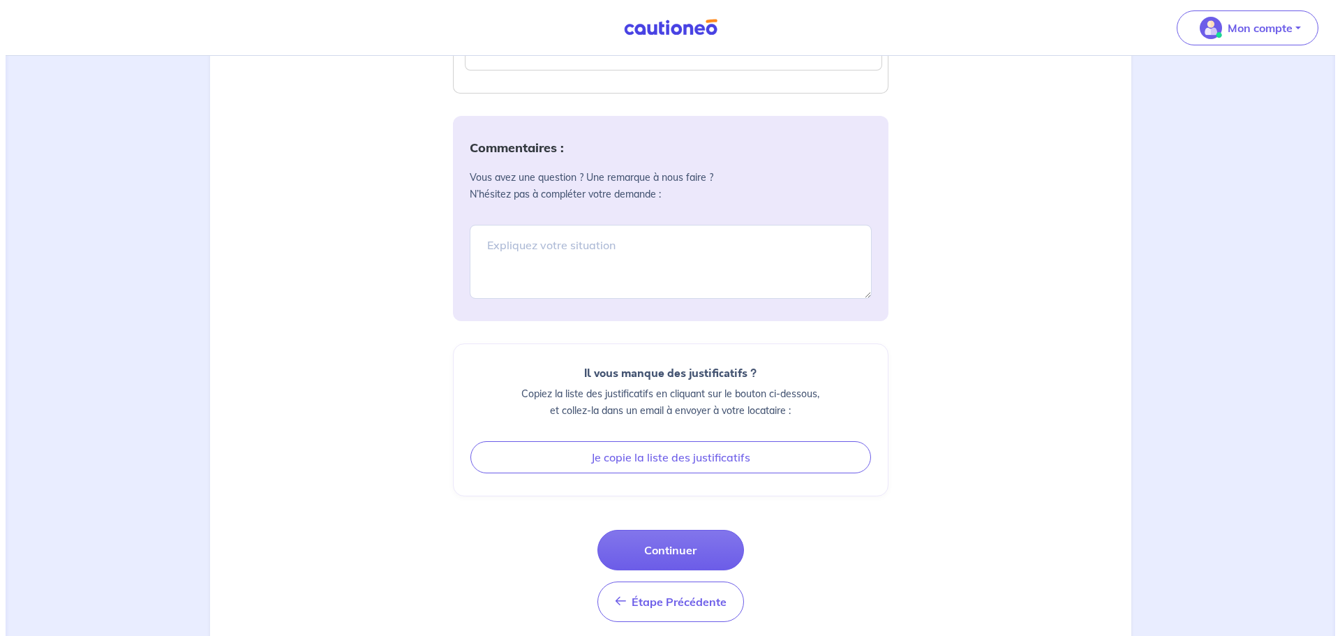
scroll to position [1842, 0]
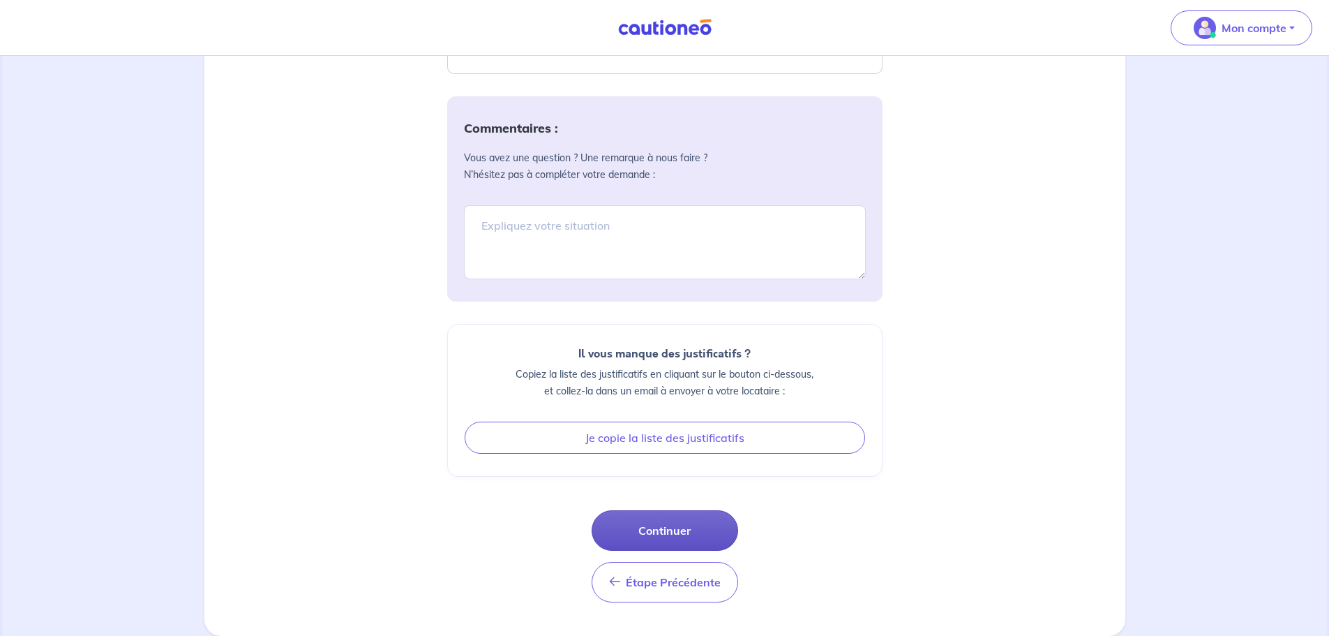
click at [678, 536] on button "Continuer" at bounding box center [665, 530] width 147 height 40
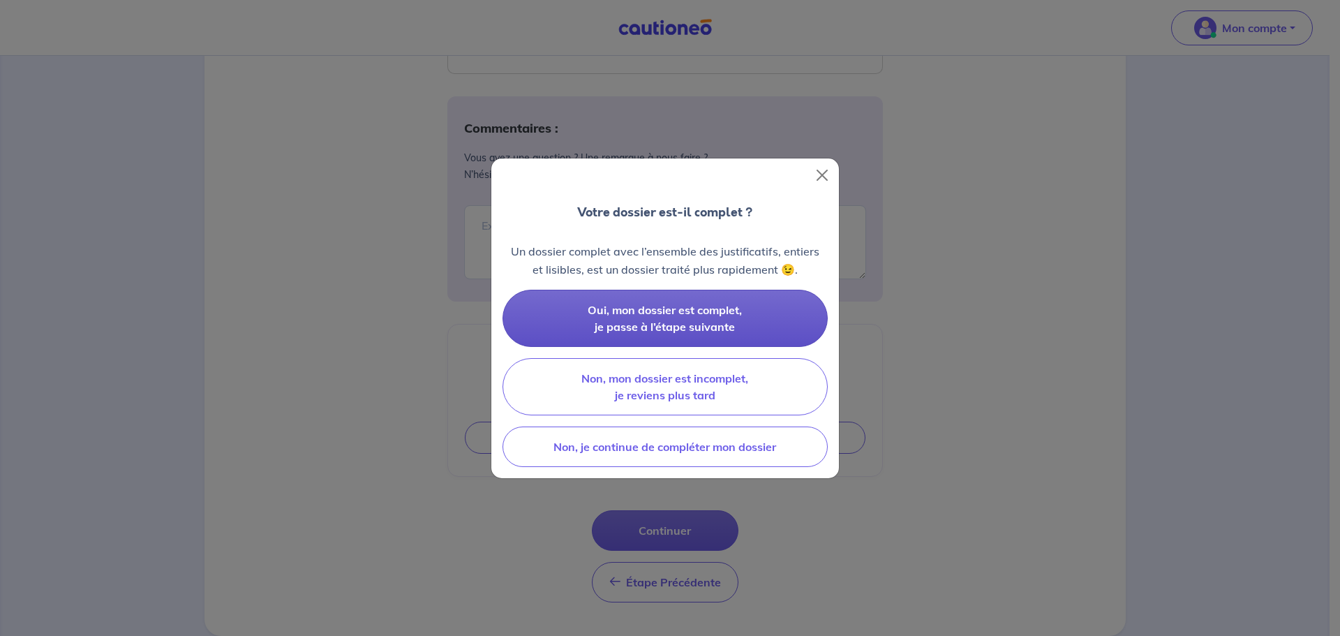
click at [633, 315] on span "Oui, mon dossier est complet, je passe à l’étape suivante" at bounding box center [664, 318] width 154 height 31
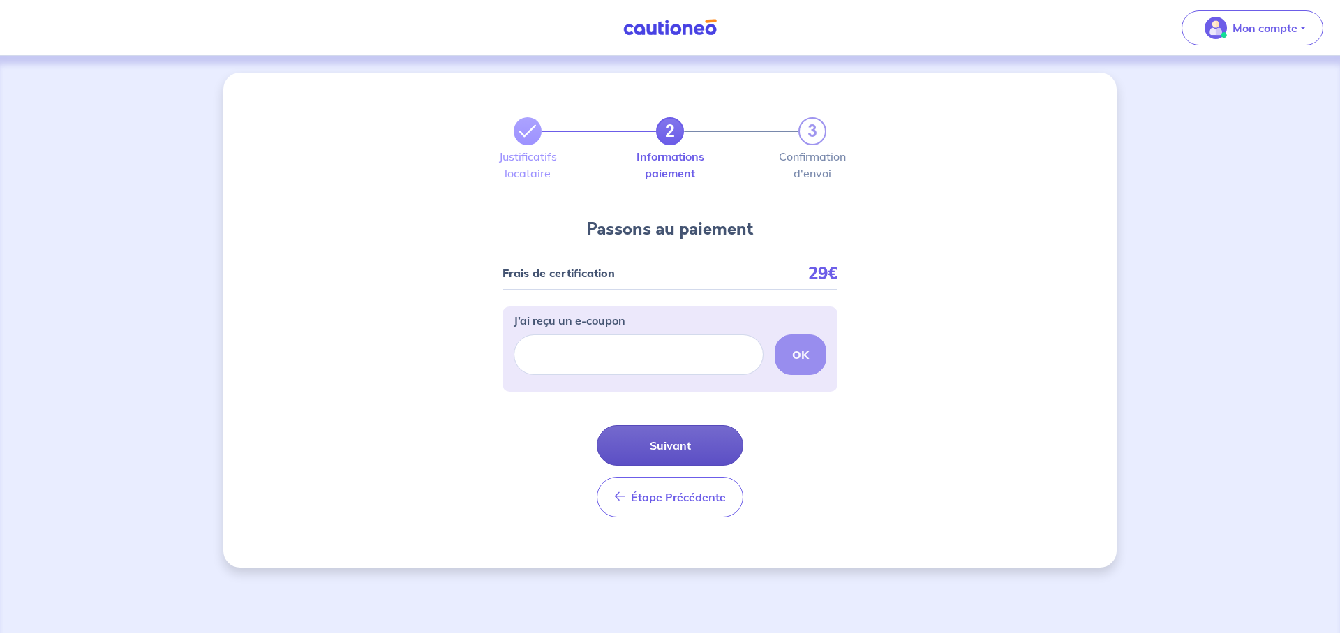
click at [657, 442] on button "Suivant" at bounding box center [670, 445] width 147 height 40
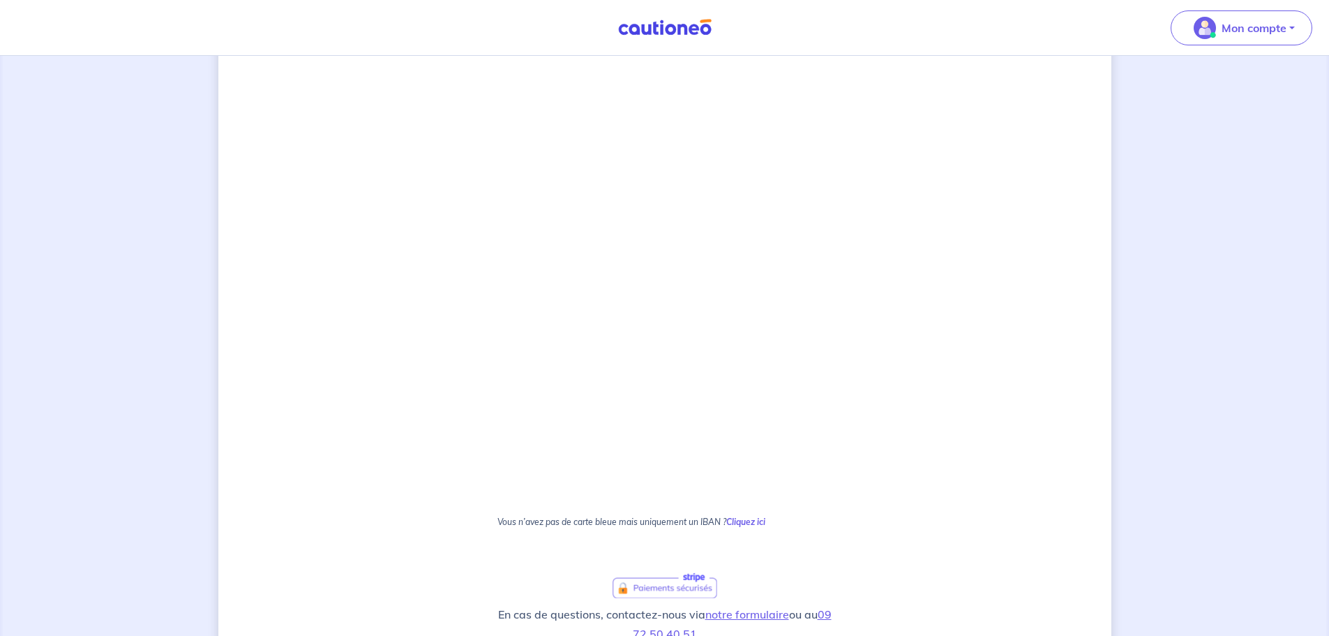
scroll to position [810, 0]
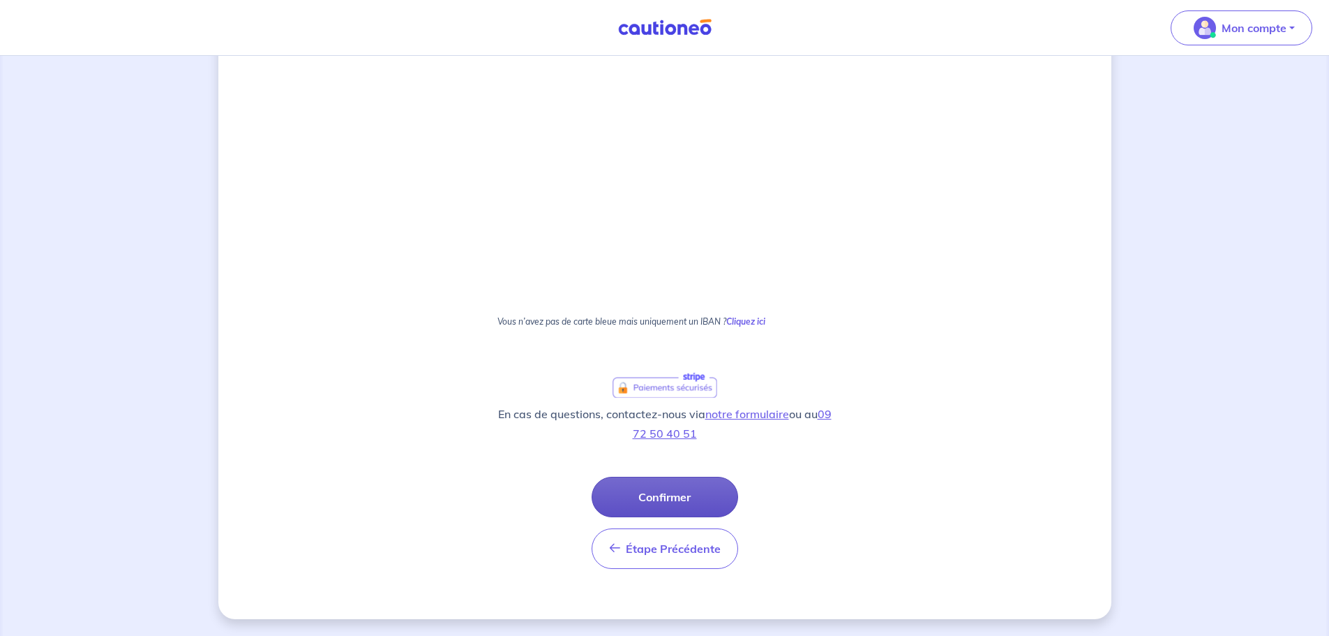
click at [682, 497] on button "Confirmer" at bounding box center [665, 497] width 147 height 40
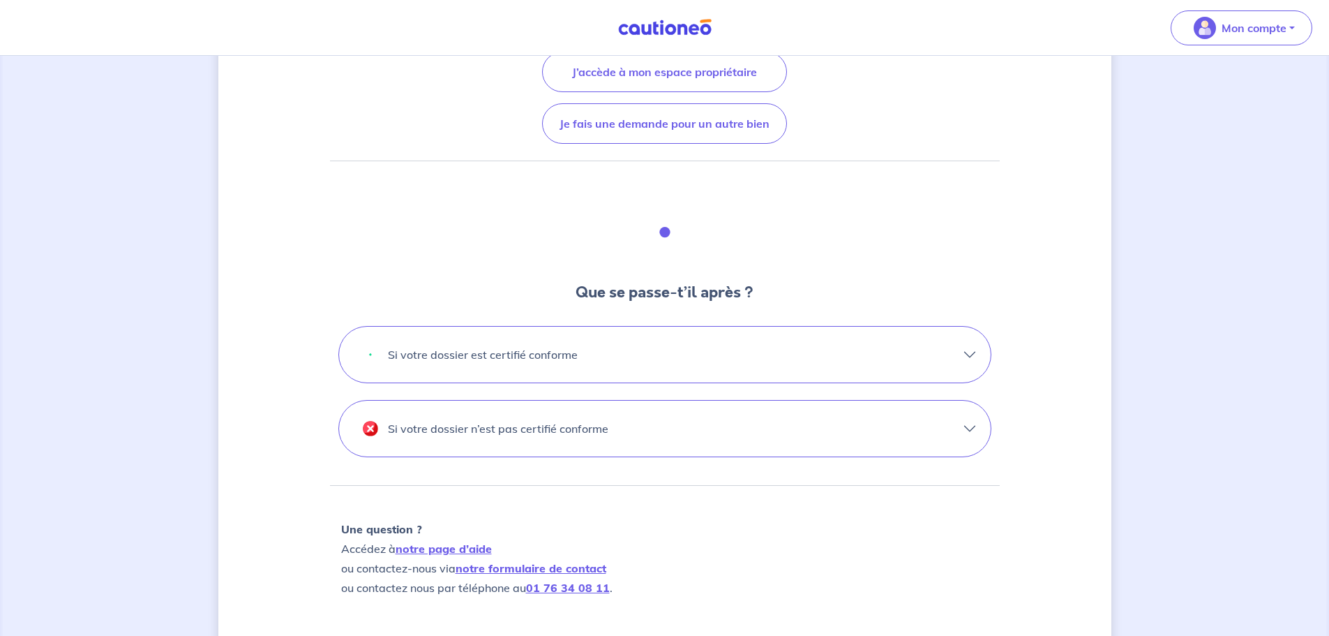
scroll to position [279, 0]
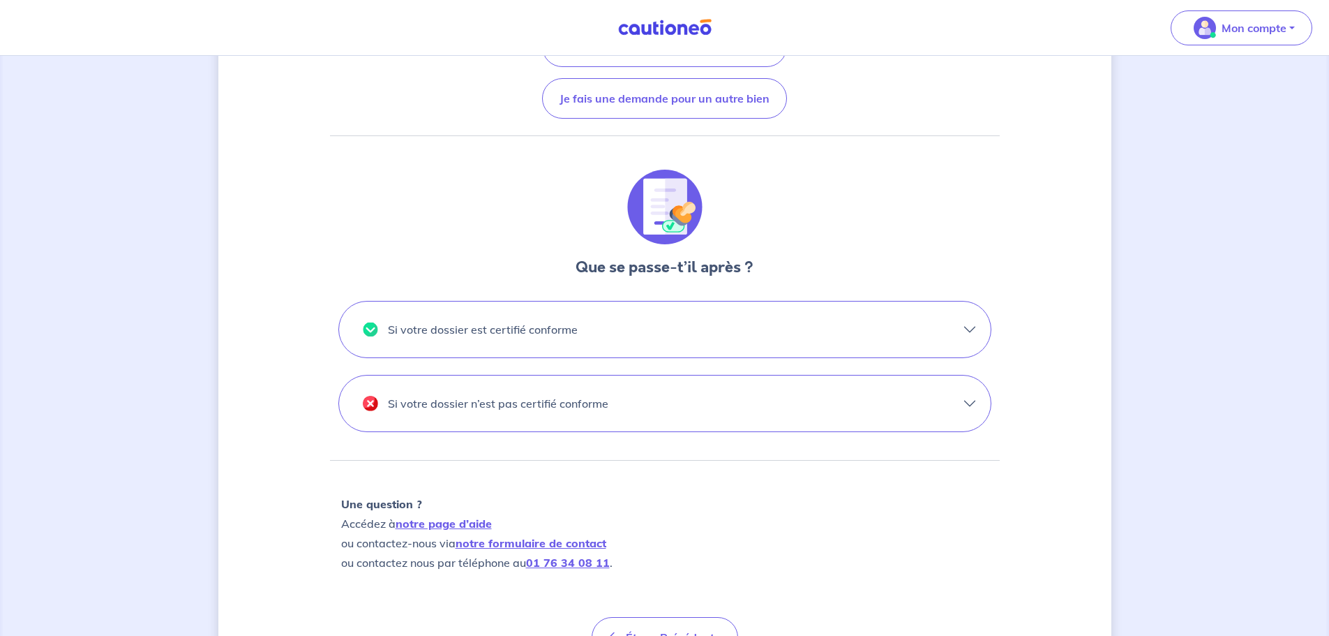
click at [963, 333] on button "Si votre dossier est certifié conforme" at bounding box center [665, 329] width 652 height 56
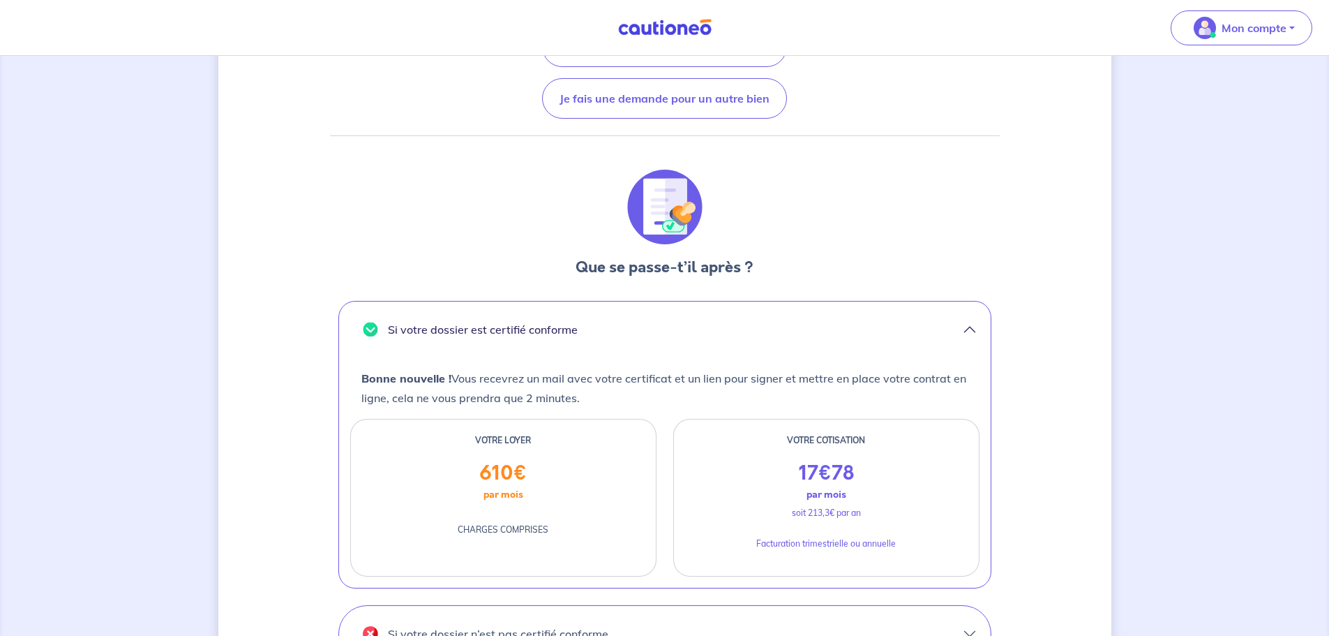
click at [963, 333] on button "Si votre dossier est certifié conforme" at bounding box center [665, 329] width 652 height 56
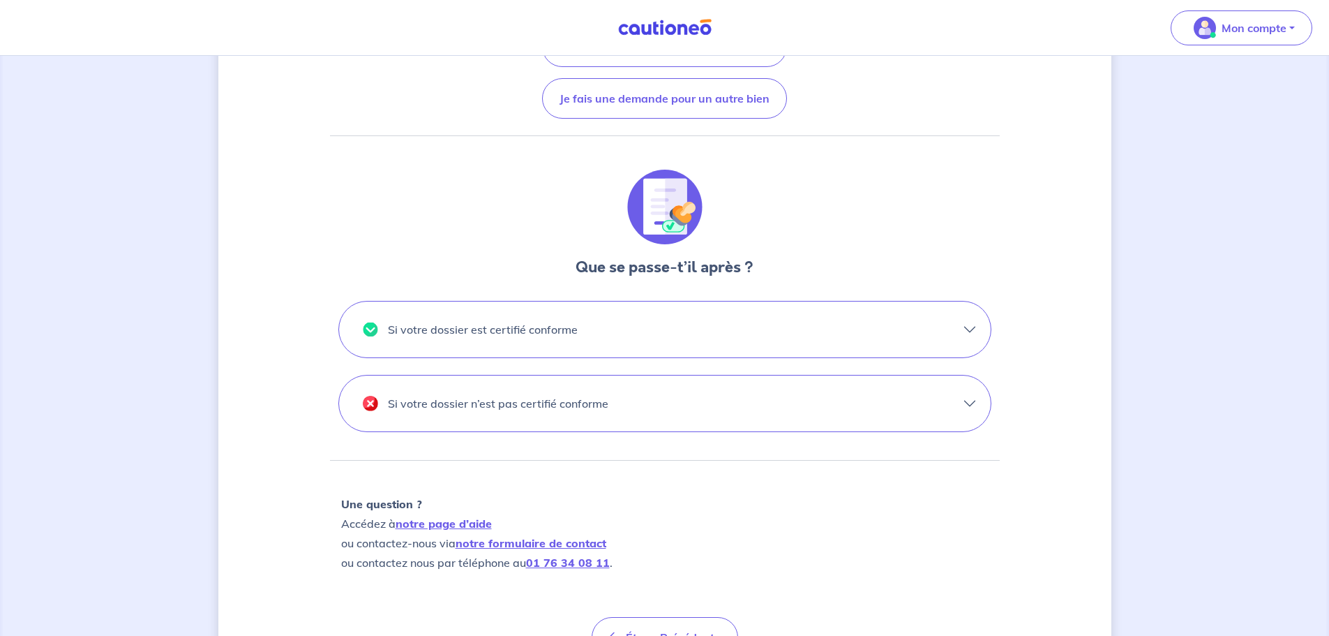
click at [966, 412] on button "Si votre dossier n’est pas certifié conforme" at bounding box center [665, 403] width 652 height 56
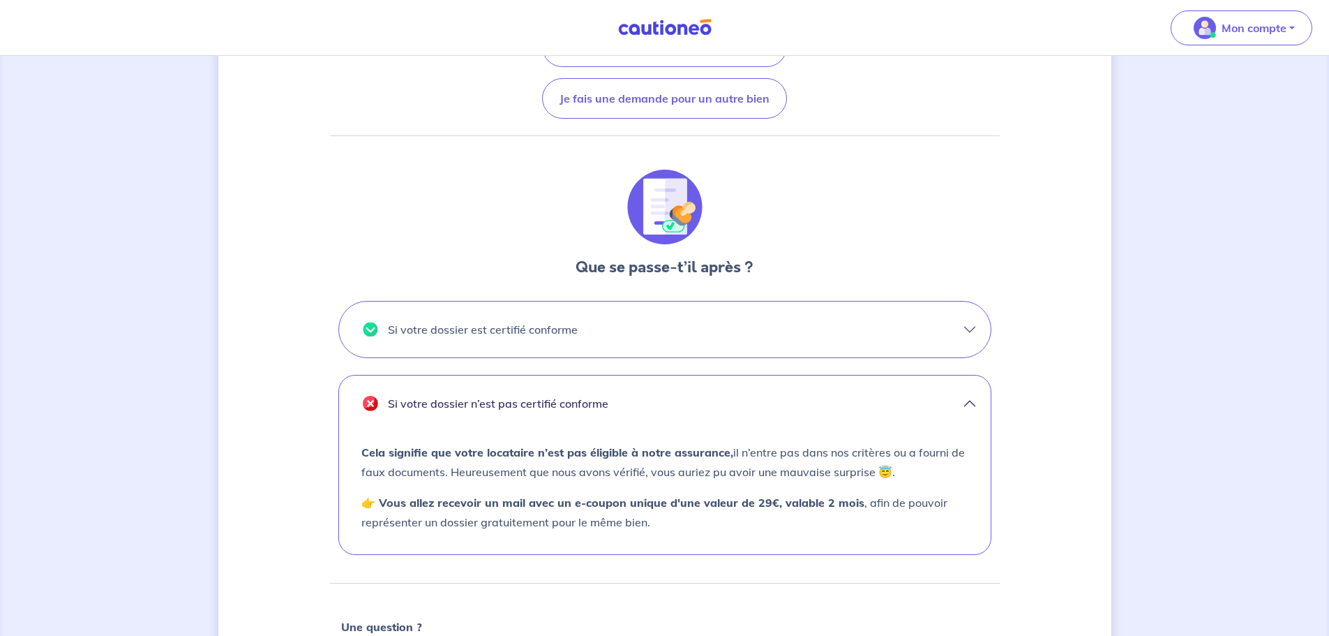
click at [966, 412] on button "Si votre dossier n’est pas certifié conforme" at bounding box center [665, 403] width 652 height 56
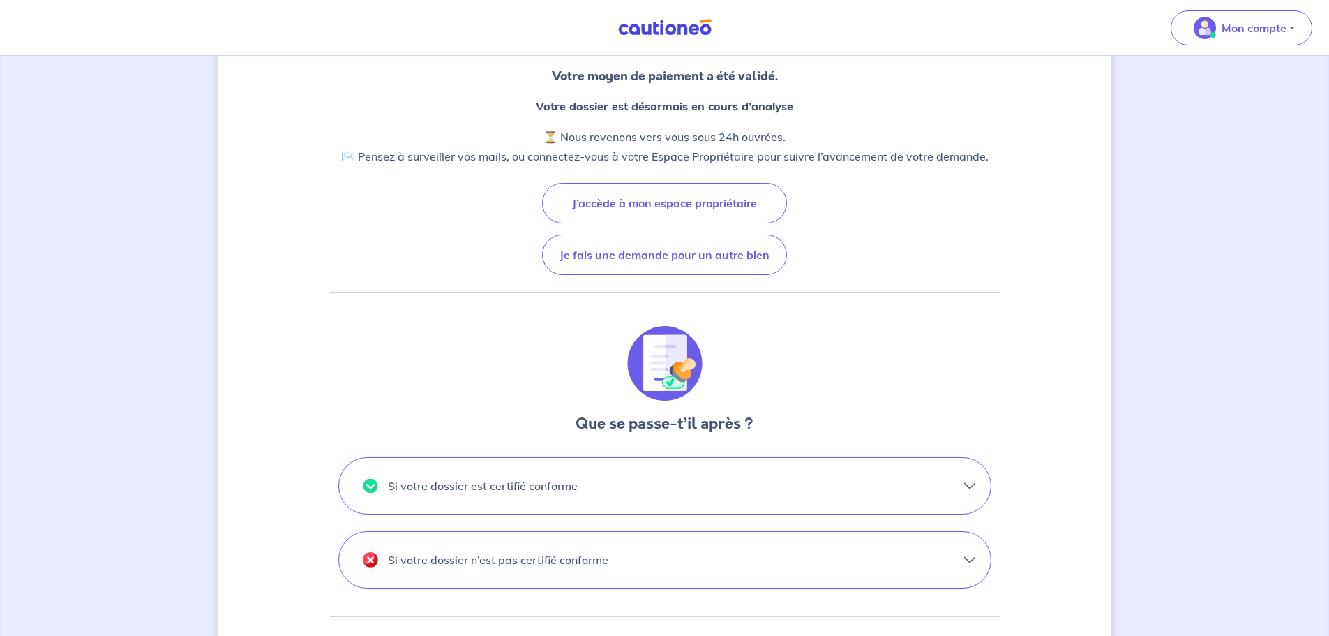
scroll to position [0, 0]
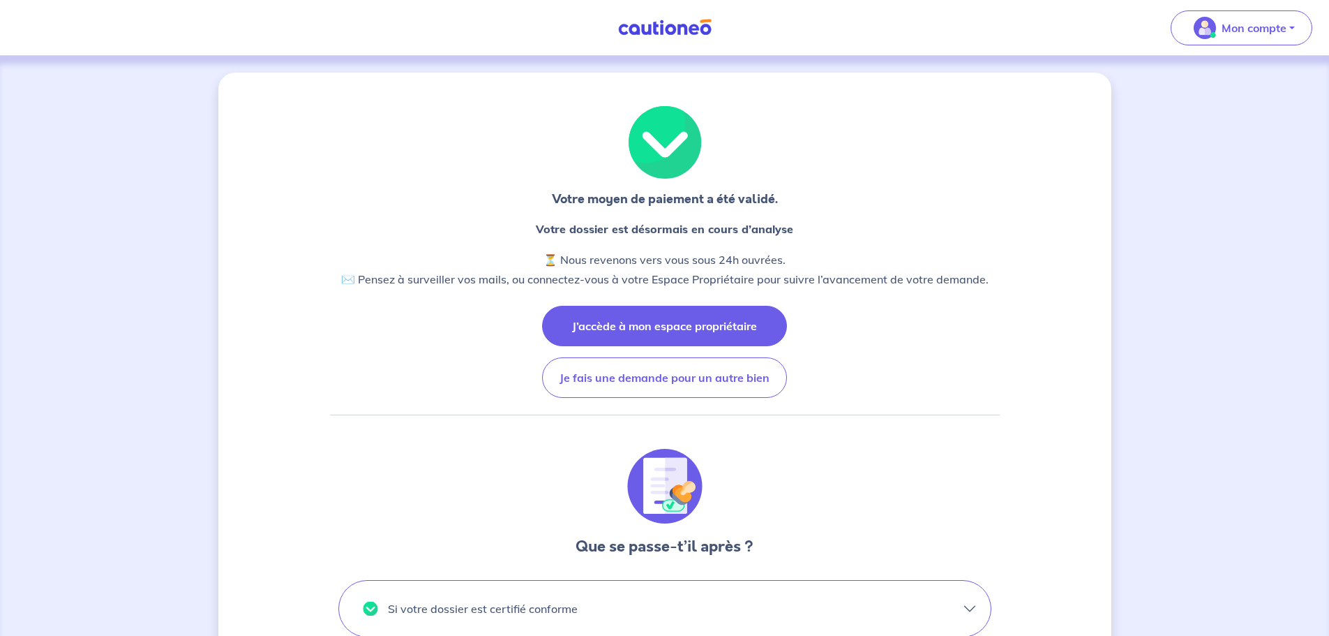
click at [701, 315] on button "J’accède à mon espace propriétaire" at bounding box center [664, 326] width 245 height 40
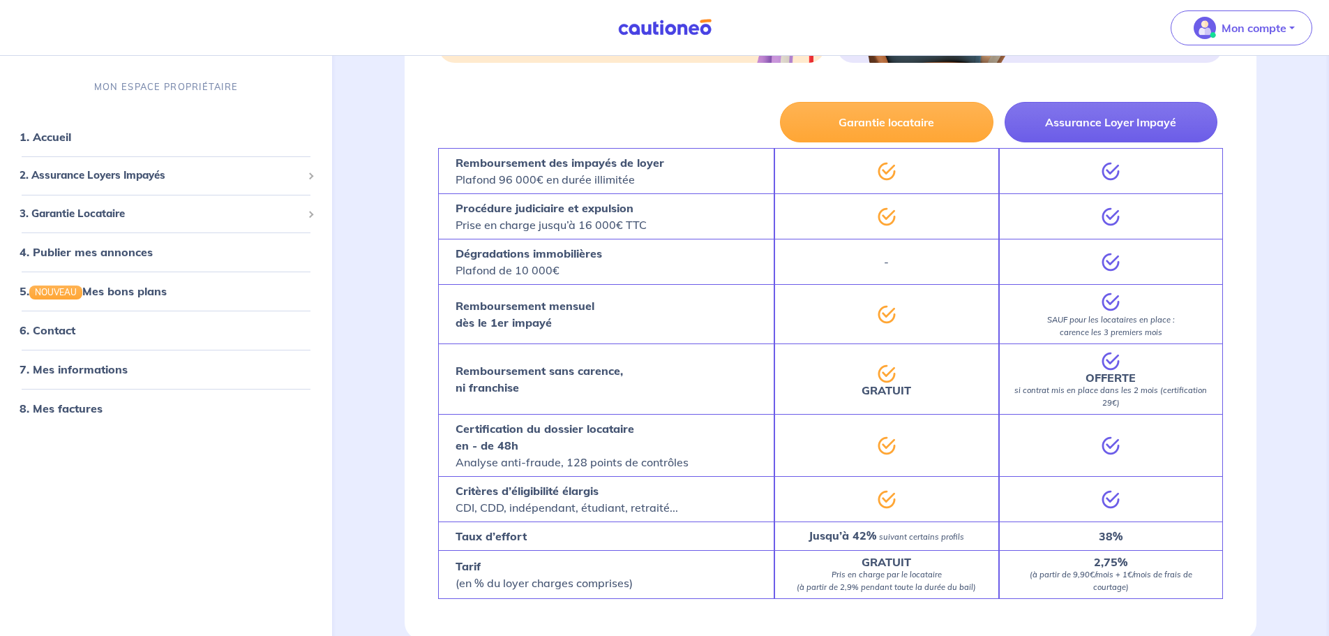
scroll to position [907, 0]
